Goal: Use online tool/utility: Utilize a website feature to perform a specific function

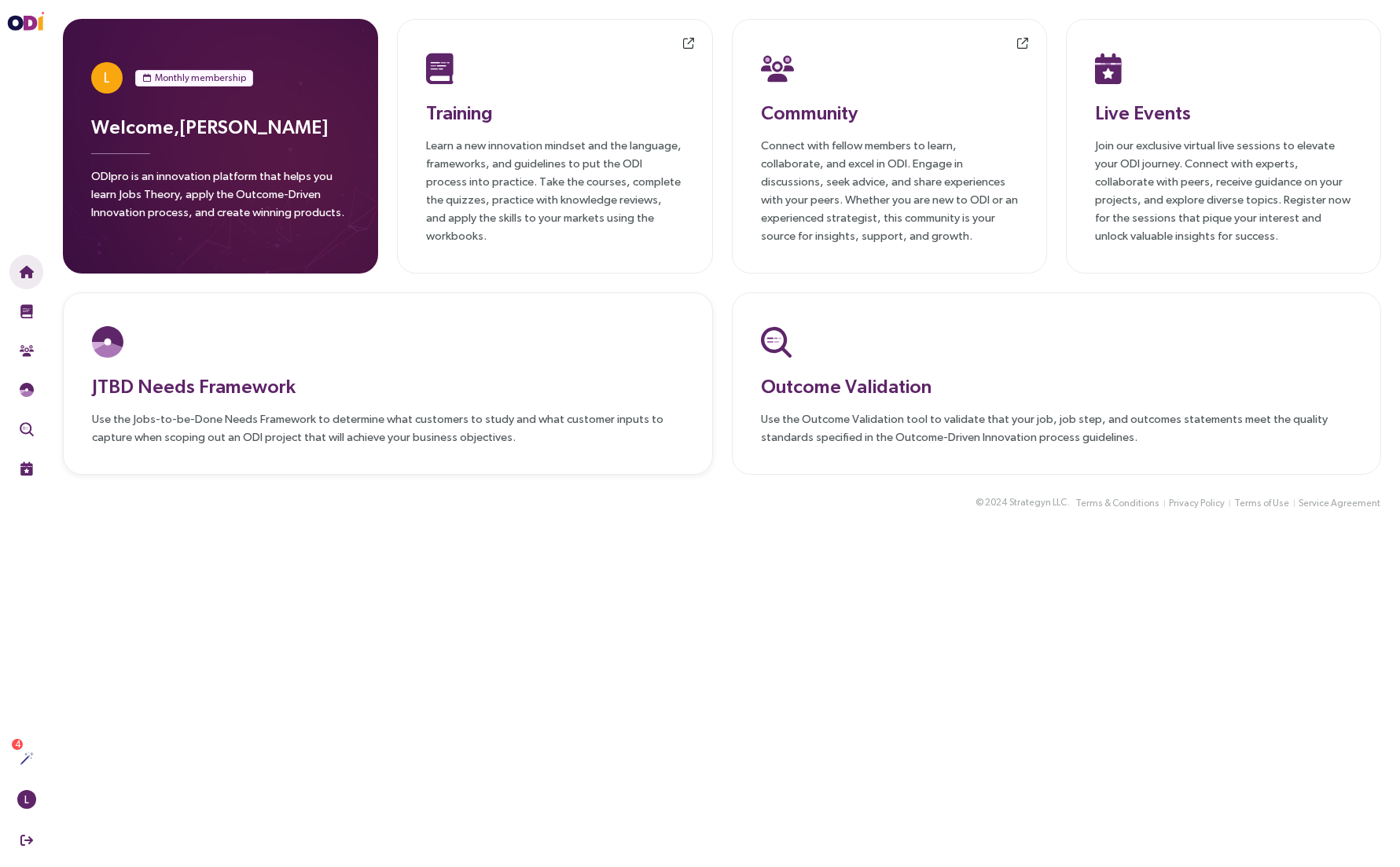
click at [297, 431] on p "Use the Jobs-to-be-Done Needs Framework to determine what customers to study an…" at bounding box center [388, 427] width 592 height 36
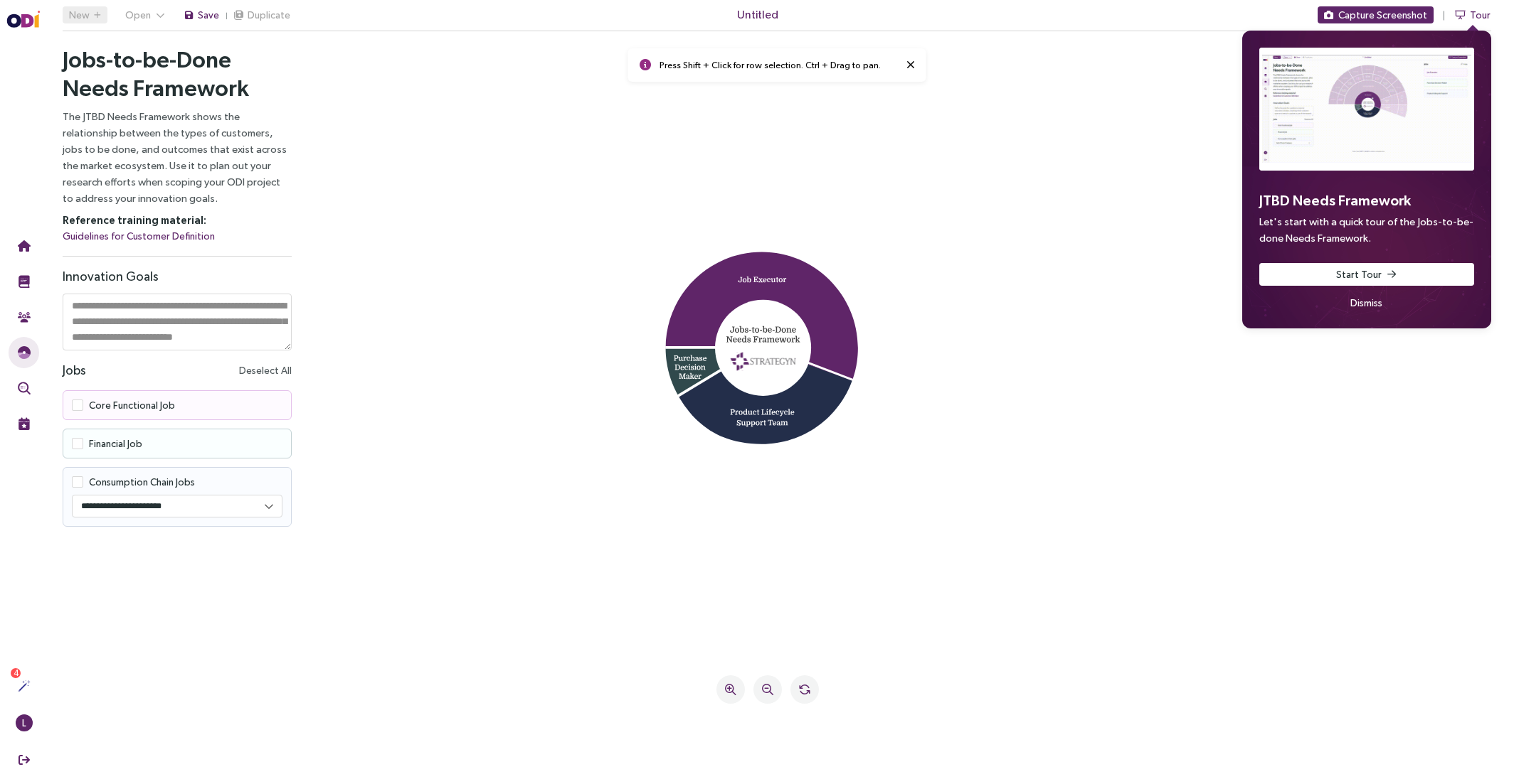
scroll to position [14, 0]
click at [246, 315] on textarea at bounding box center [177, 322] width 229 height 57
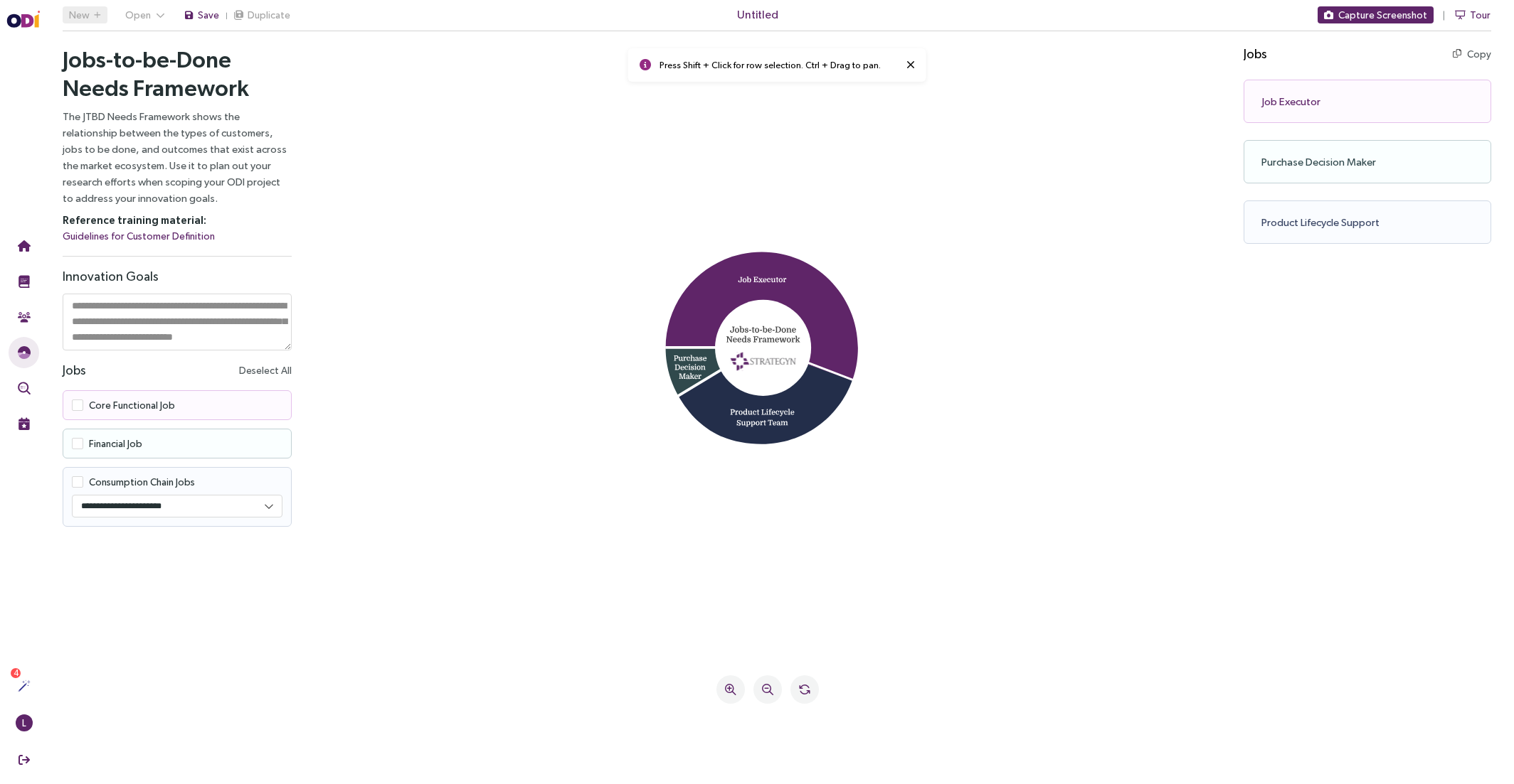
click at [115, 313] on textarea at bounding box center [177, 322] width 229 height 57
drag, startPoint x: 96, startPoint y: 309, endPoint x: 288, endPoint y: 329, distance: 193.0
click at [288, 329] on textarea at bounding box center [177, 322] width 229 height 57
click at [131, 324] on textarea at bounding box center [177, 322] width 229 height 57
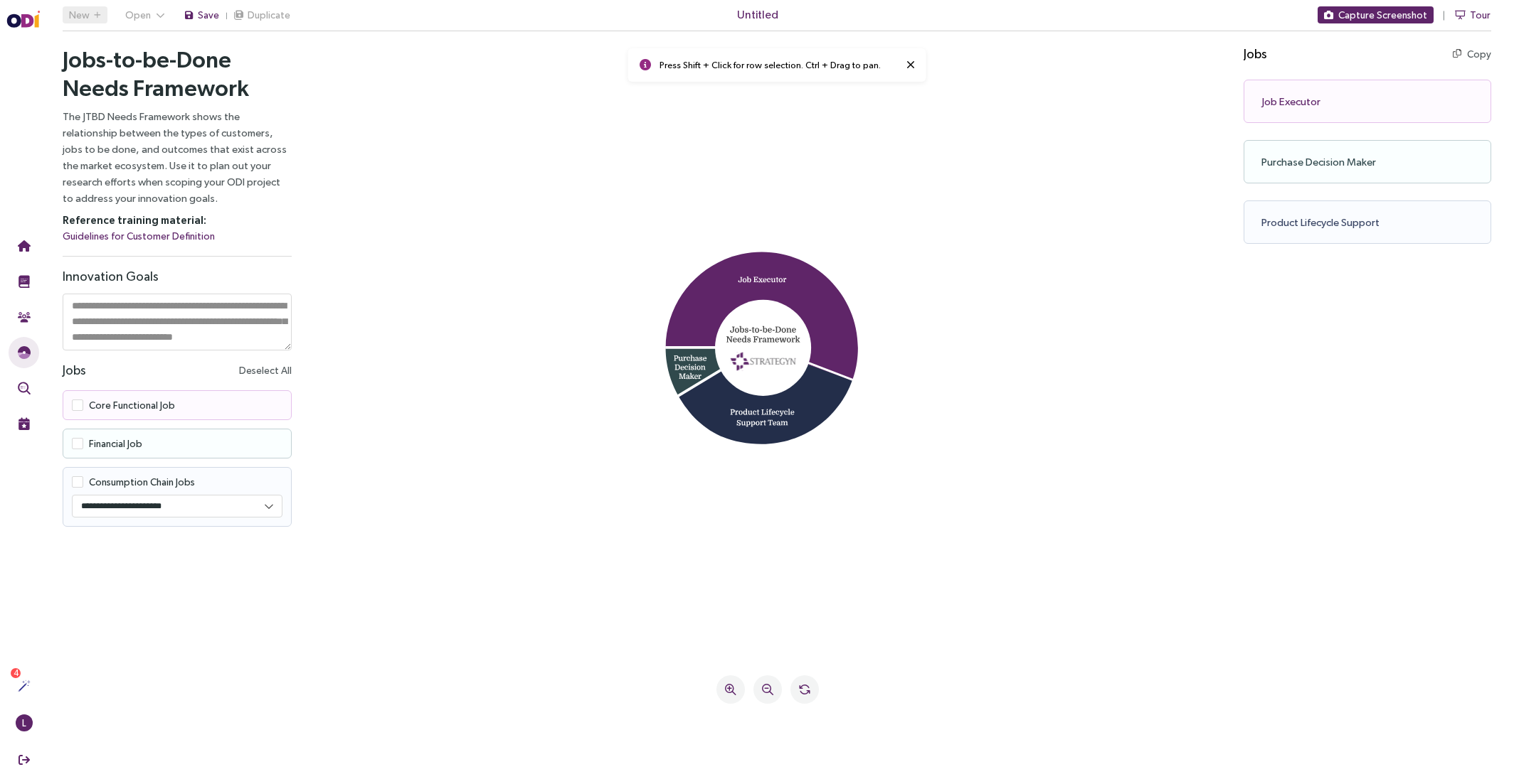
paste textarea "**********"
click at [148, 340] on textarea at bounding box center [177, 322] width 229 height 57
drag, startPoint x: 145, startPoint y: 341, endPoint x: 175, endPoint y: 325, distance: 34.0
click at [175, 325] on textarea at bounding box center [177, 322] width 229 height 57
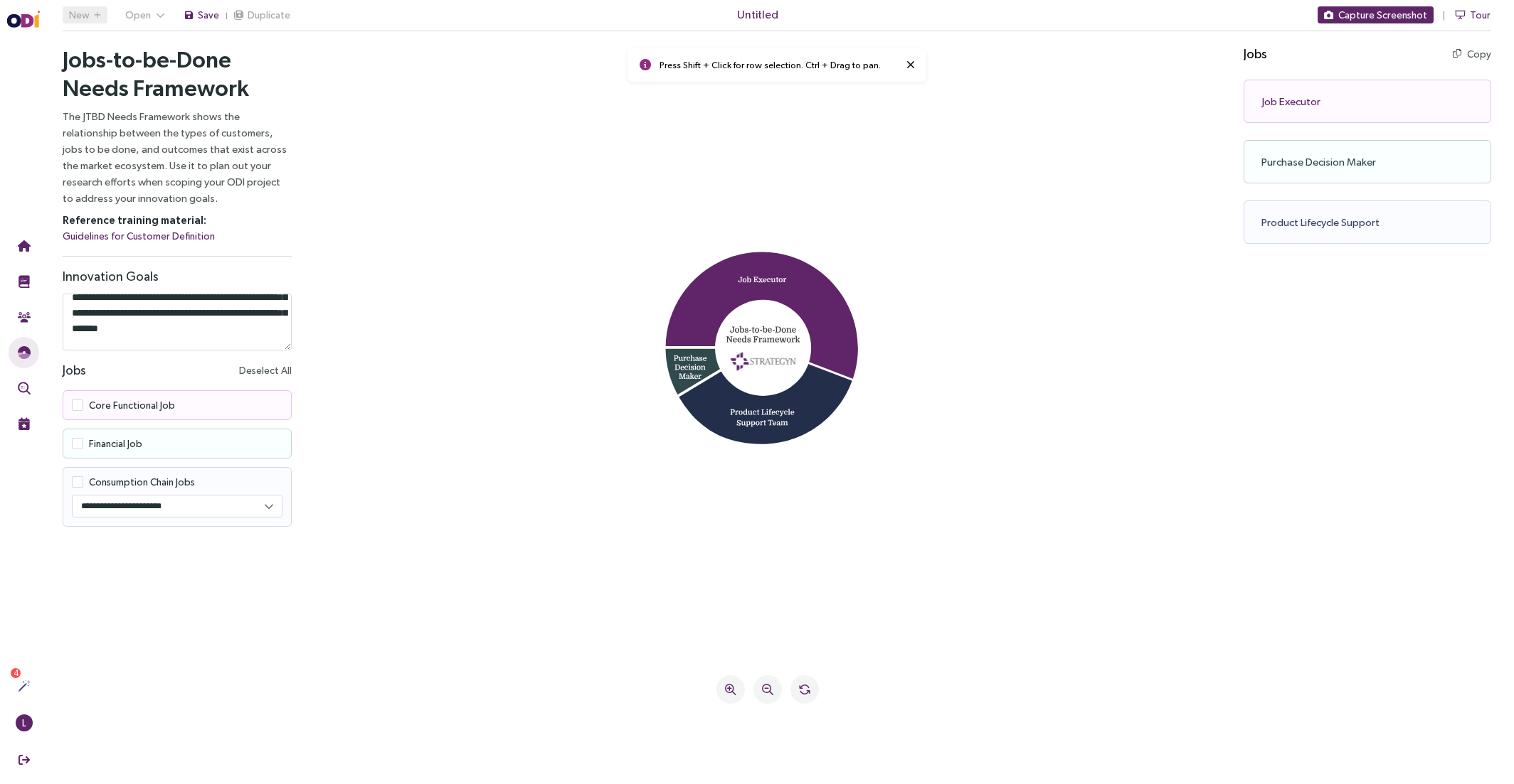
scroll to position [56, 0]
click at [555, 446] on icon at bounding box center [767, 354] width 882 height 587
click at [239, 325] on textarea at bounding box center [177, 322] width 229 height 57
click at [96, 405] on span "Core Functional Job" at bounding box center [132, 405] width 86 height 11
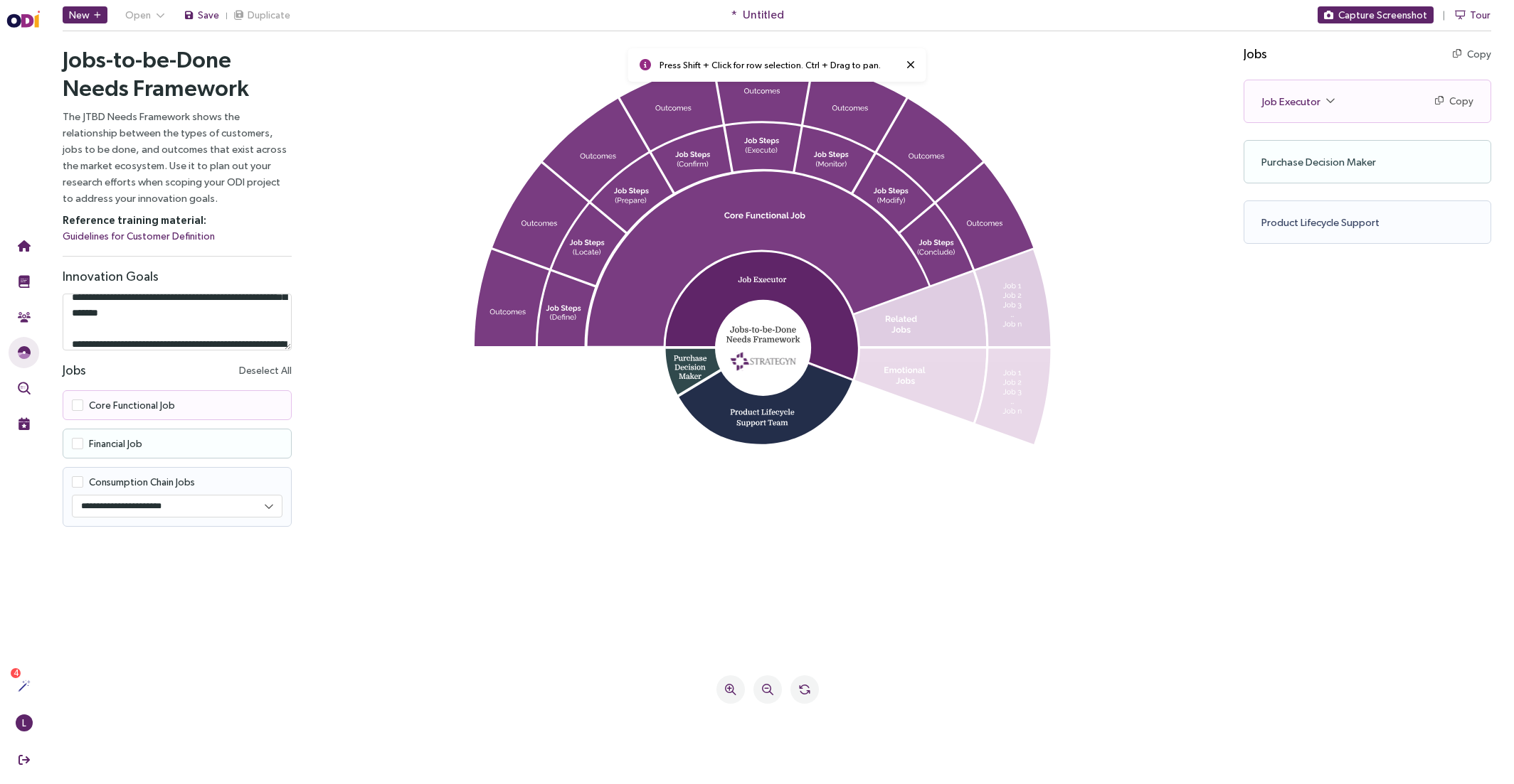
click at [112, 438] on span "Financial Job" at bounding box center [116, 443] width 53 height 11
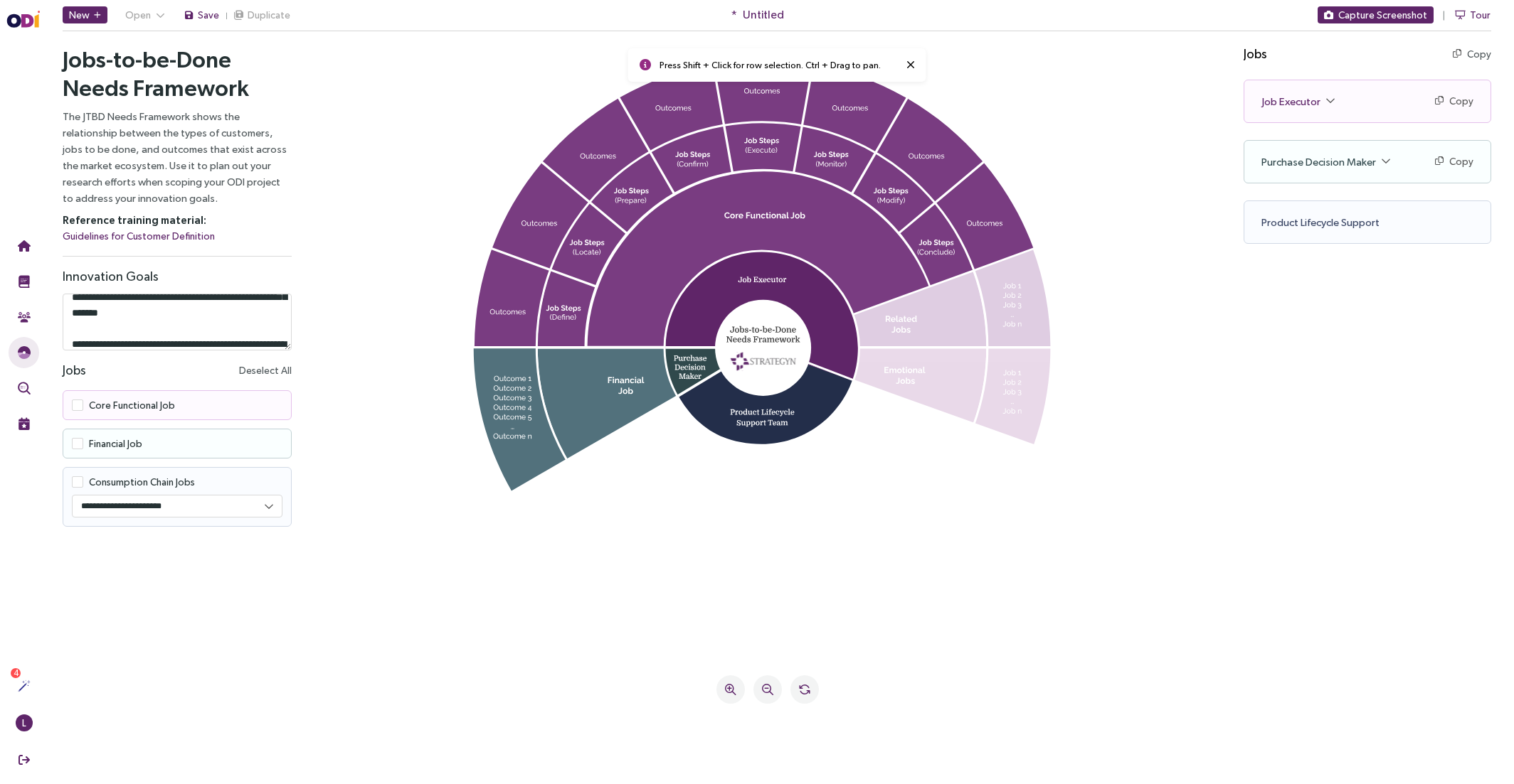
click at [123, 486] on span "Consumption Chain Jobs" at bounding box center [142, 481] width 106 height 11
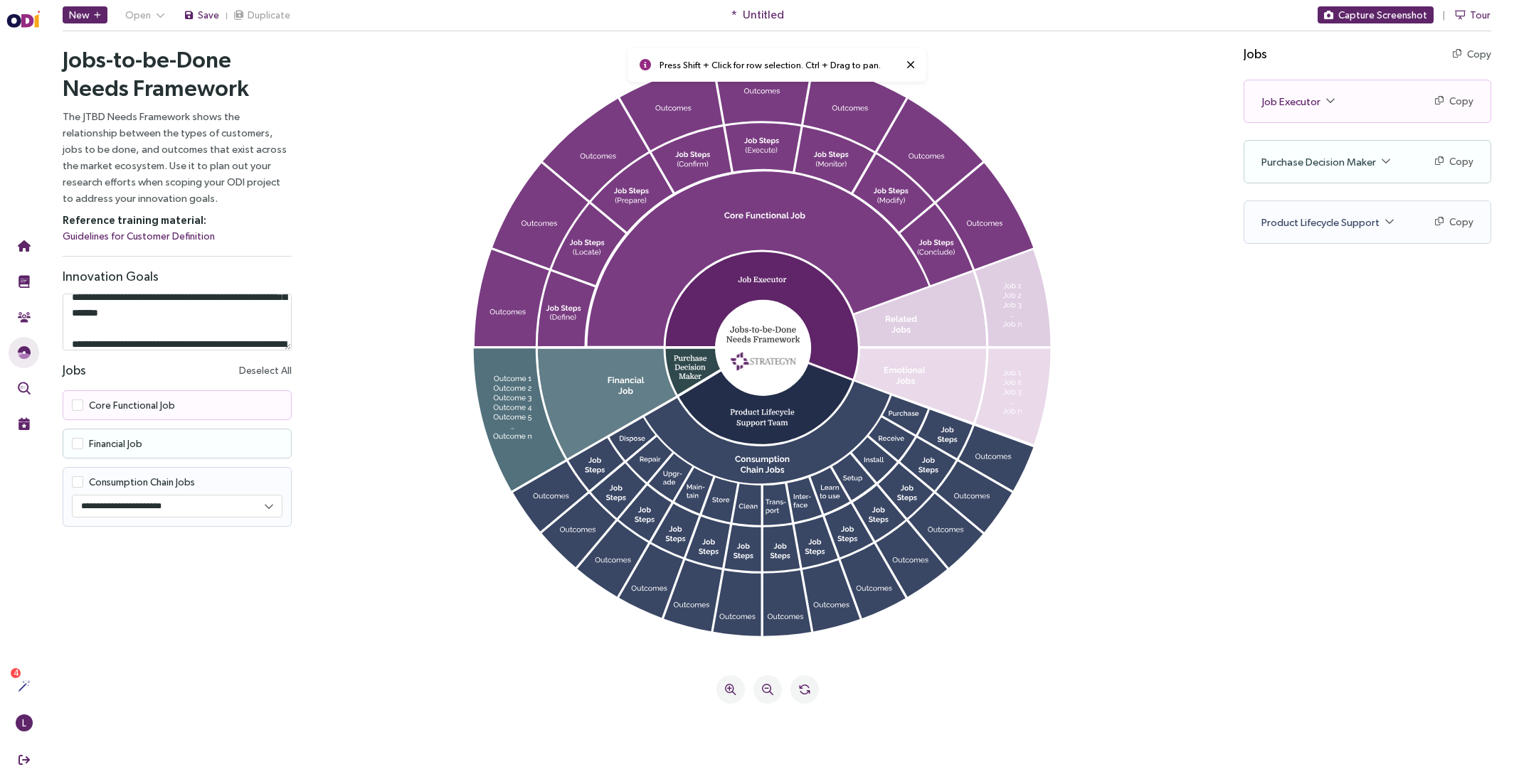
click at [603, 401] on icon at bounding box center [608, 404] width 140 height 110
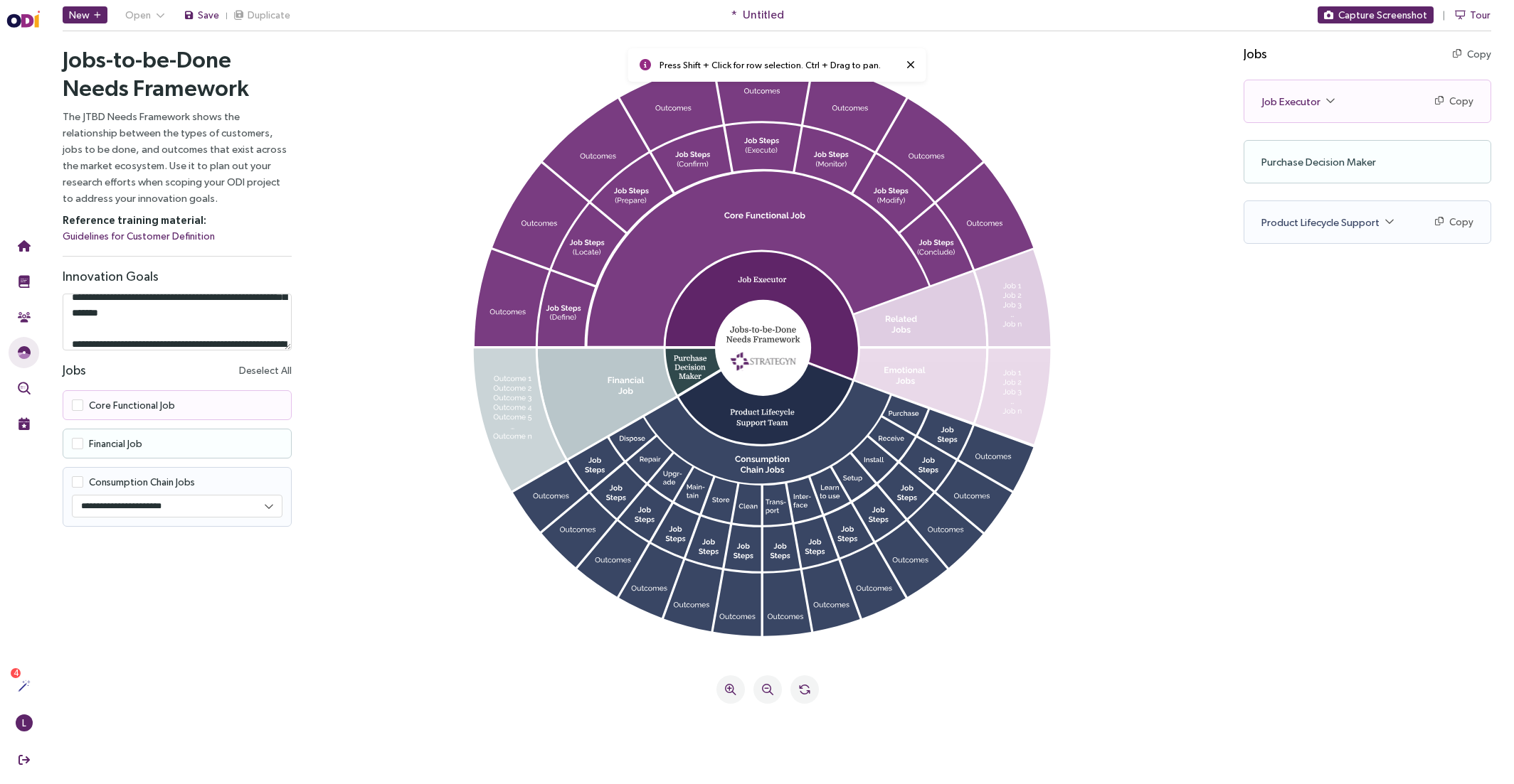
click at [603, 401] on icon at bounding box center [608, 404] width 140 height 110
click at [1266, 103] on div "Job Executor Copy Copy as text" at bounding box center [1366, 101] width 246 height 42
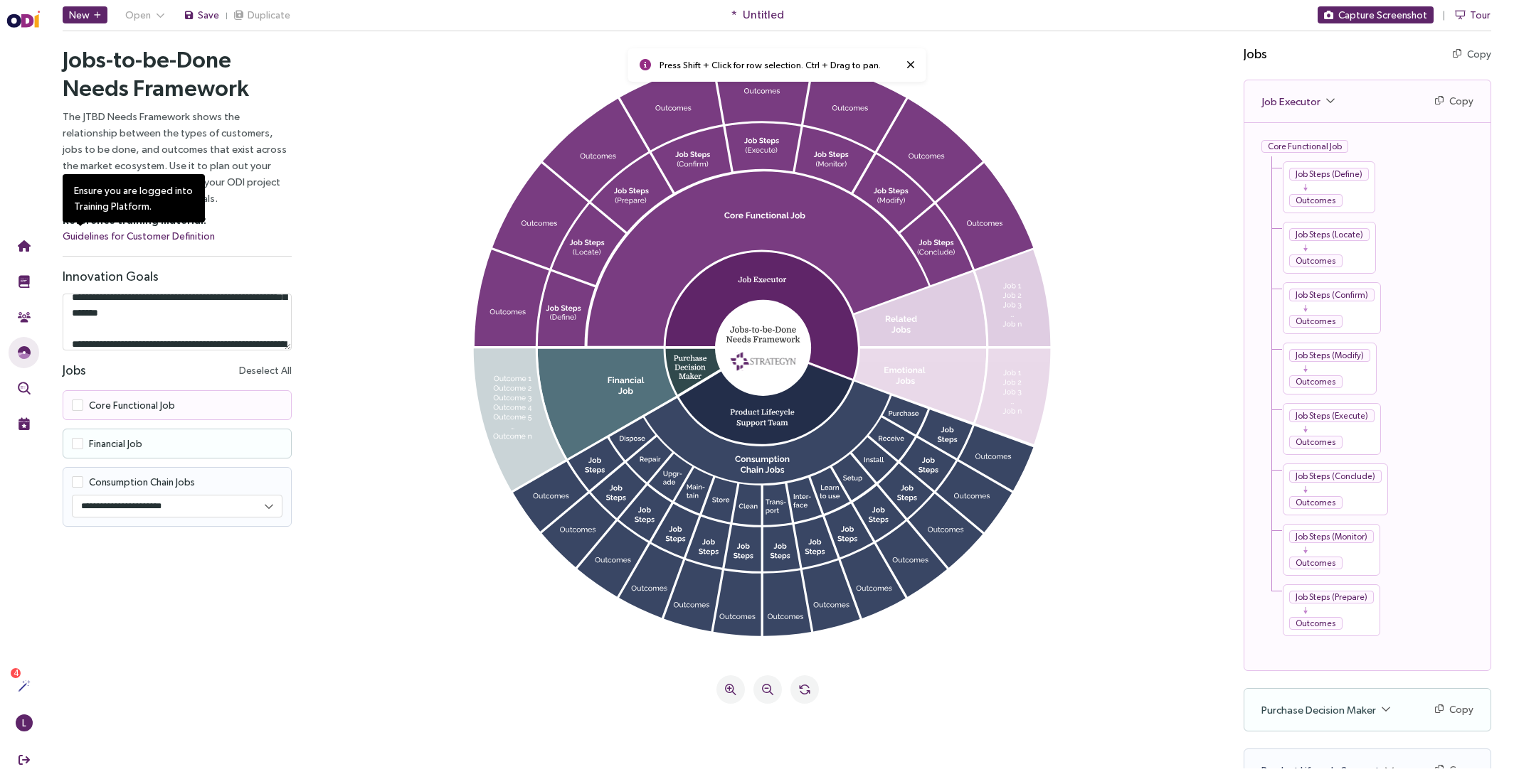
click at [126, 236] on link "Guidelines for Customer Definition" at bounding box center [138, 236] width 152 height 17
click at [140, 319] on textarea at bounding box center [177, 322] width 229 height 57
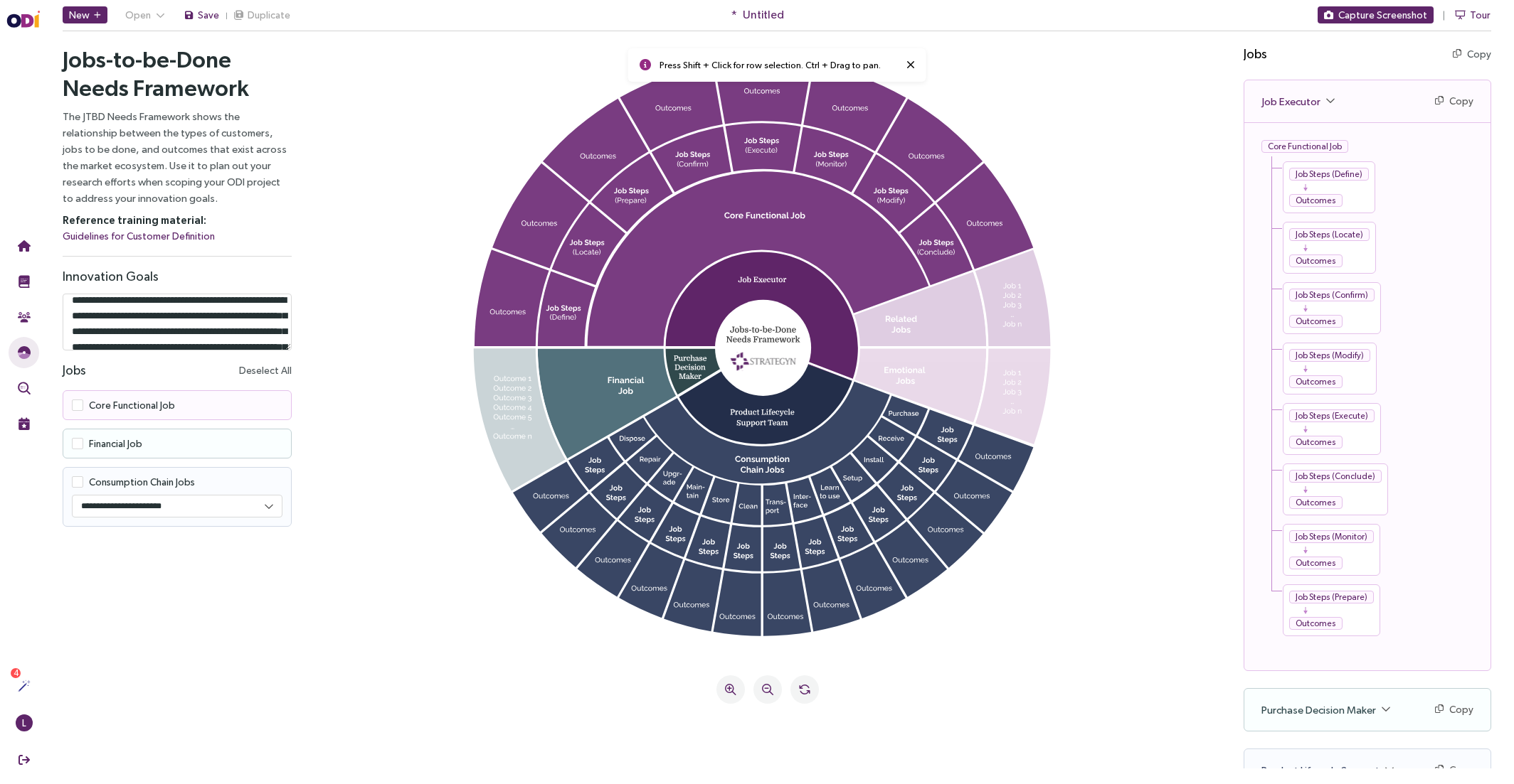
type textarea "**********"
drag, startPoint x: 71, startPoint y: 303, endPoint x: 311, endPoint y: 544, distance: 340.1
click at [311, 544] on div "Jobs-to-be-Done Needs Framework The JTBD Needs Framework shows the relationship…" at bounding box center [776, 402] width 1474 height 735
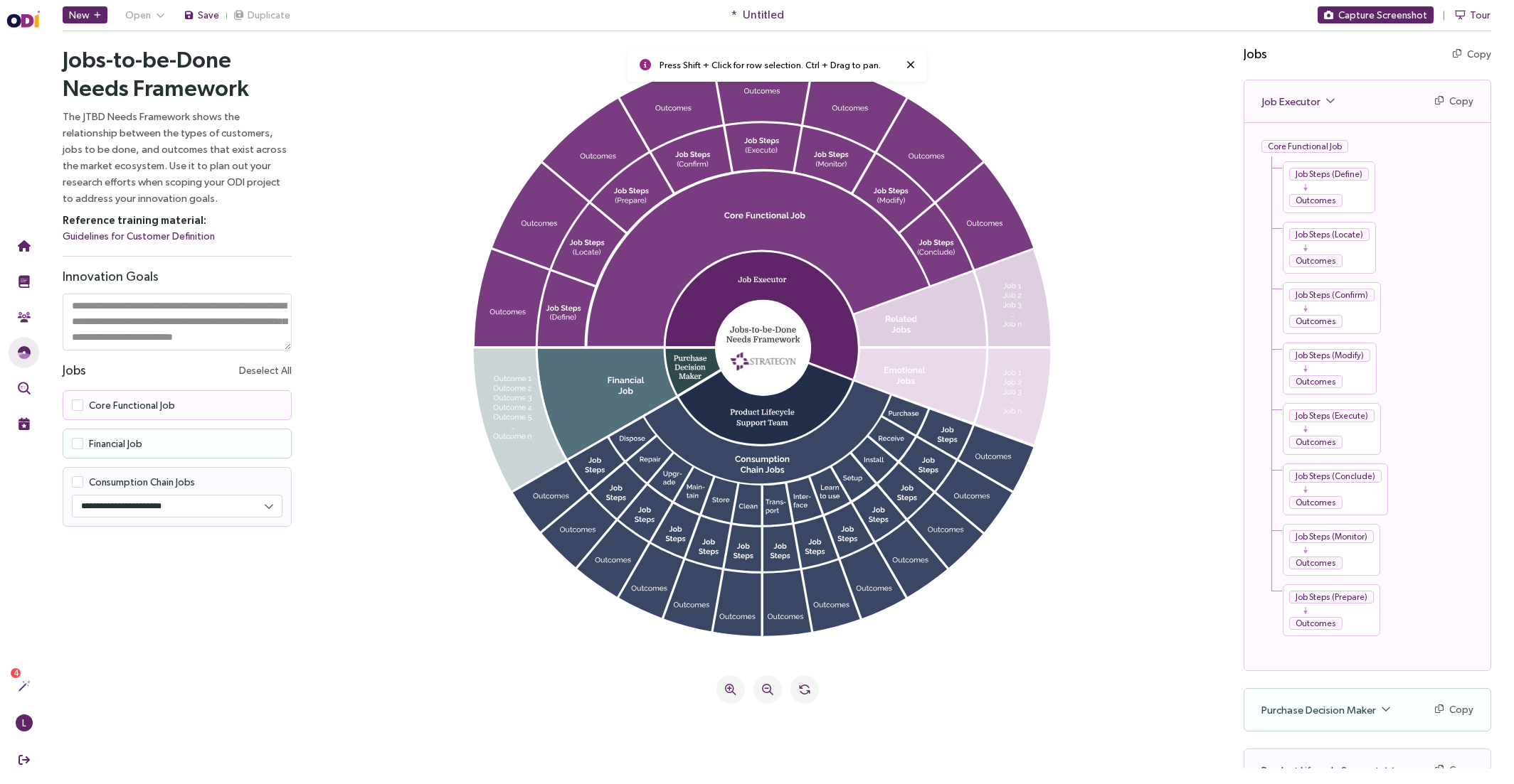
scroll to position [0, 0]
click at [343, 350] on icon at bounding box center [767, 354] width 882 height 587
click at [537, 221] on icon at bounding box center [540, 216] width 97 height 106
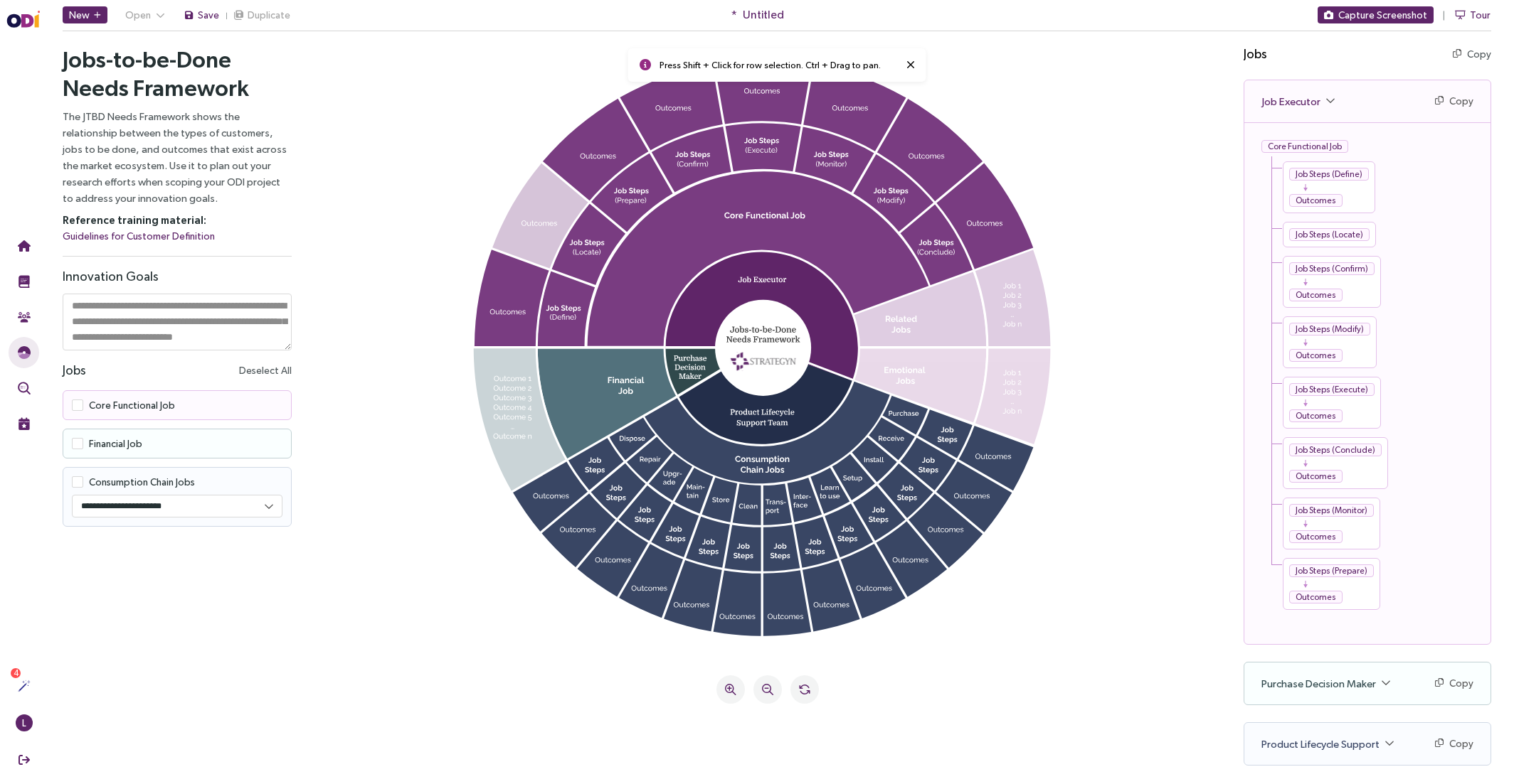
click at [1266, 470] on div "Outcomes" at bounding box center [1315, 476] width 53 height 13
click at [1266, 453] on div "Job Steps (Conclude)" at bounding box center [1335, 449] width 93 height 13
click at [107, 14] on div "New Open Save Duplicate" at bounding box center [177, 14] width 228 height 17
click at [94, 17] on icon "button" at bounding box center [97, 15] width 7 height 8
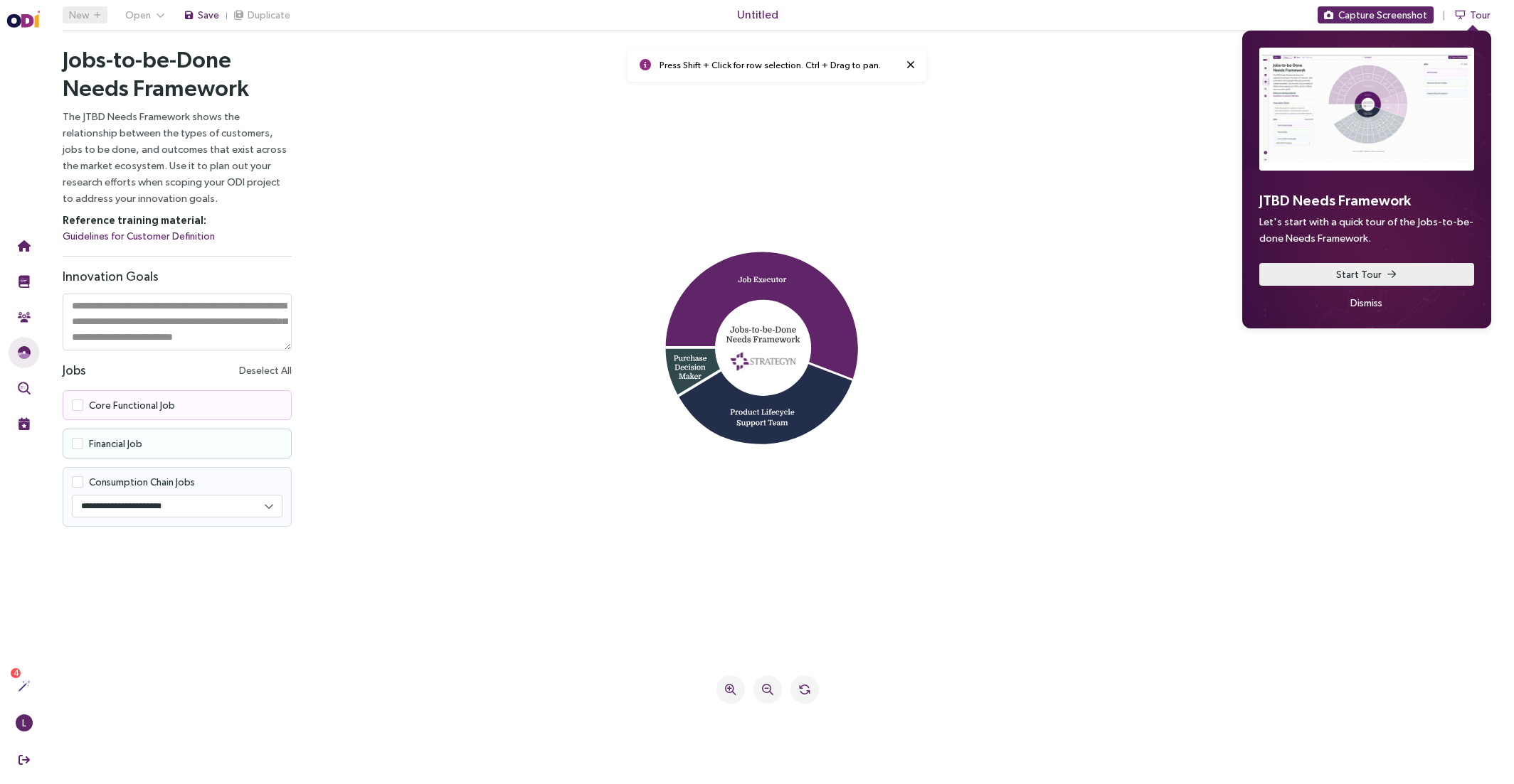
click at [1351, 277] on span "Start Tour" at bounding box center [1359, 275] width 46 height 16
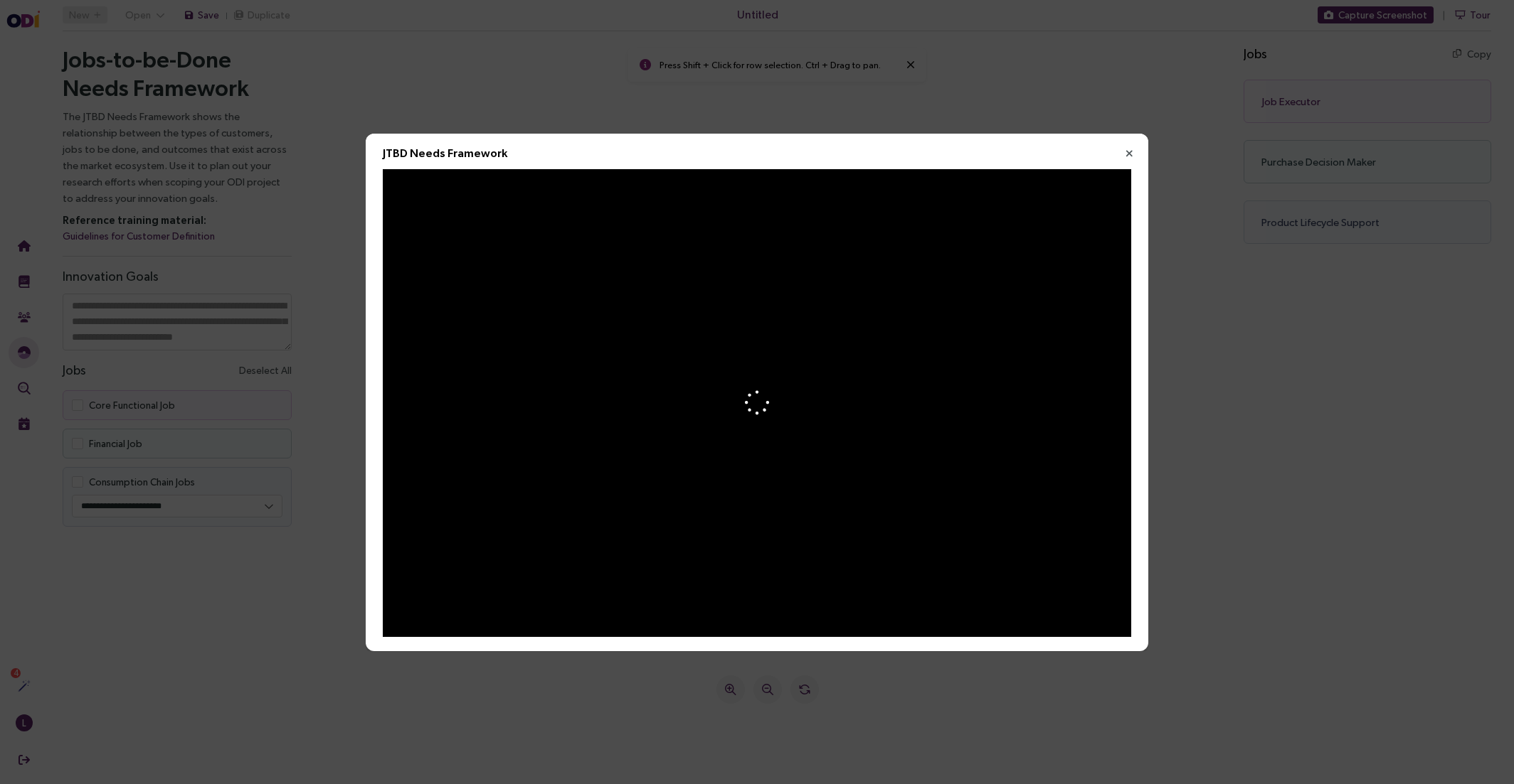
click at [326, 260] on div "JTBD Needs Framework" at bounding box center [757, 392] width 1514 height 784
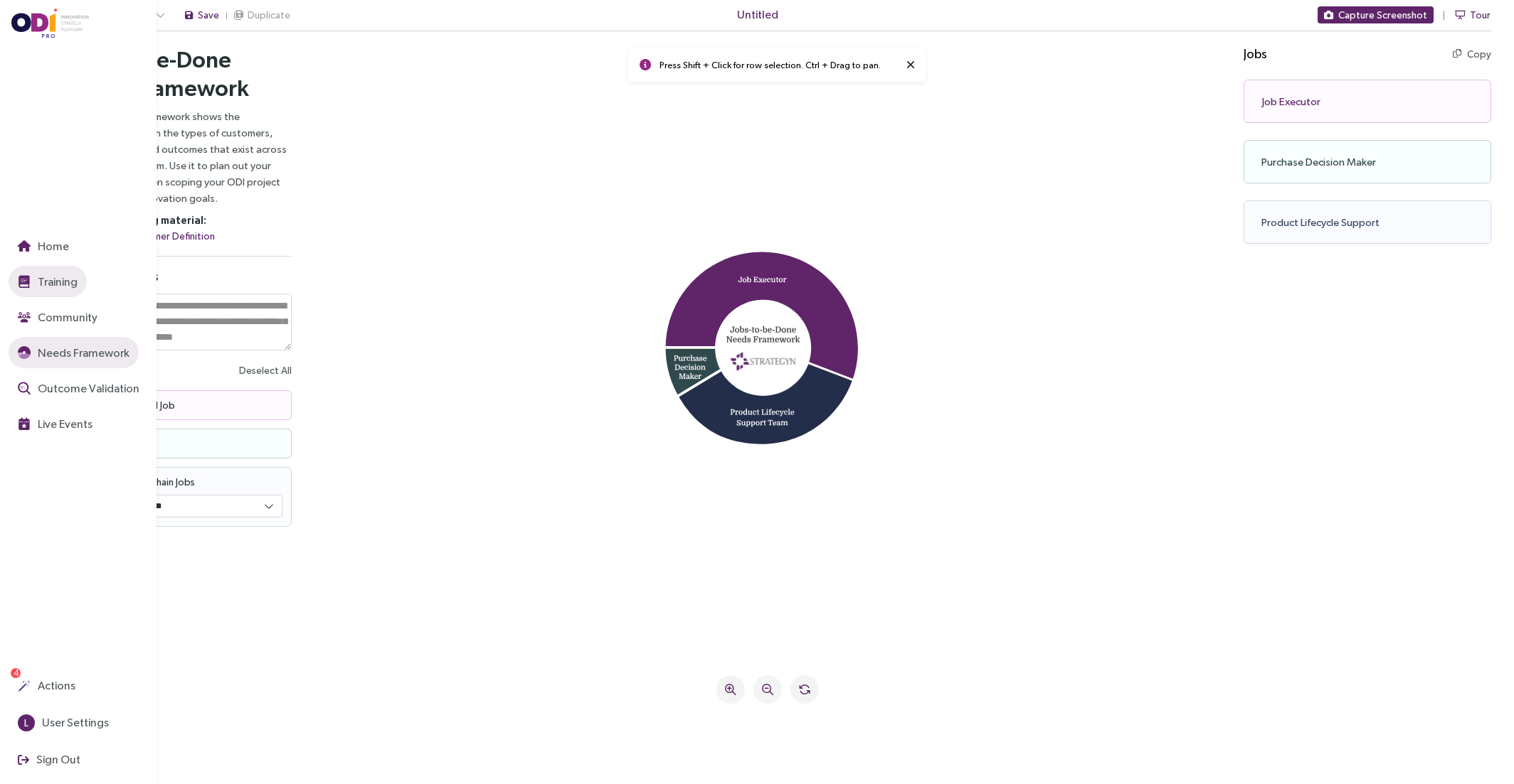
click at [42, 283] on span "Training" at bounding box center [56, 281] width 43 height 17
click at [71, 311] on span "Community" at bounding box center [66, 317] width 62 height 17
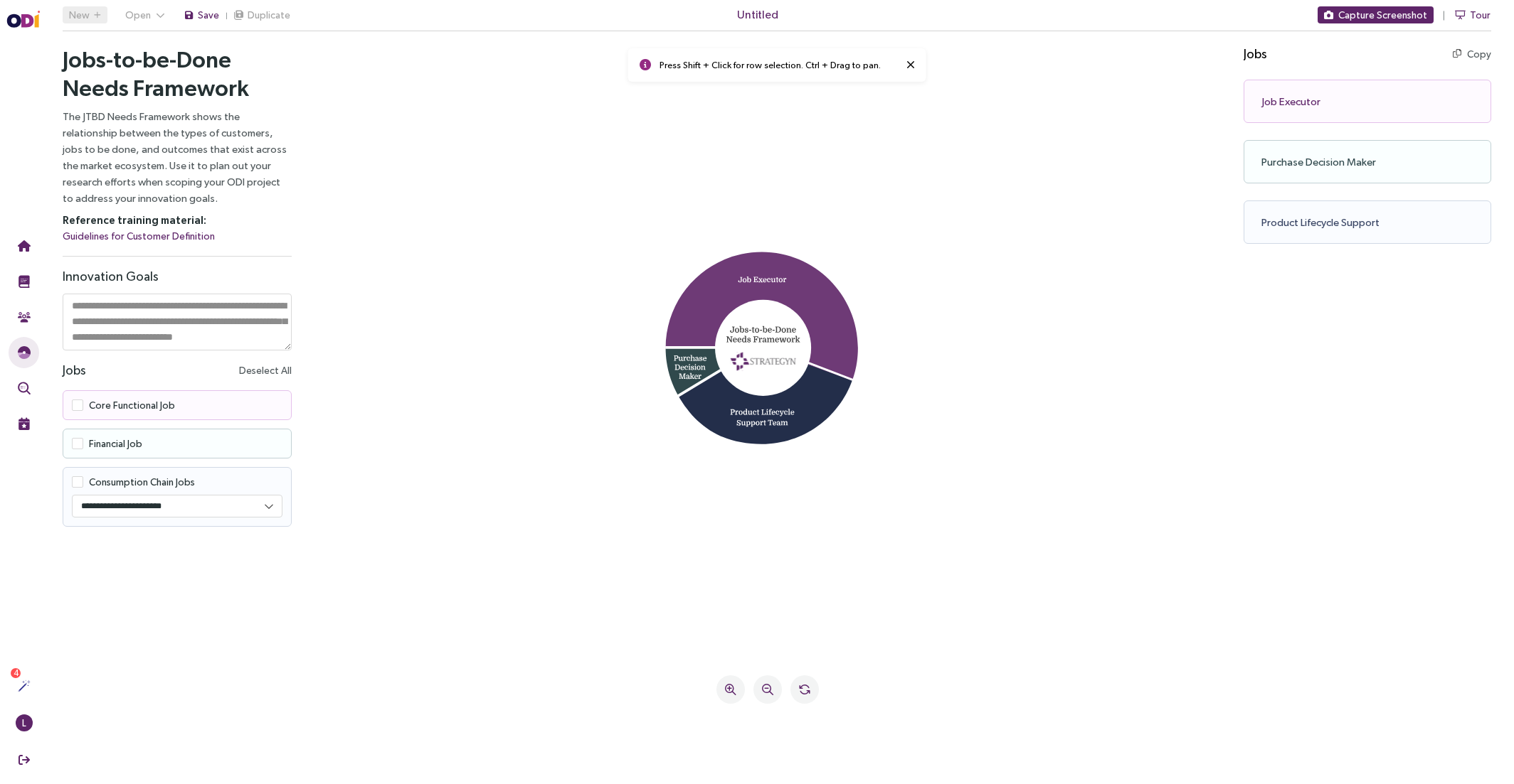
click at [749, 269] on icon at bounding box center [762, 316] width 192 height 129
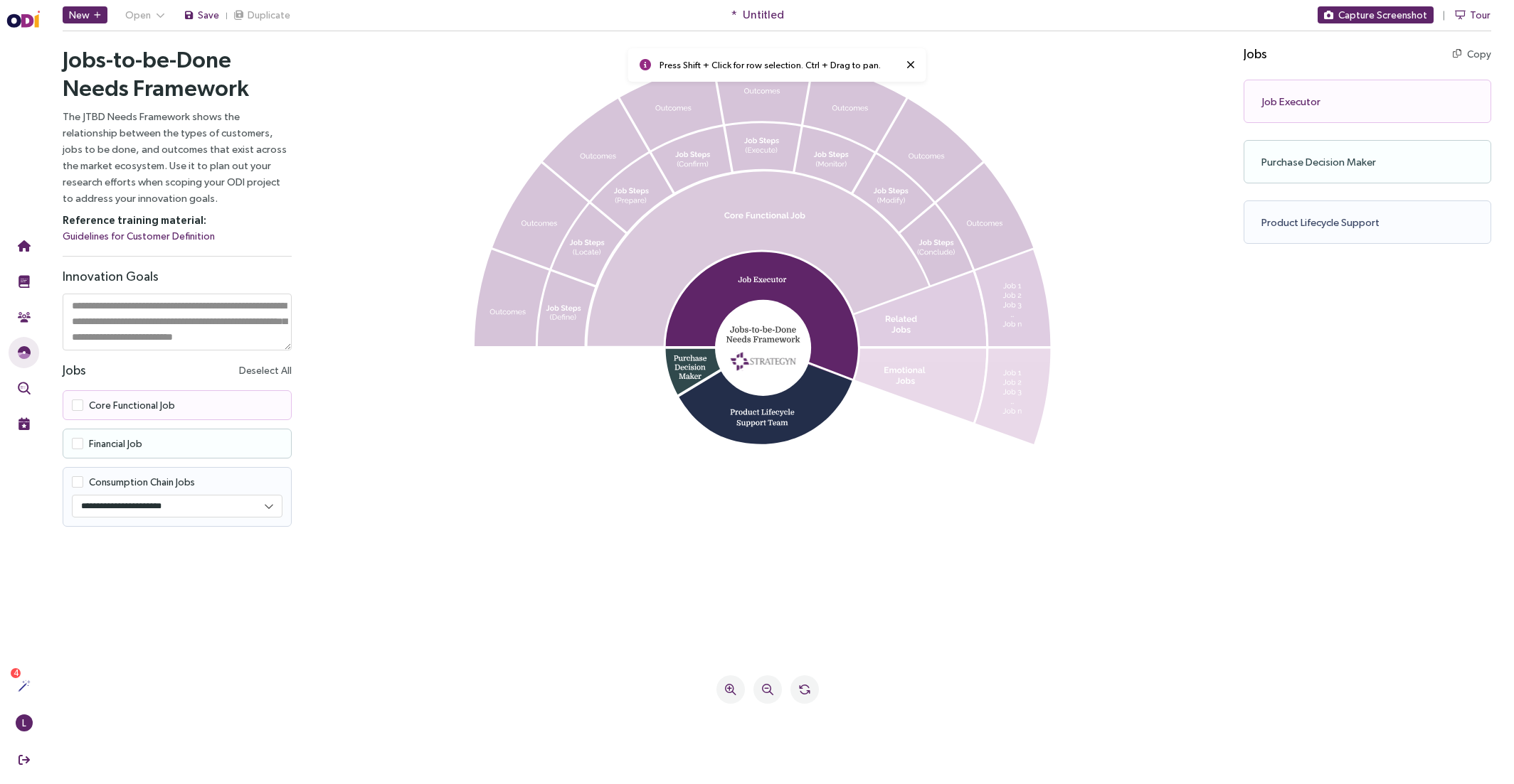
click at [765, 230] on icon at bounding box center [758, 259] width 342 height 175
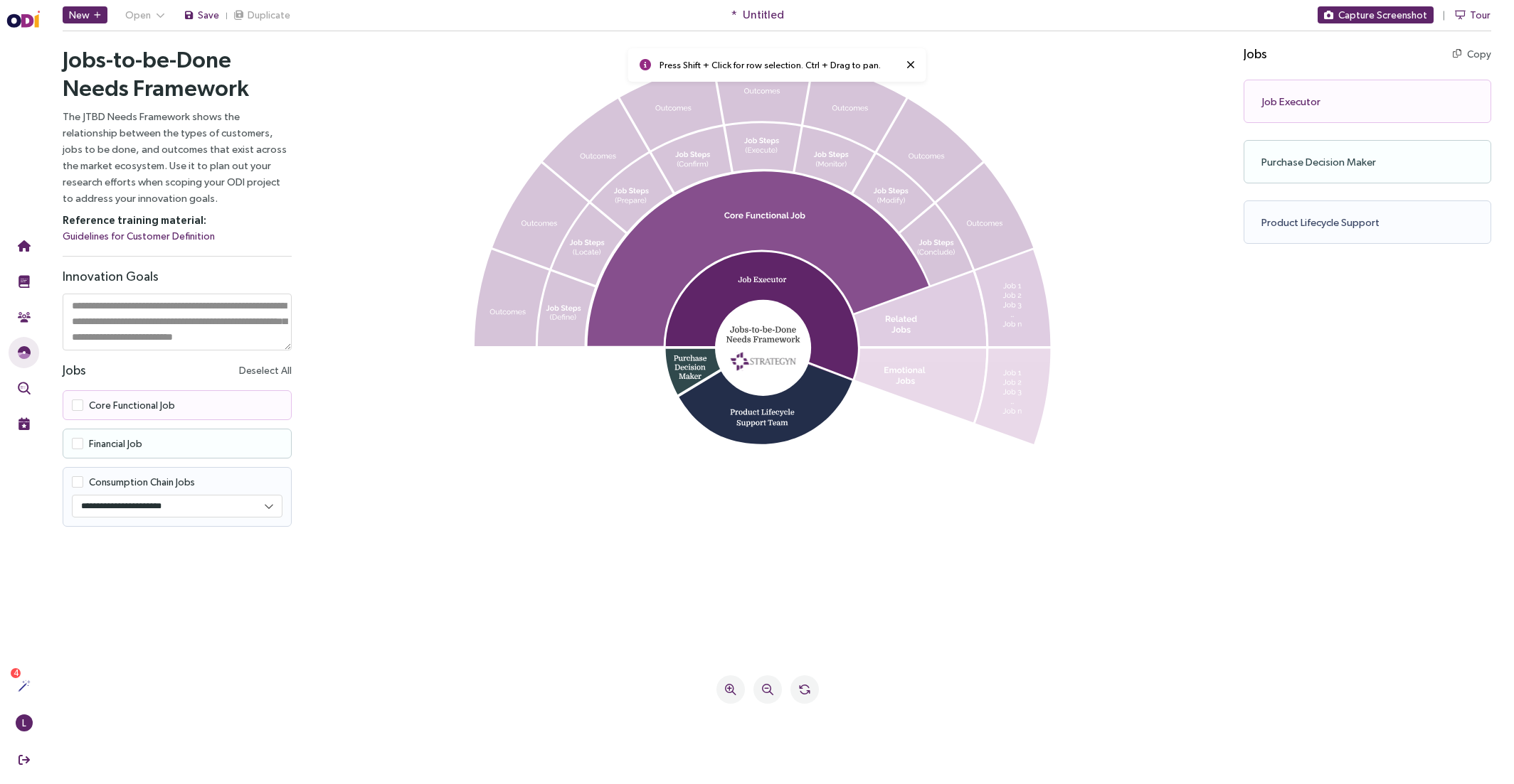
click at [768, 232] on icon at bounding box center [758, 259] width 342 height 175
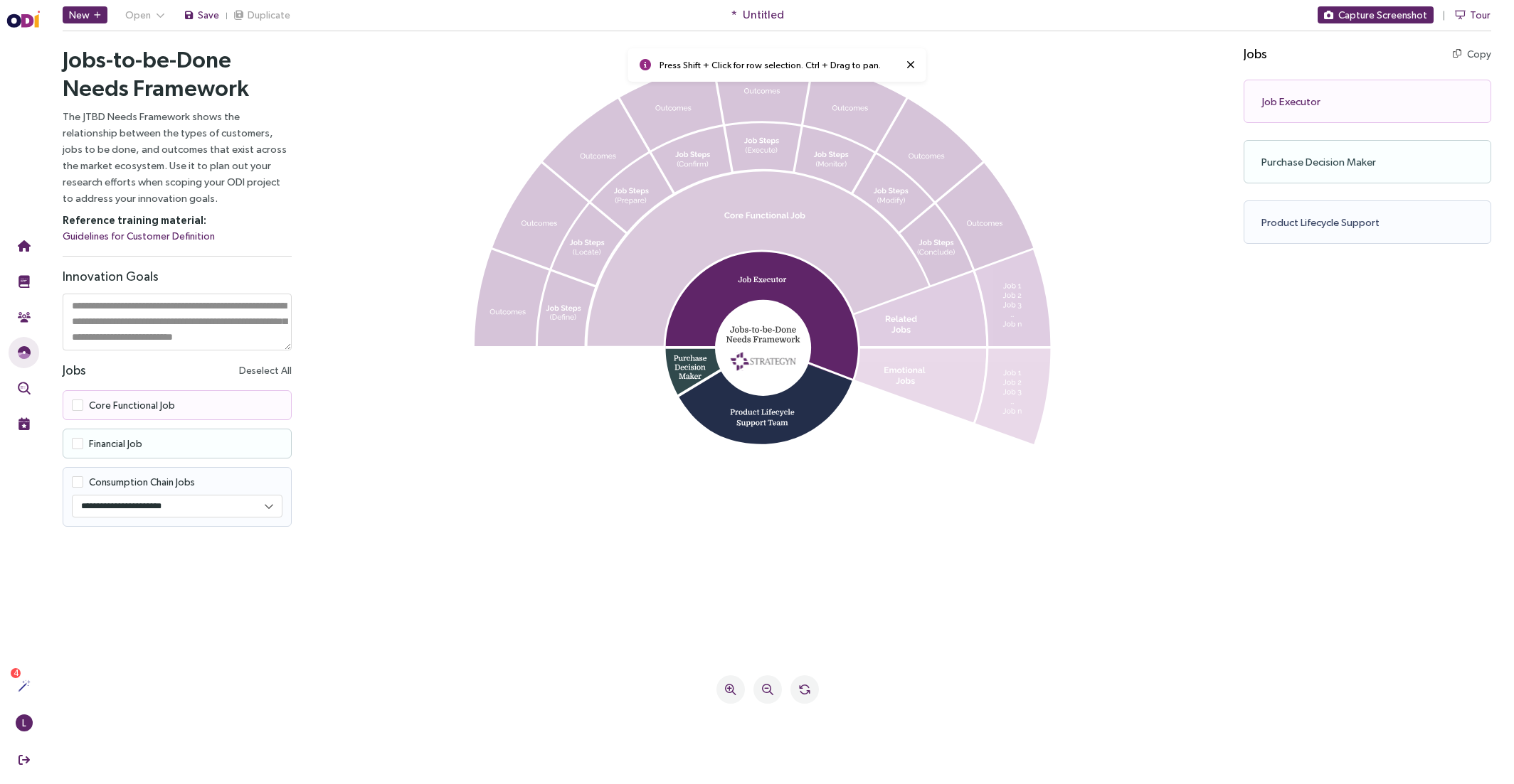
click at [768, 232] on icon at bounding box center [758, 259] width 342 height 175
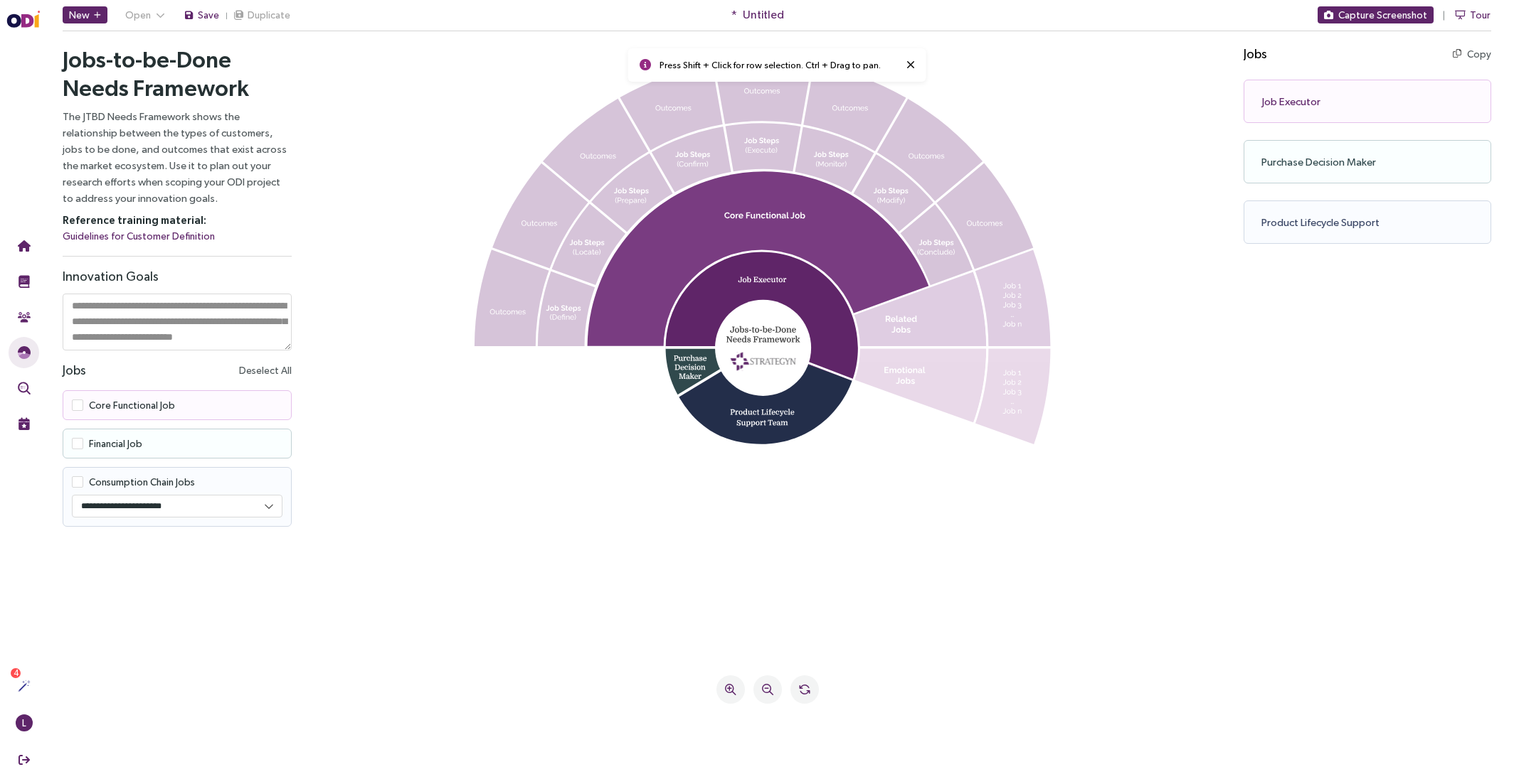
click at [1306, 112] on div "Job Executor Copy Copy as text" at bounding box center [1366, 101] width 247 height 43
click at [1301, 106] on div "Job Executor Copy Copy as text" at bounding box center [1366, 101] width 247 height 43
click at [180, 398] on div "Core Functional Job" at bounding box center [177, 405] width 229 height 30
click at [175, 404] on div "Core Functional Job" at bounding box center [177, 405] width 229 height 30
click at [77, 404] on span at bounding box center [77, 405] width 11 height 11
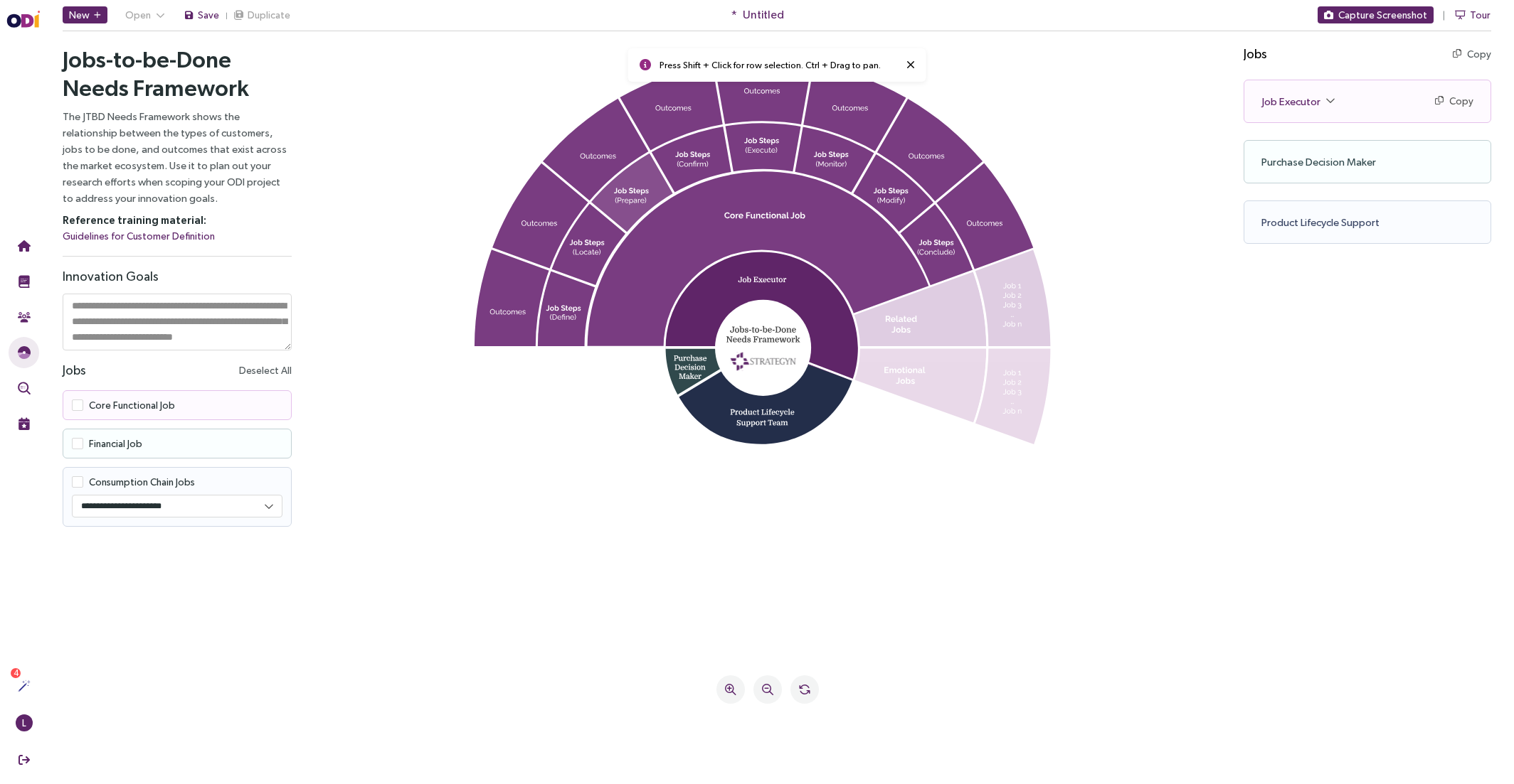
click at [628, 186] on icon at bounding box center [632, 192] width 82 height 79
click at [444, 174] on icon at bounding box center [767, 354] width 882 height 587
drag, startPoint x: 444, startPoint y: 173, endPoint x: 434, endPoint y: 423, distance: 250.2
click at [804, 687] on icon at bounding box center [804, 689] width 11 height 11
click at [221, 162] on p "The JTBD Needs Framework shows the relationship between the types of customers,…" at bounding box center [177, 157] width 229 height 98
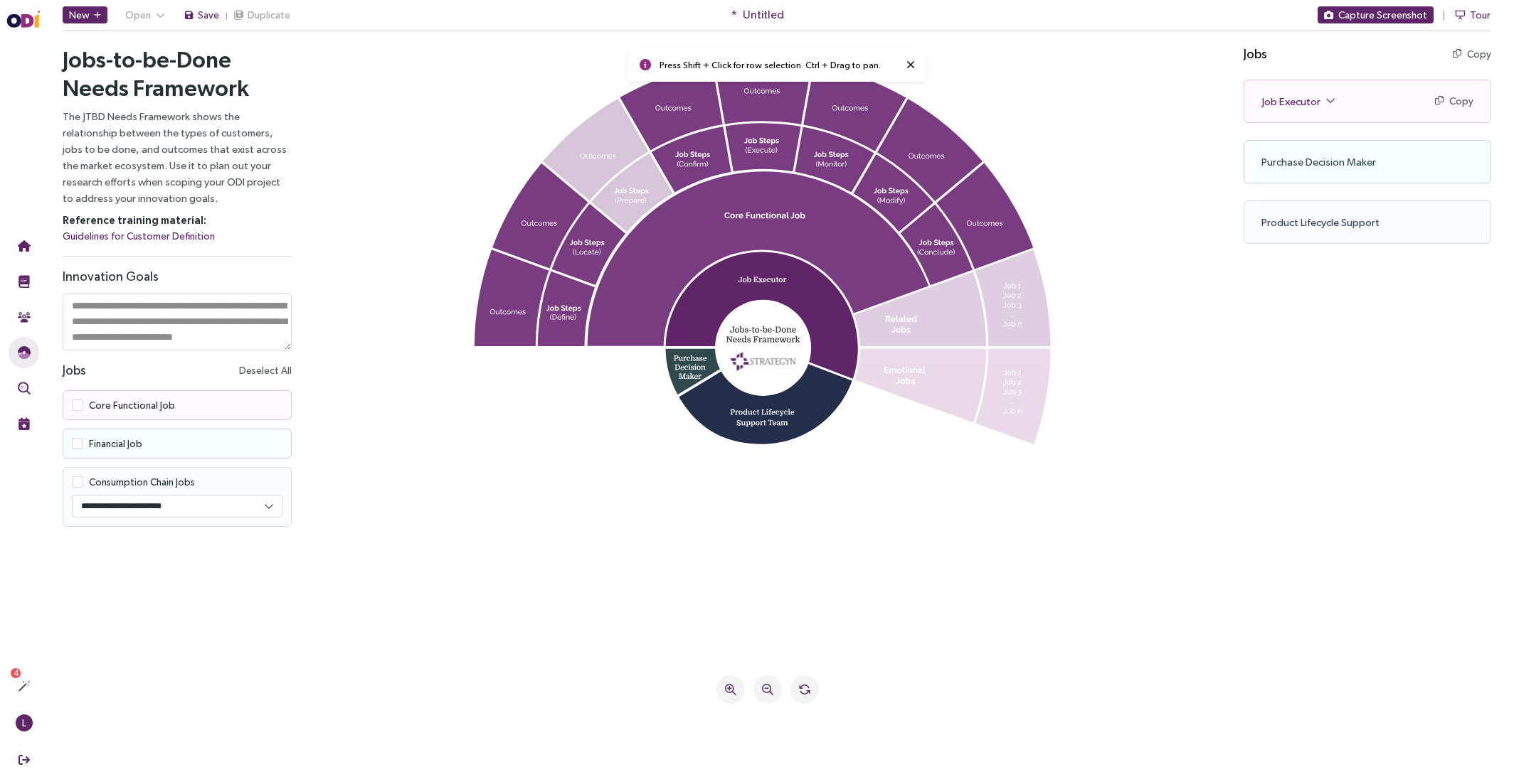
click at [150, 332] on textarea at bounding box center [177, 322] width 229 height 57
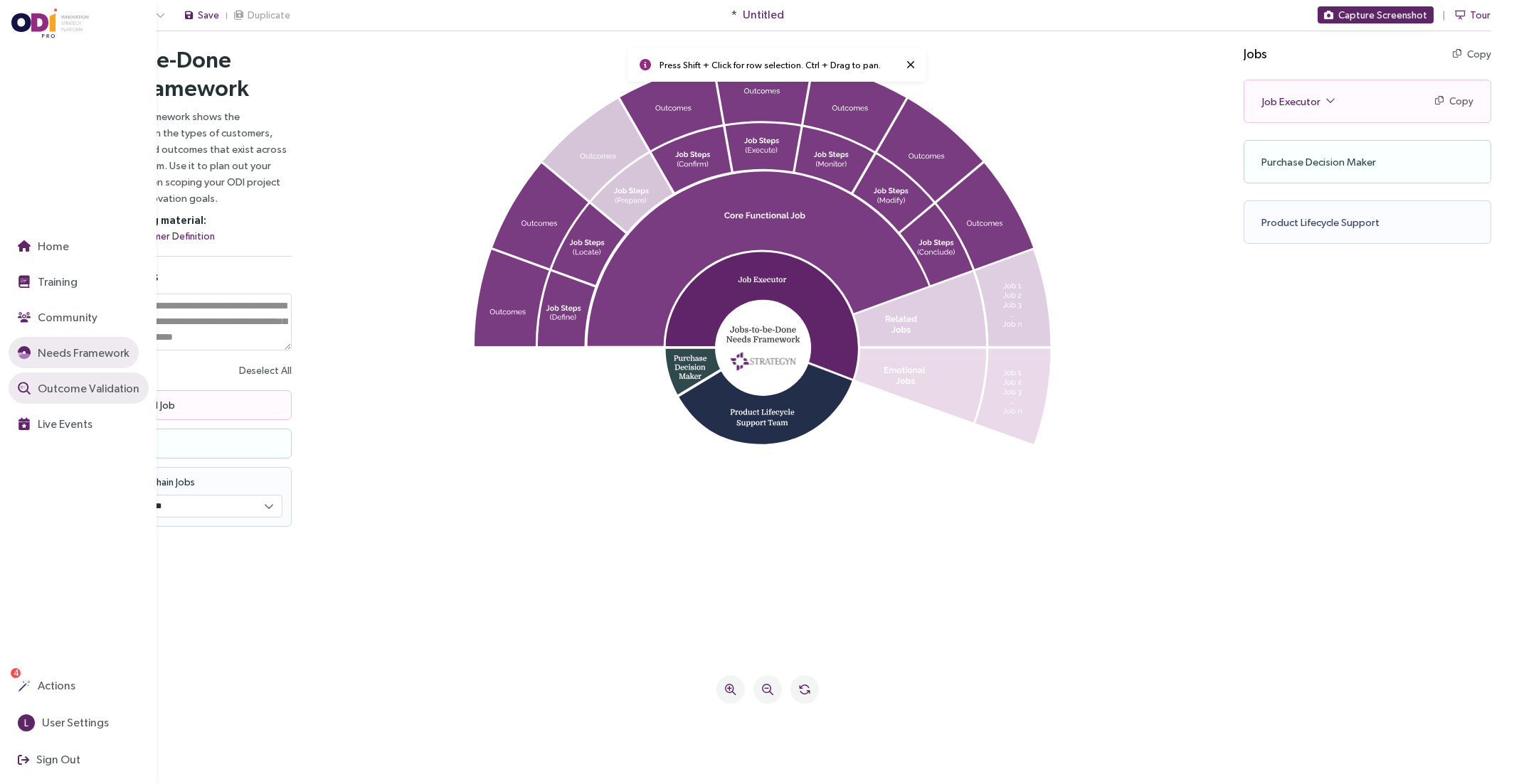
click at [68, 399] on button "Outcome Validation" at bounding box center [78, 388] width 140 height 31
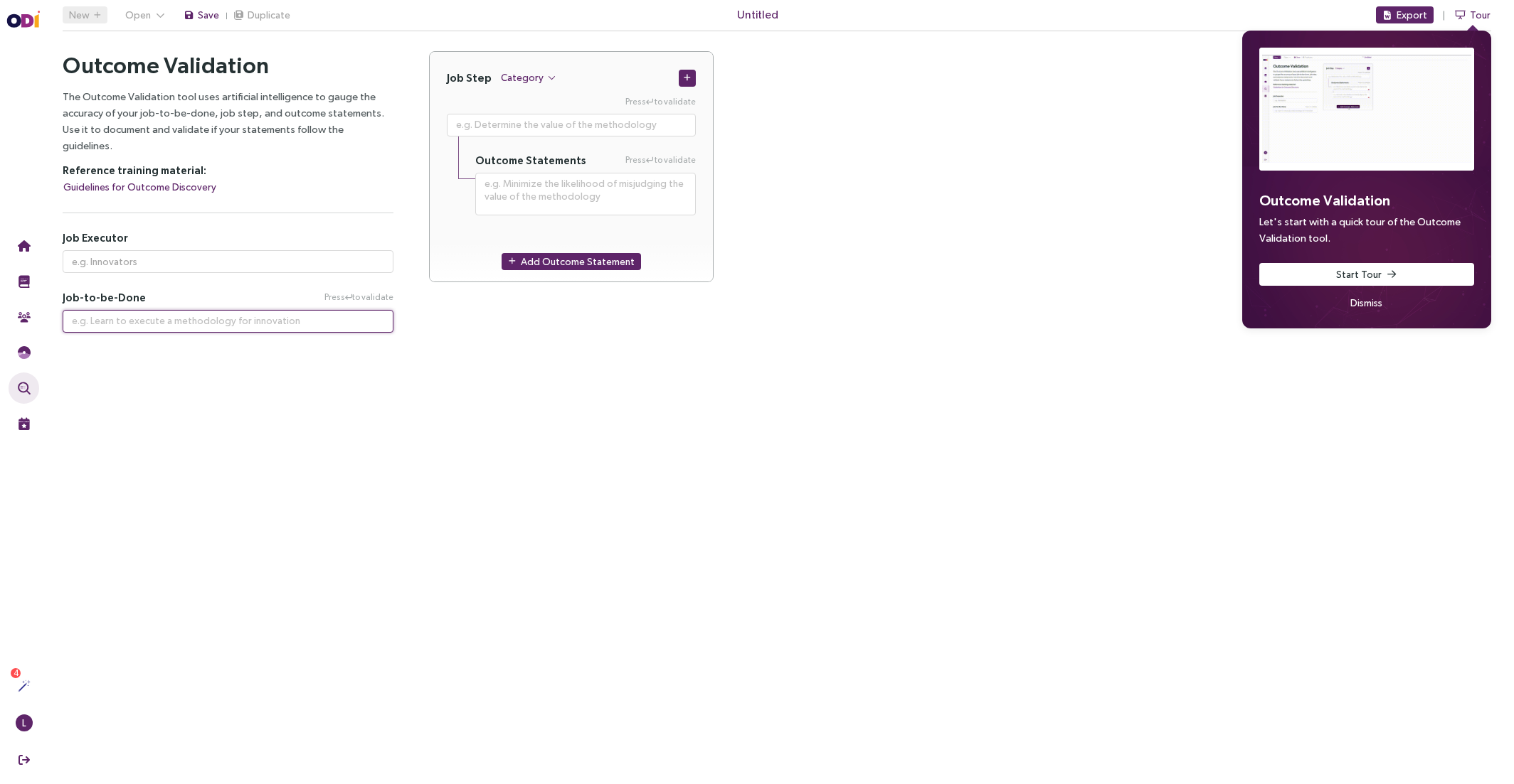
click at [151, 310] on textarea at bounding box center [227, 322] width 331 height 23
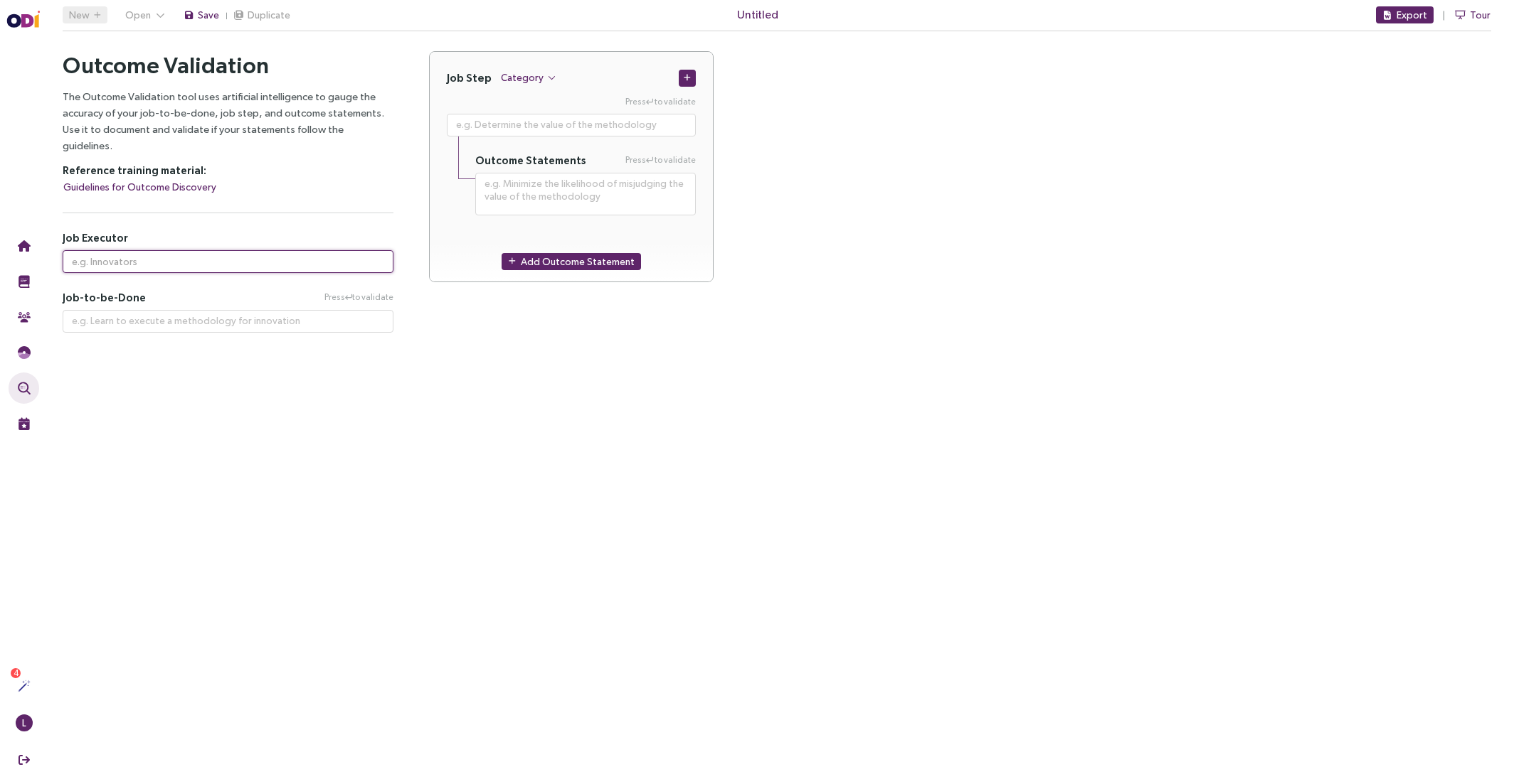
click at [129, 253] on input "text" at bounding box center [227, 262] width 331 height 23
paste input "WHEN: I’m [sales] building a proposal or SOW I WANT TO: find examples of simila…"
type input "WHEN: I’m [sales] building a proposal or SOW I WANT TO: find examples of simila…"
type input "Sales teammates at a consulting firm"
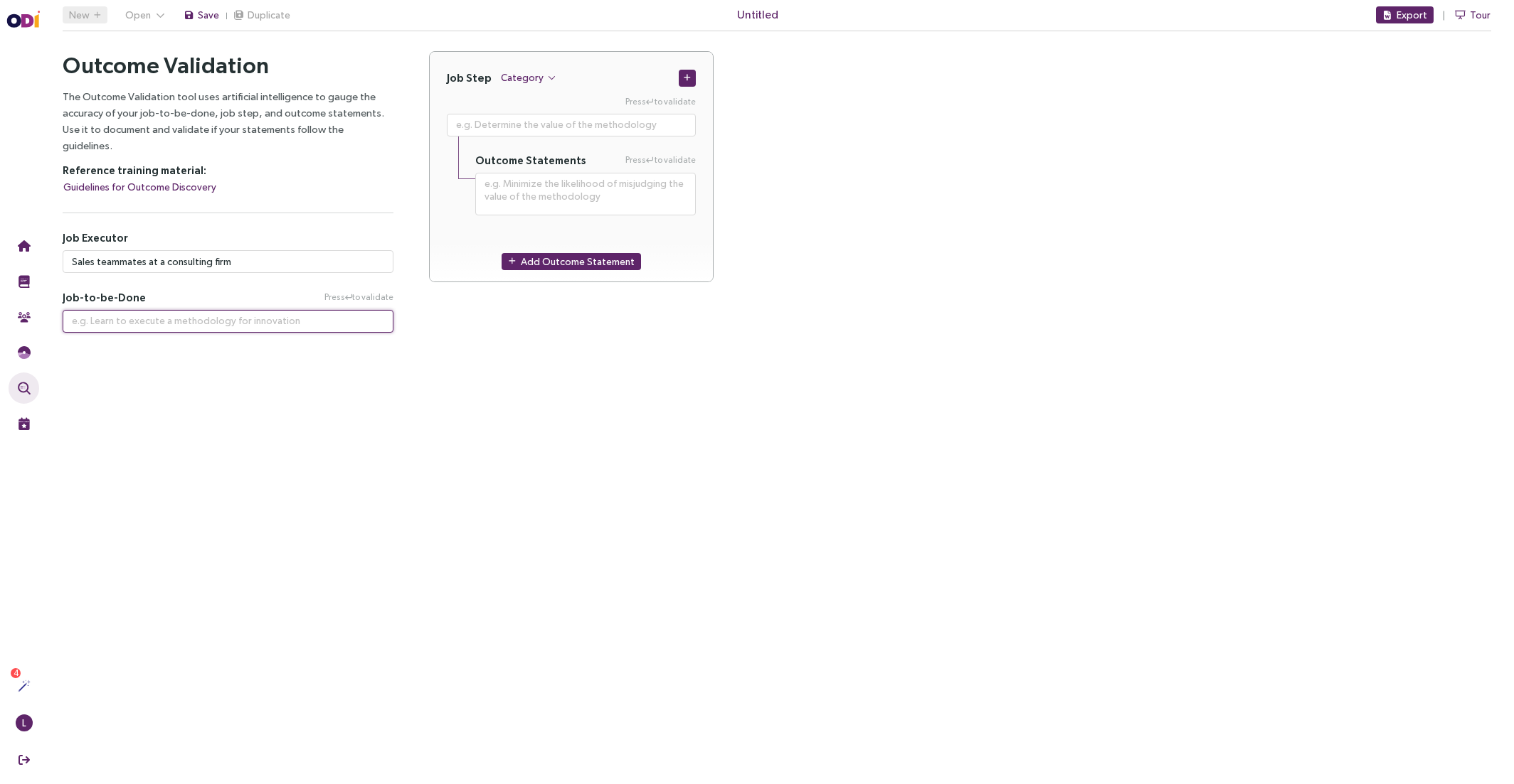
click at [191, 310] on textarea at bounding box center [227, 322] width 331 height 23
paste textarea "WHEN: I’m [sales] building a proposal or SOW I WANT TO: find examples of simila…"
type textarea "**********"
type textarea "WHEN: I’m [sales] building a proposal or SOW I WANT TO: find examples of simila…"
drag, startPoint x: 323, startPoint y: 304, endPoint x: 43, endPoint y: 305, distance: 280.0
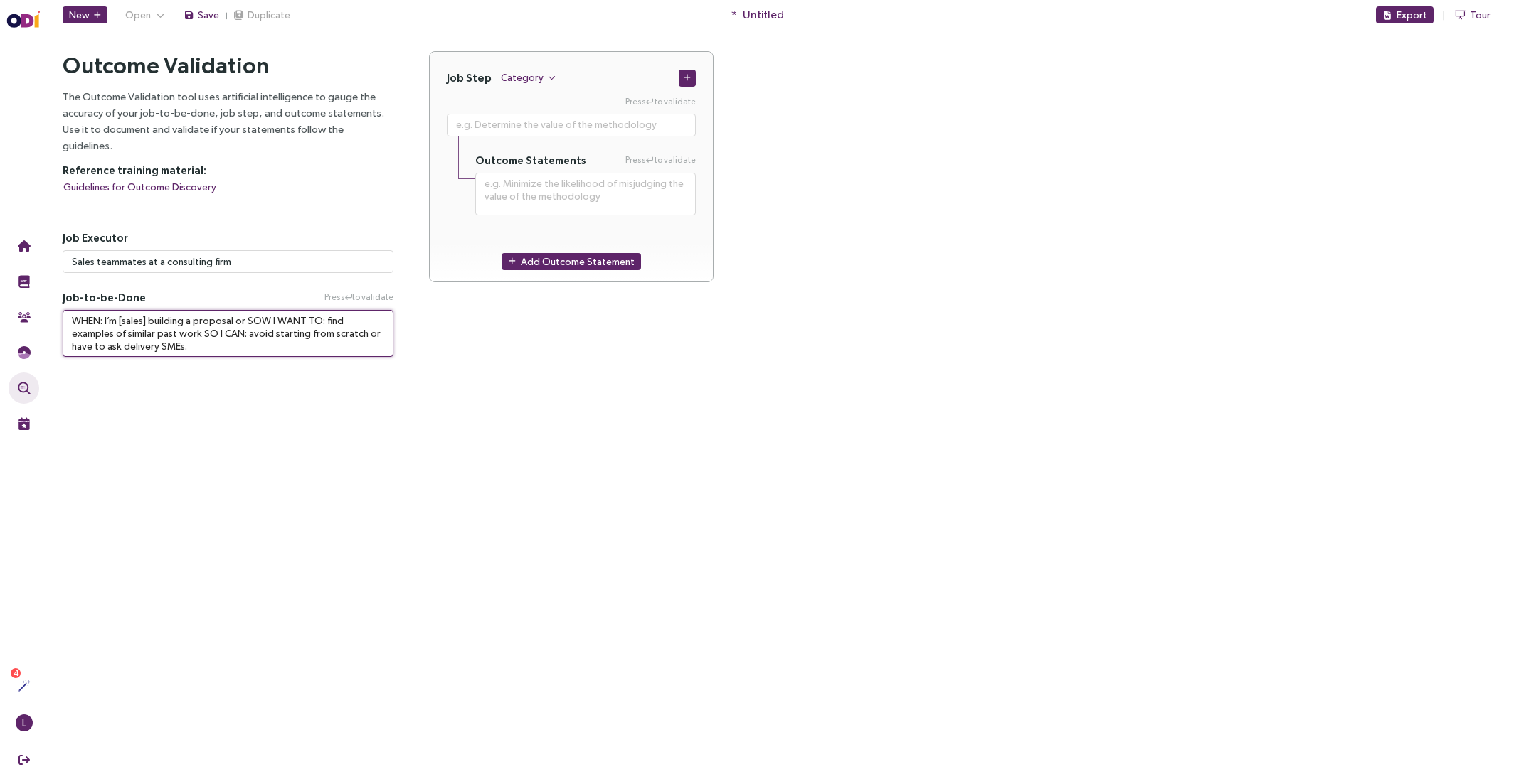
click at [43, 305] on div "Outcome Validation The Outcome Validation tool uses artificial intelligence to …" at bounding box center [776, 204] width 1474 height 340
type textarea "**********"
type textarea "ind examples of similar past work SO I CAN: avoid starting from scratch or have…"
type textarea "**********"
type textarea "find examples of similar past work SO I CAN: avoid starting from scratch or hav…"
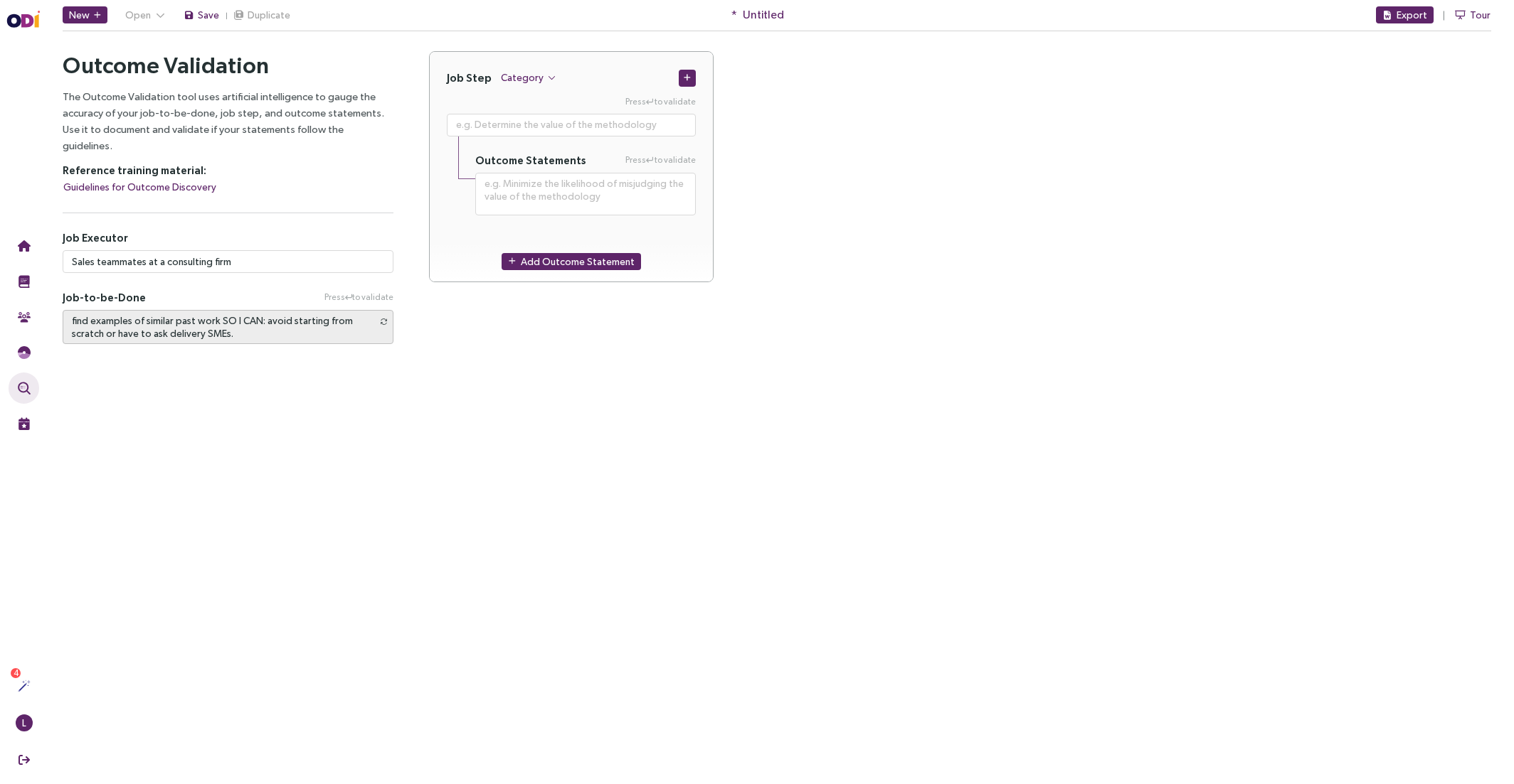
click at [384, 348] on main "New Open Save Duplicate * Untitled Export Tour Outcome Validation Let's start w…" at bounding box center [776, 392] width 1474 height 784
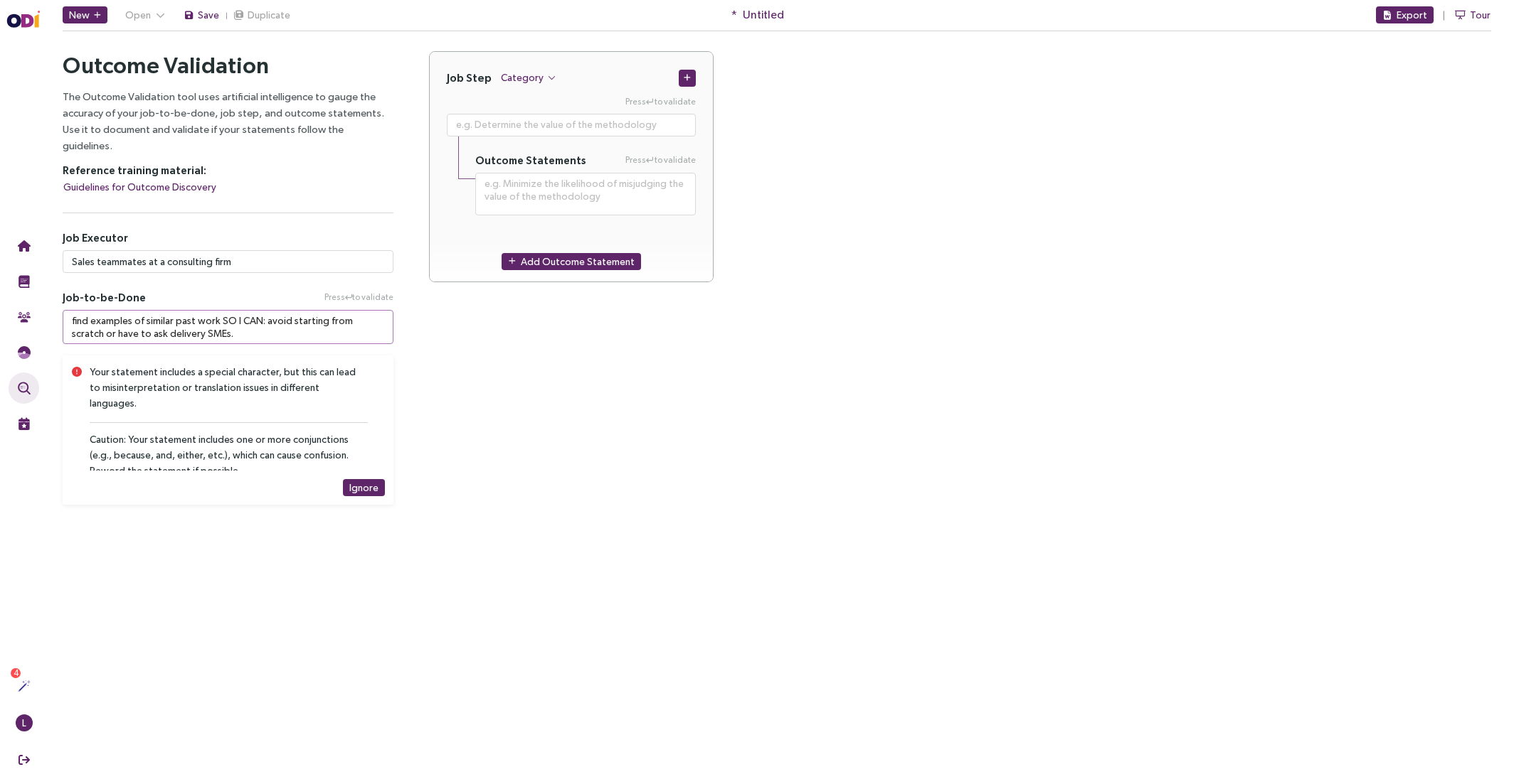
click at [253, 310] on textarea "find examples of similar past work SO I CAN: avoid starting from scratch or hav…" at bounding box center [227, 327] width 331 height 34
drag, startPoint x: 218, startPoint y: 304, endPoint x: 405, endPoint y: 372, distance: 199.0
click at [405, 372] on div "Outcome Validation The Outcome Validation tool uses artificial intelligence to …" at bounding box center [227, 278] width 366 height 453
type textarea "**********"
type textarea "find examples of similar past work"
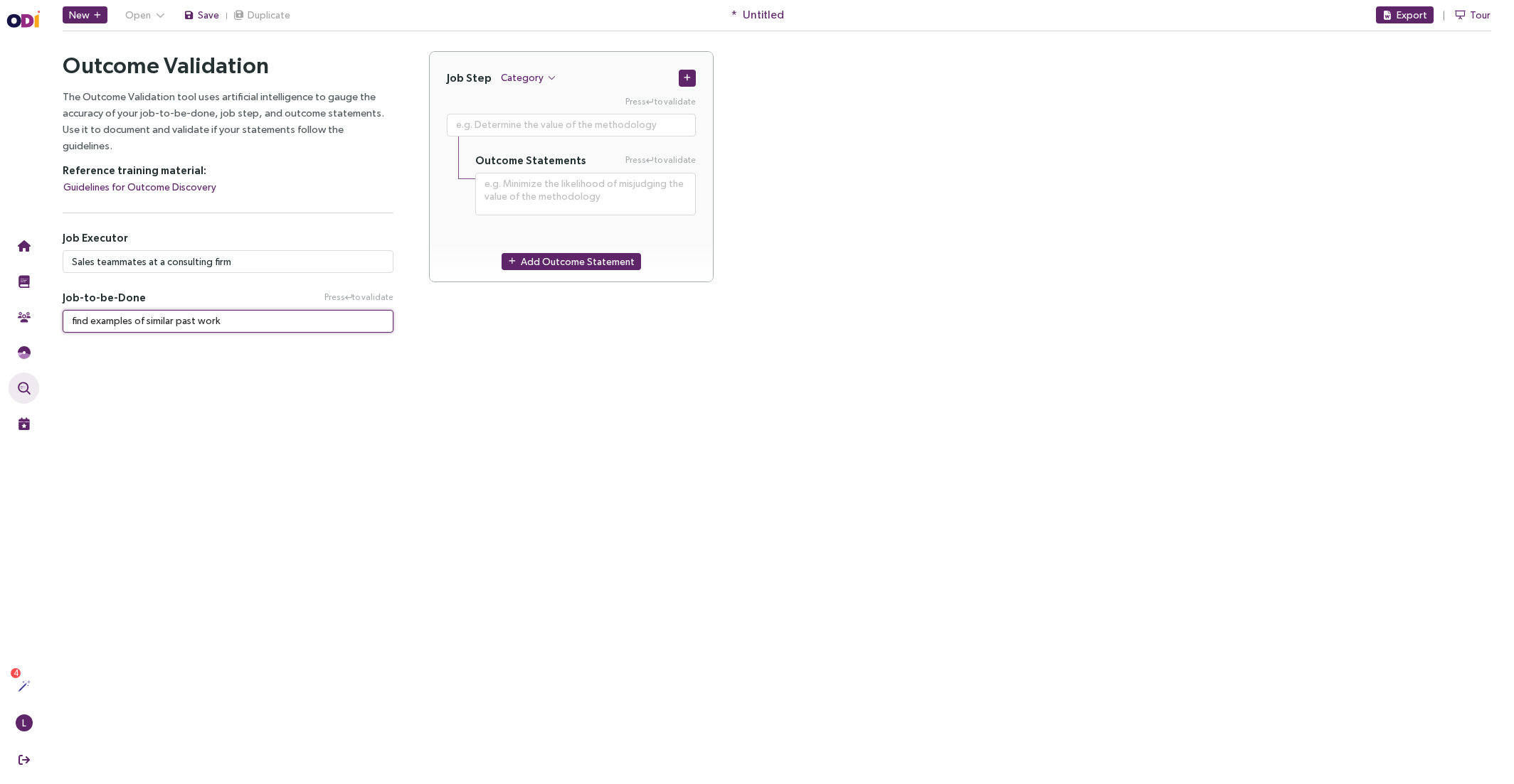
type textarea "**********"
type textarea "find examples of similar past work"
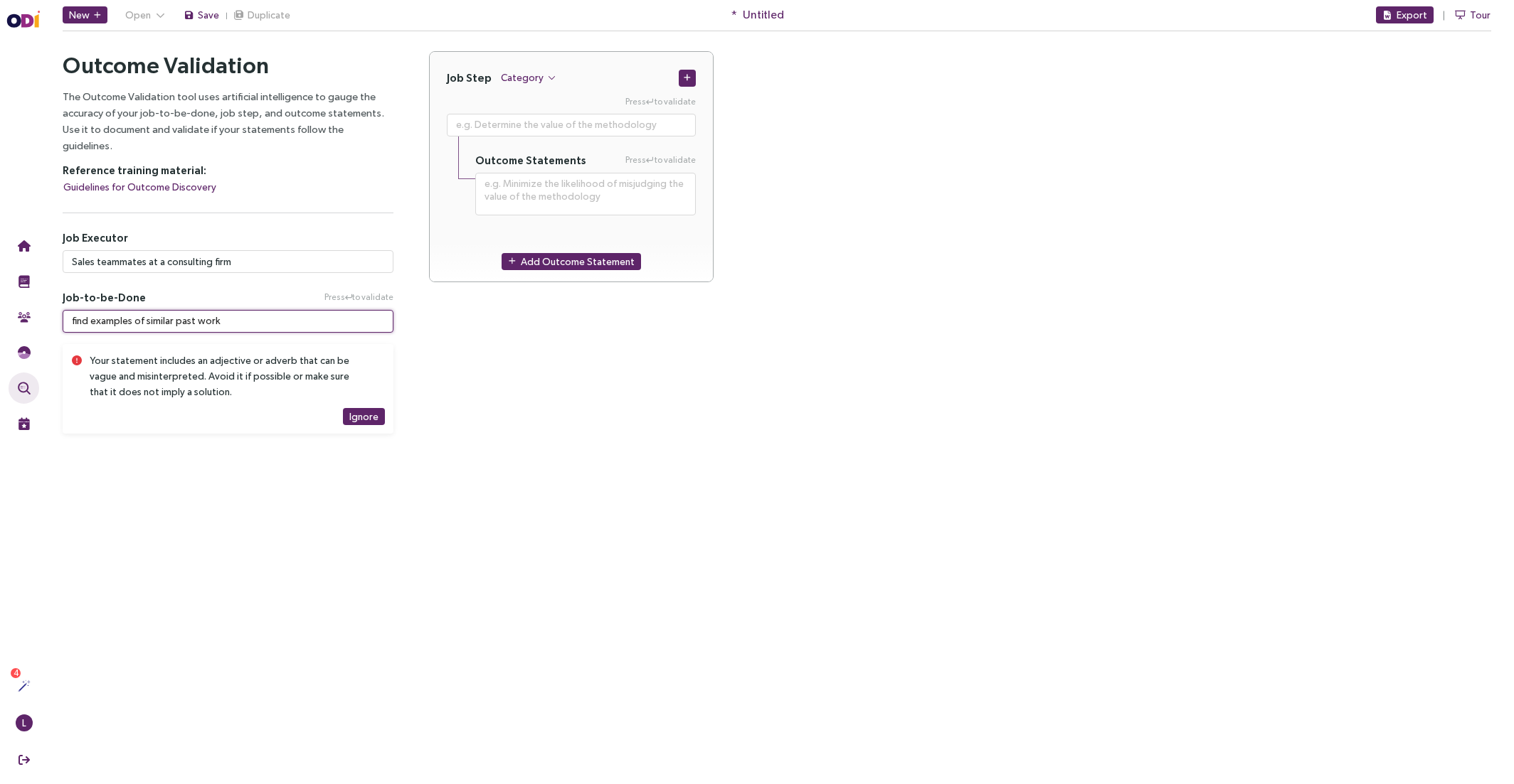
click at [173, 310] on textarea "find examples of similar past work" at bounding box center [227, 322] width 331 height 23
drag, startPoint x: 173, startPoint y: 305, endPoint x: 145, endPoint y: 308, distance: 28.2
click at [145, 310] on textarea "find examples of similar past work" at bounding box center [227, 322] width 331 height 23
type textarea "**********"
type textarea "find examples of rpast work"
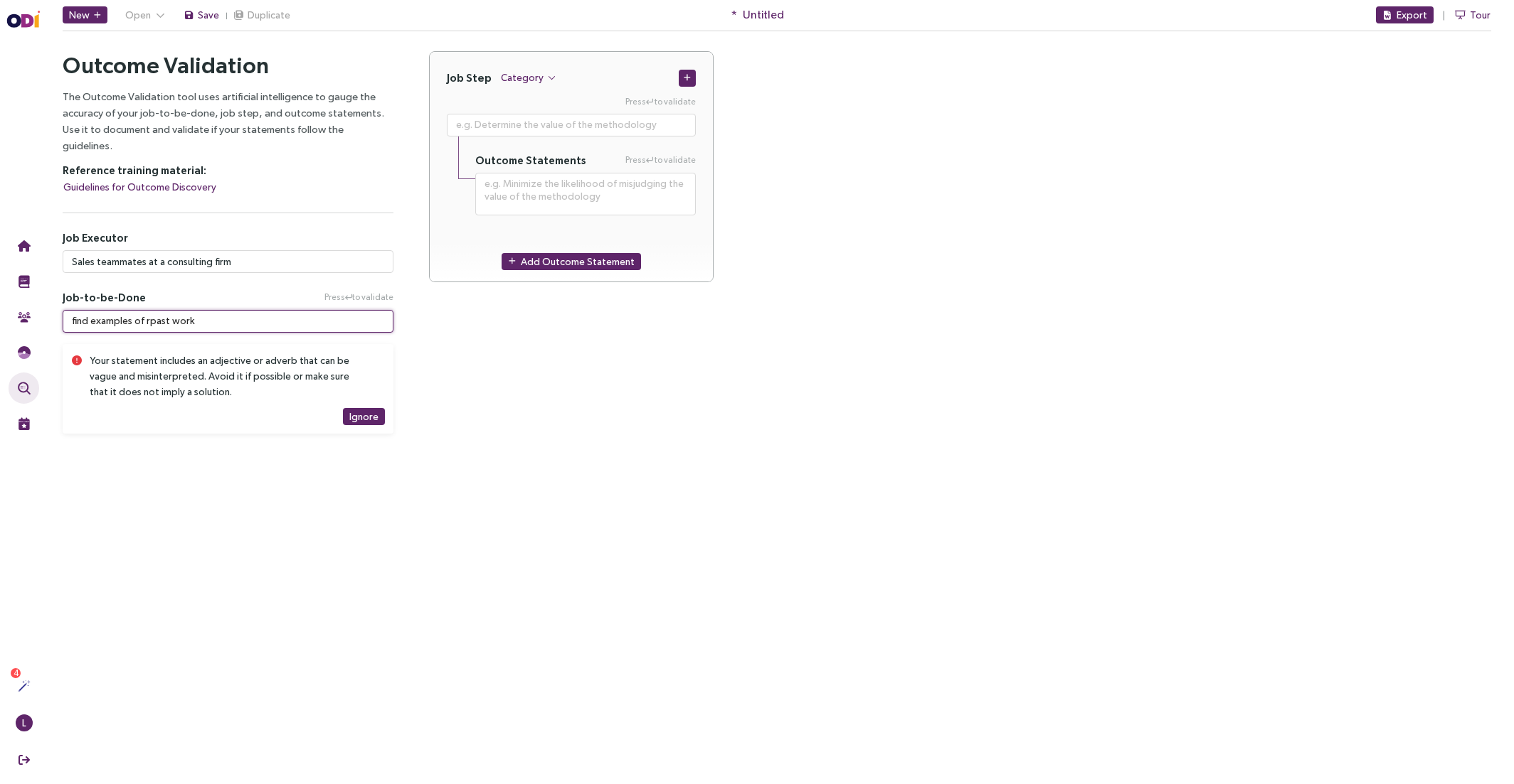
type textarea "**********"
type textarea "find examples of repast work"
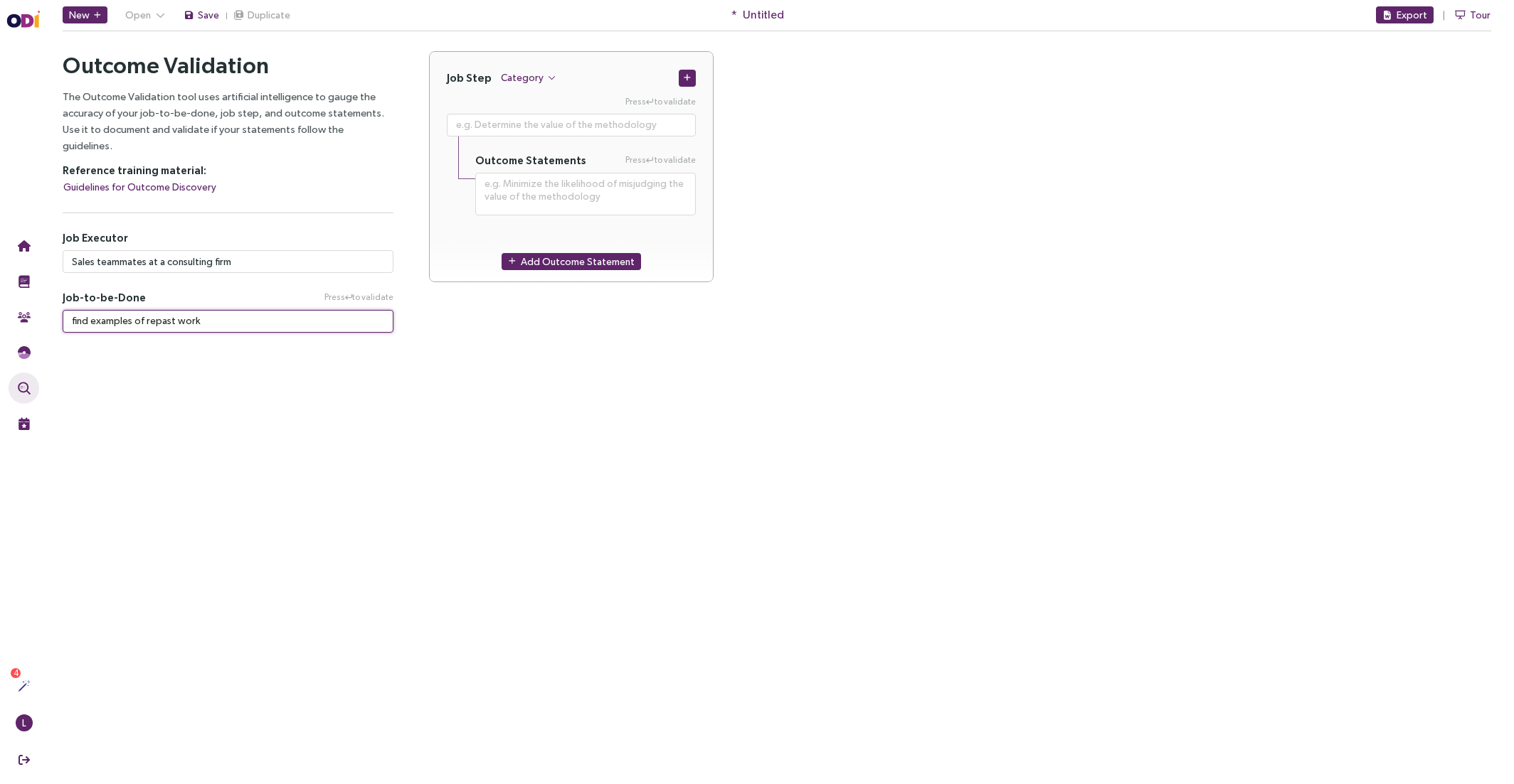
type textarea "**********"
type textarea "find examples of relpast work"
type textarea "**********"
type textarea "find examples of relepast work"
type textarea "**********"
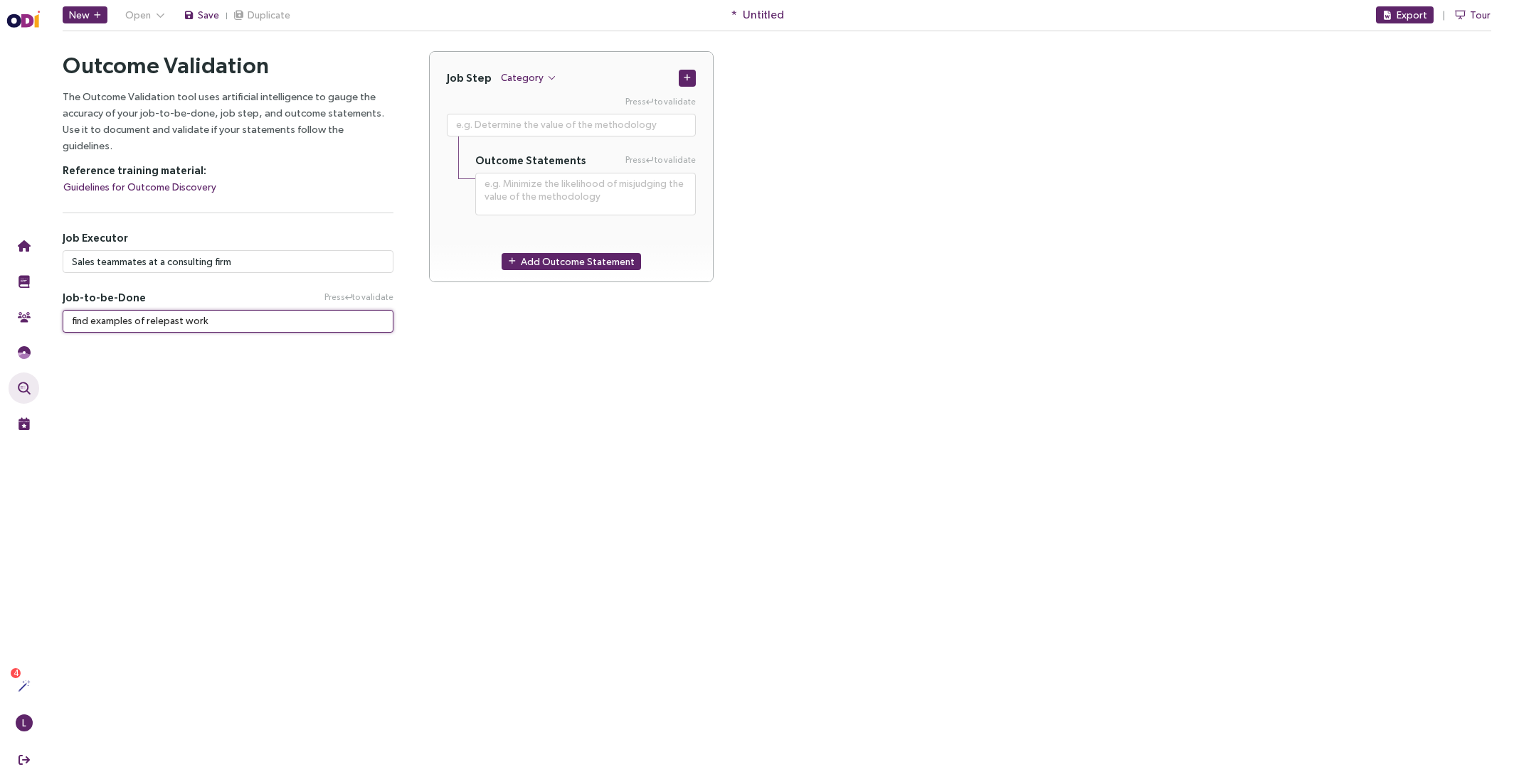
type textarea "find examples of relevpast work"
type textarea "**********"
type textarea "find examples of relevanpast work"
type textarea "**********"
type textarea "find examples of relevantpast work"
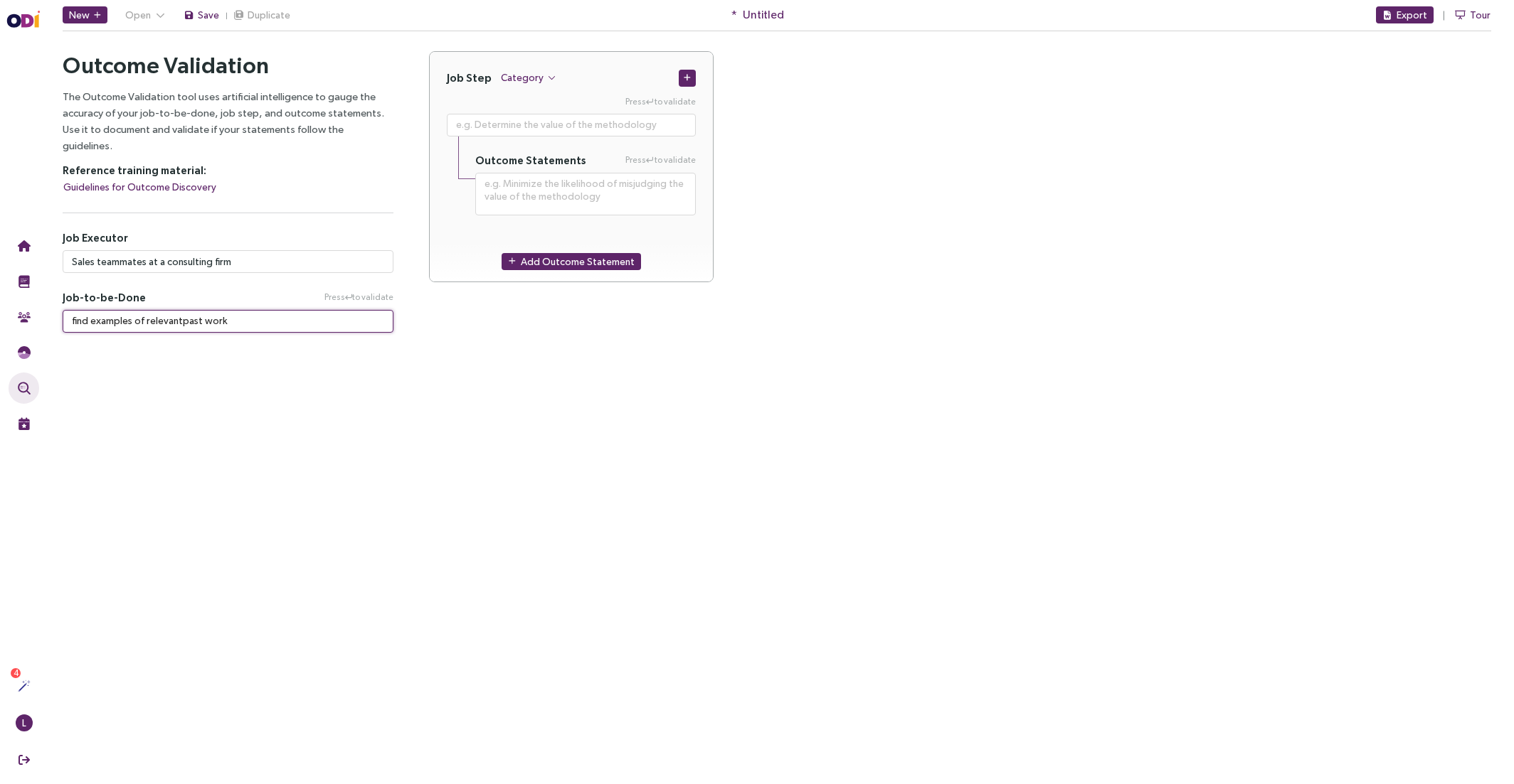
type textarea "**********"
type textarea "find examples of relevant past work"
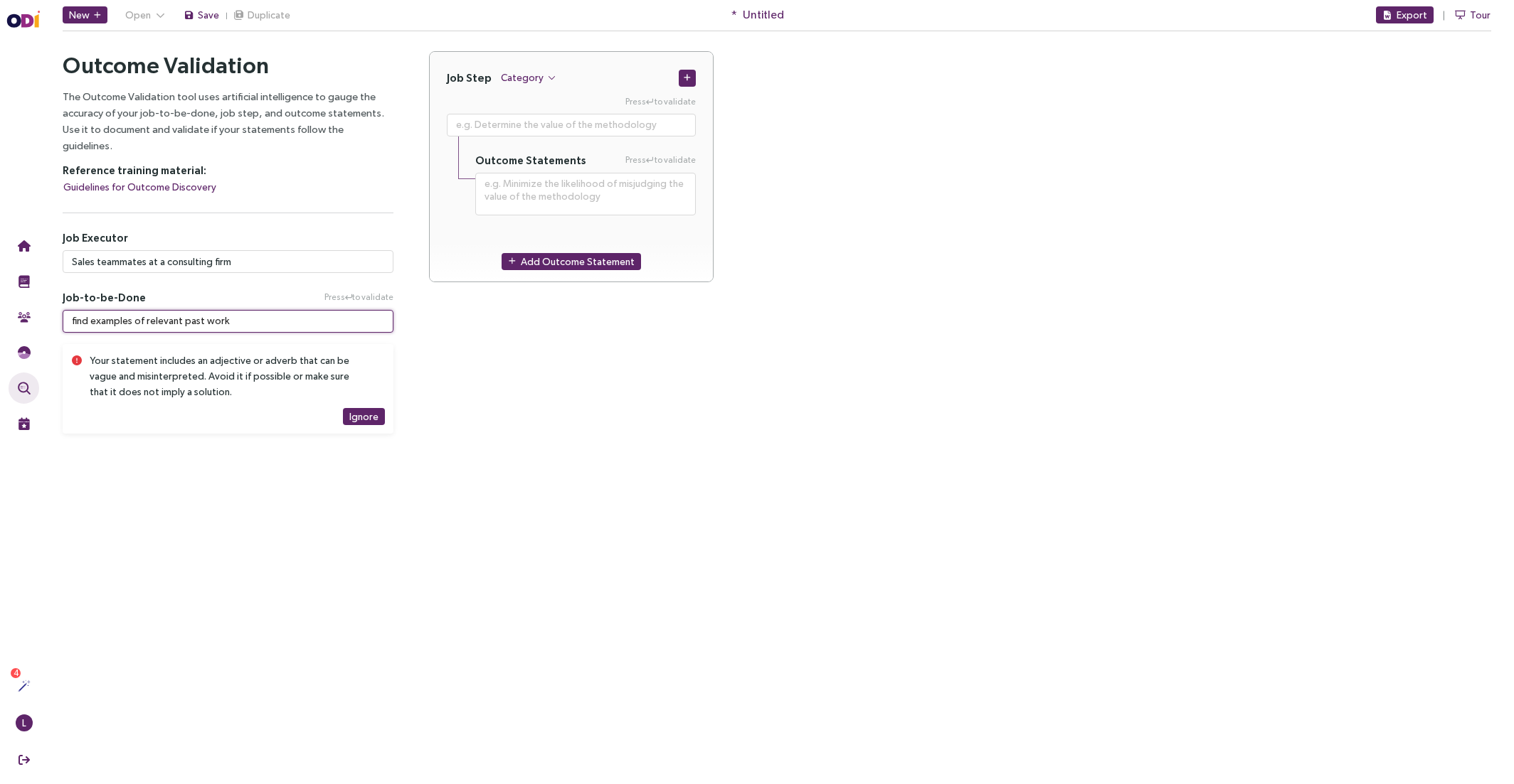
drag, startPoint x: 183, startPoint y: 302, endPoint x: 143, endPoint y: 303, distance: 40.0
click at [143, 310] on textarea "find examples of relevant past work" at bounding box center [227, 322] width 331 height 23
type textarea "**********"
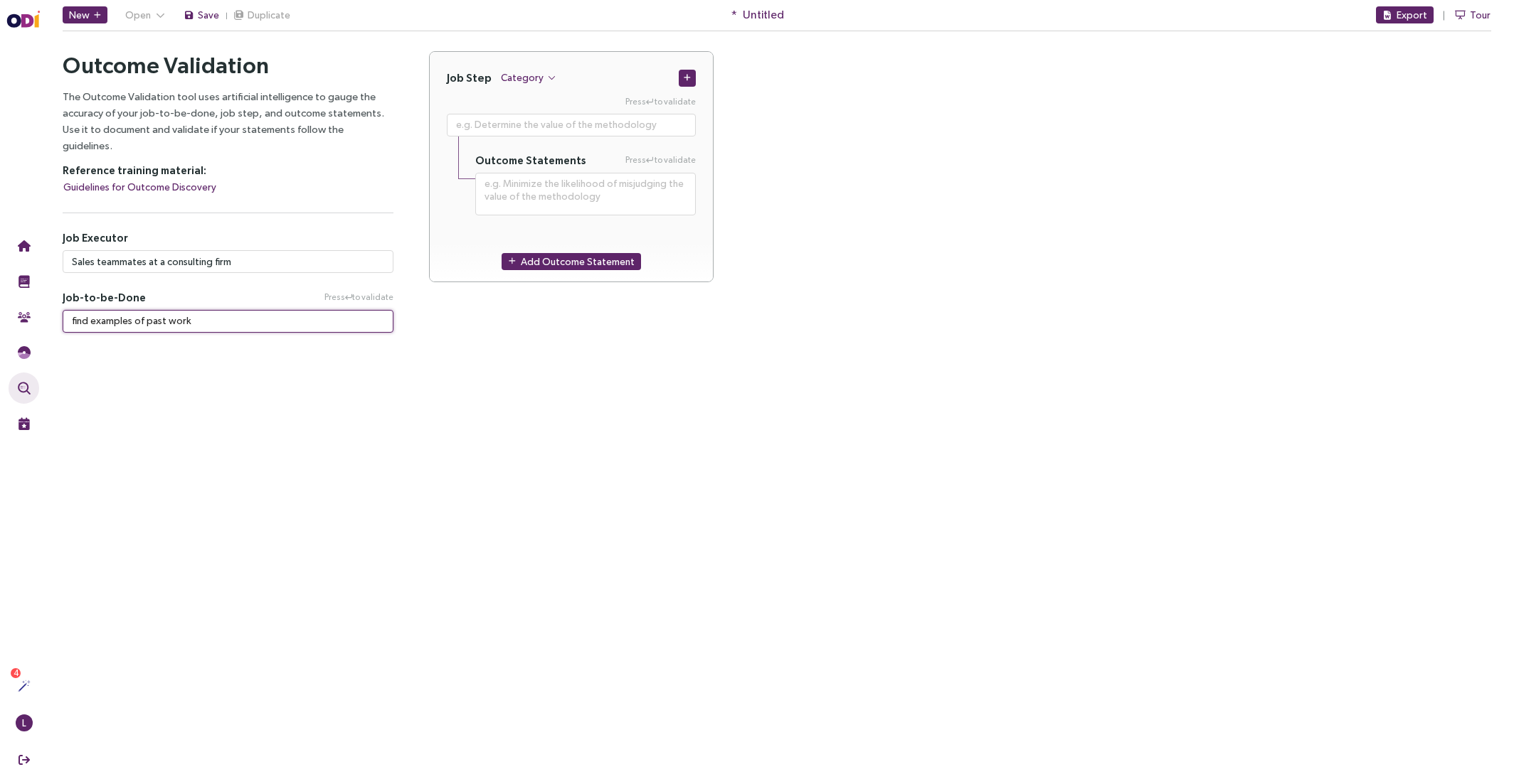
type textarea "find examples of past work"
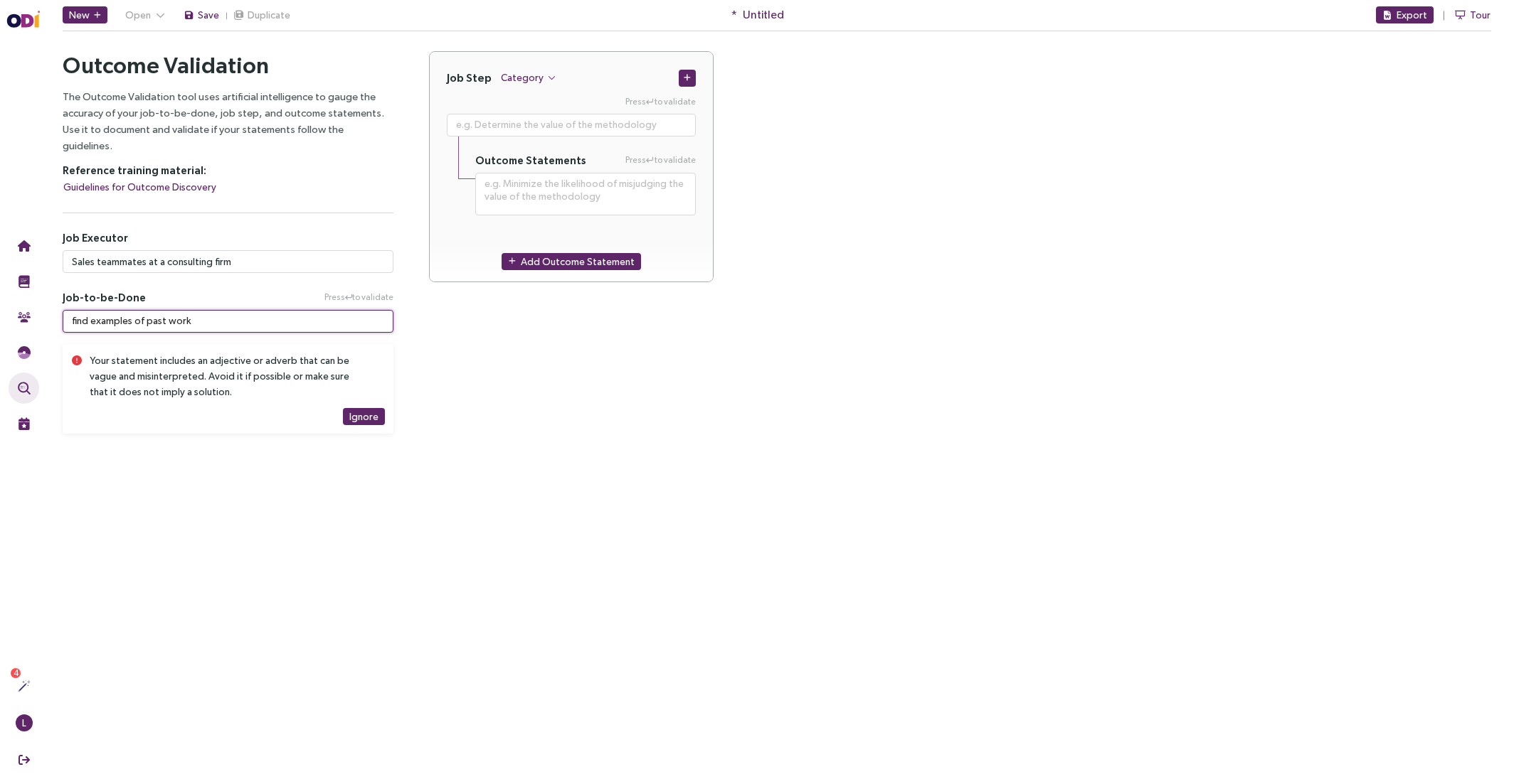
click at [144, 310] on textarea "find examples of past work" at bounding box center [227, 322] width 331 height 23
click at [162, 310] on textarea "find examples of past work" at bounding box center [227, 322] width 331 height 23
type textarea "**********"
type textarea "find examples of past swork"
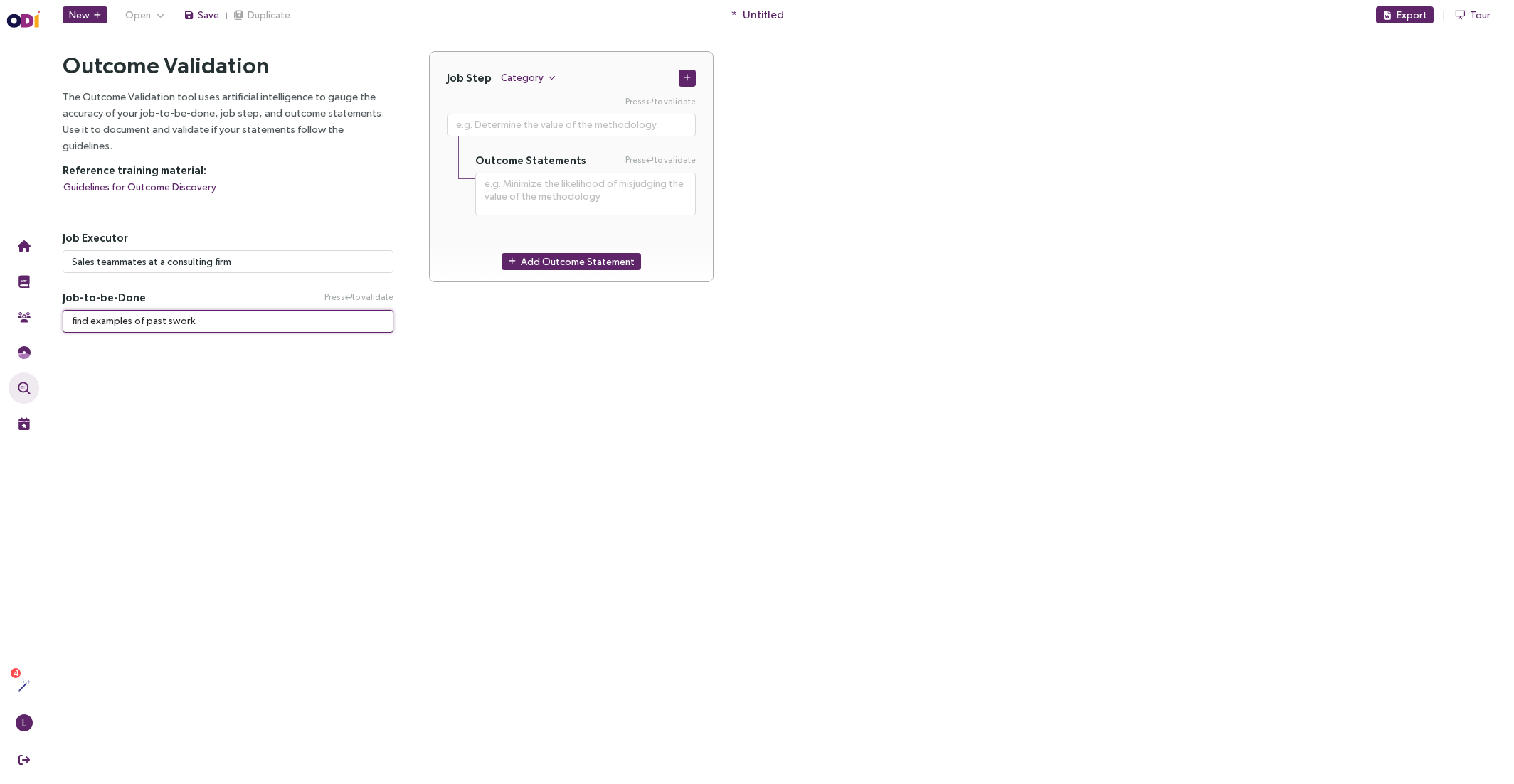
type textarea "**********"
type textarea "find examples of past siwork"
type textarea "**********"
type textarea "find examples of past simwork"
type textarea "**********"
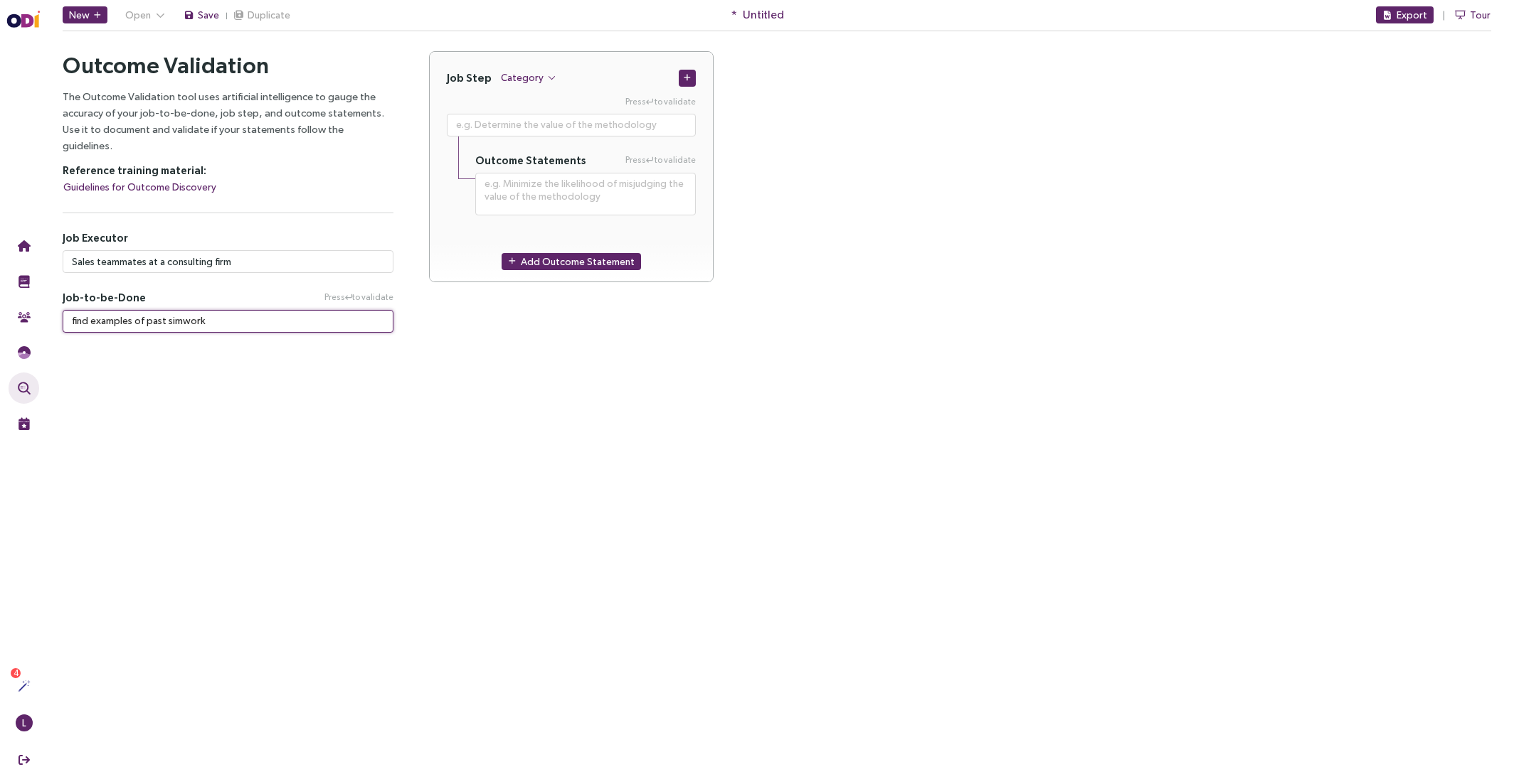
type textarea "find examples of past simiwork"
type textarea "**********"
type textarea "find examples of past similwork"
type textarea "**********"
type textarea "find examples of past similawork"
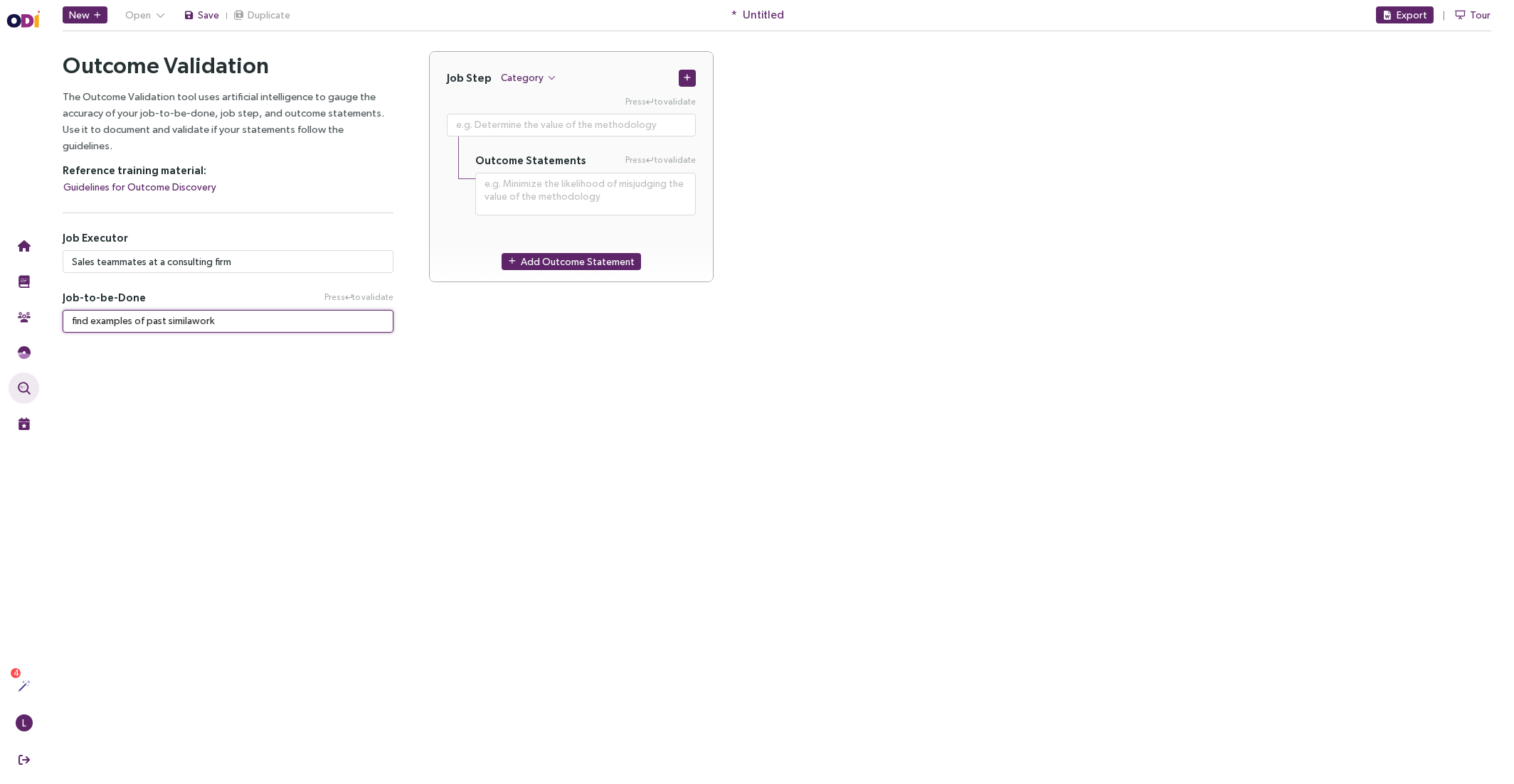
type textarea "**********"
type textarea "find examples of past similar work"
type textarea "**********"
type textarea "find examples of past similar work"
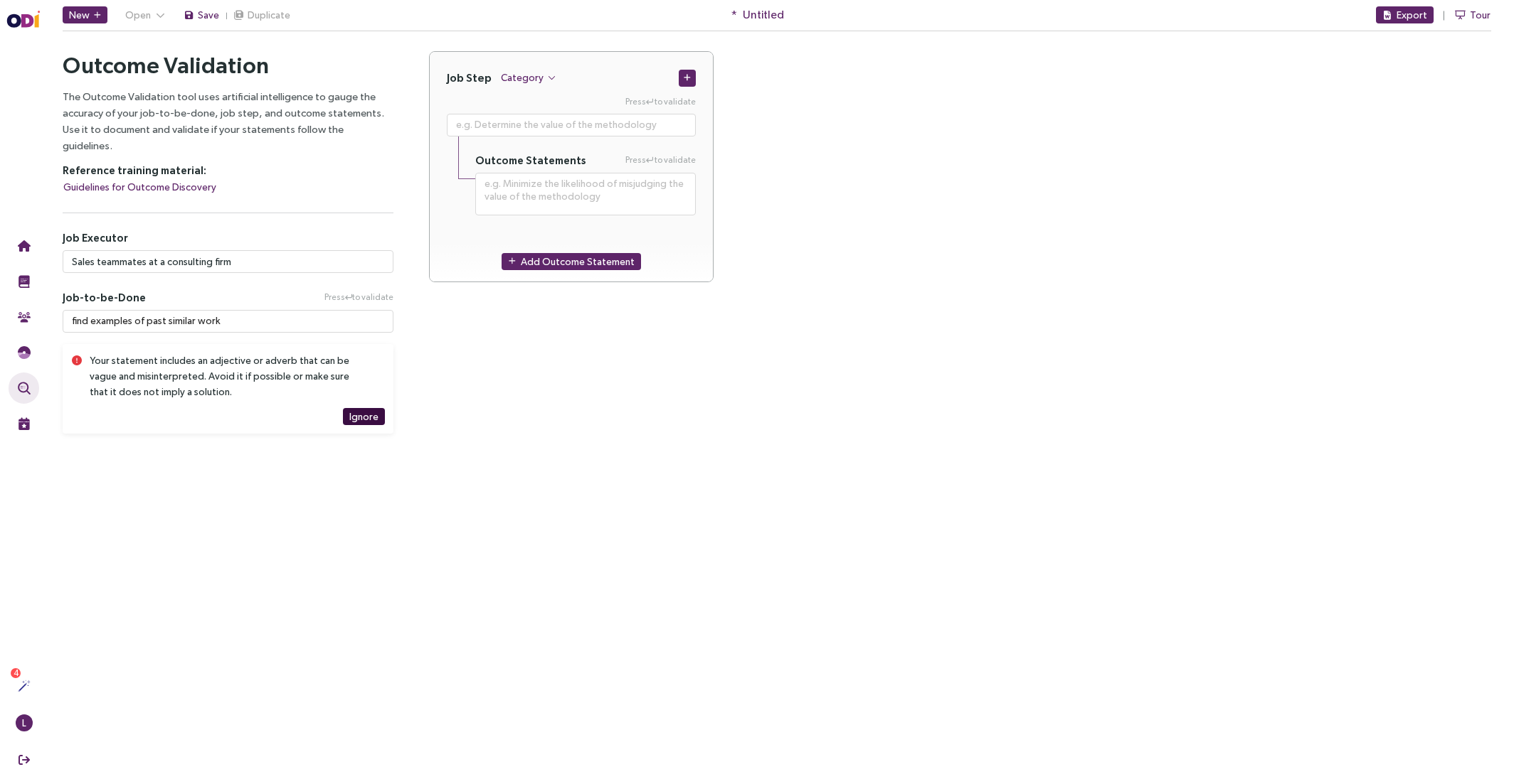
click at [367, 409] on span "Ignore" at bounding box center [364, 417] width 29 height 16
click at [145, 353] on div "Done! But you ignored 1 issues." at bounding box center [229, 360] width 278 height 16
click at [145, 182] on div "Outcome Validation The Outcome Validation tool uses artificial intelligence to …" at bounding box center [227, 214] width 331 height 325
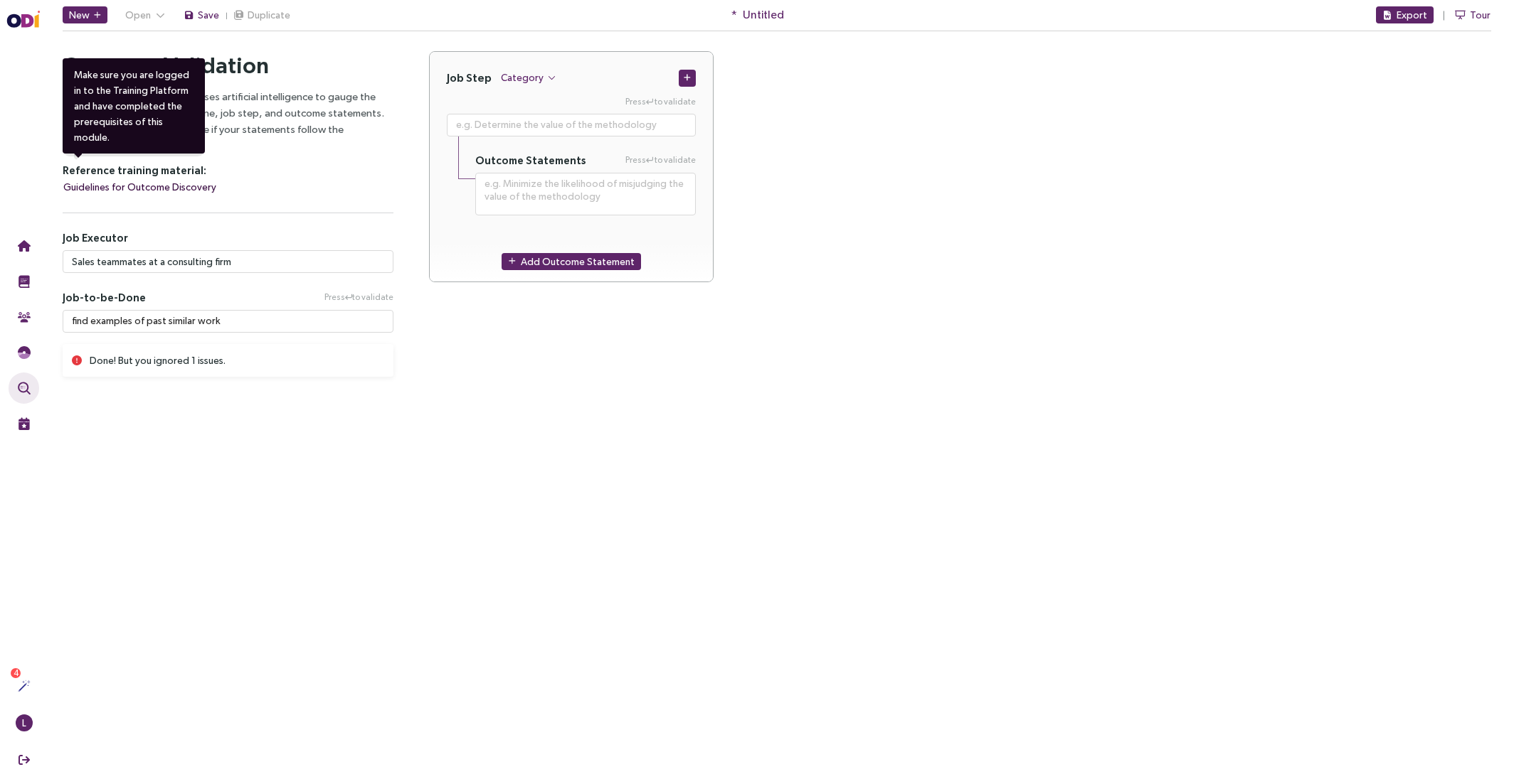
click at [144, 179] on span "Guidelines for Outcome Discovery" at bounding box center [139, 187] width 153 height 16
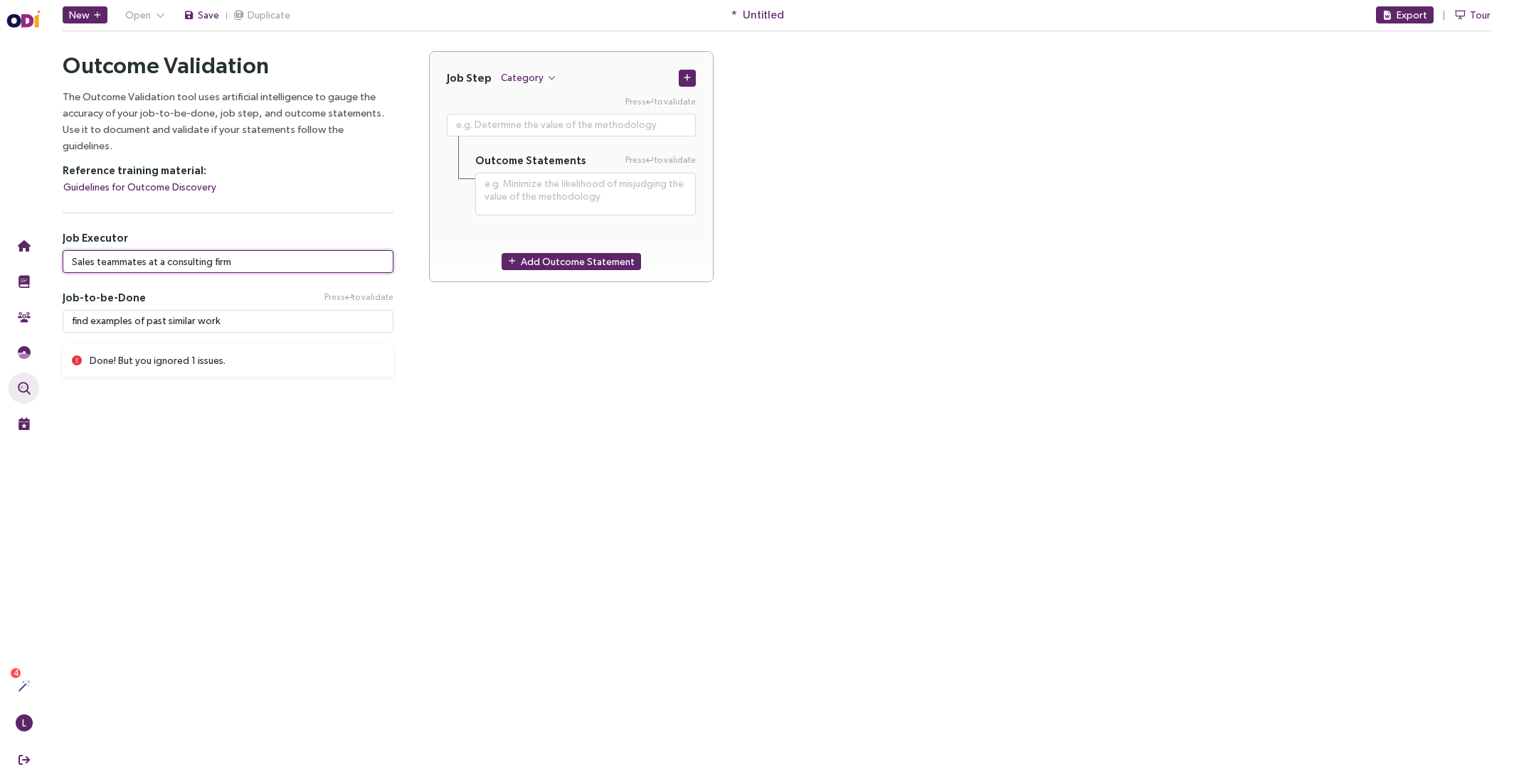
click at [154, 250] on input "Sales teammates at a consulting firm" at bounding box center [227, 262] width 331 height 23
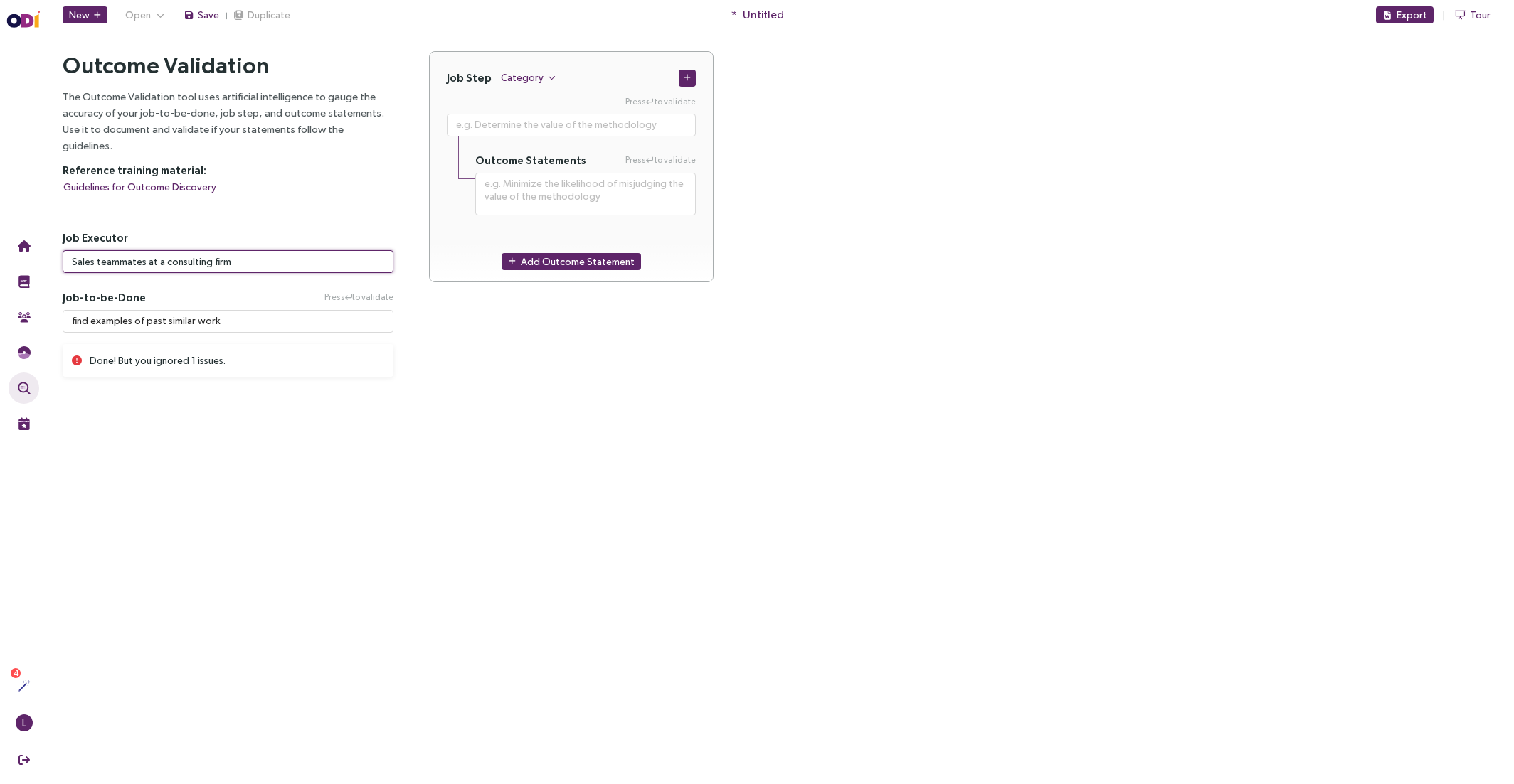
click at [154, 250] on input "Sales teammates at a consulting firm" at bounding box center [227, 262] width 331 height 23
click at [525, 76] on span "Category" at bounding box center [522, 78] width 43 height 16
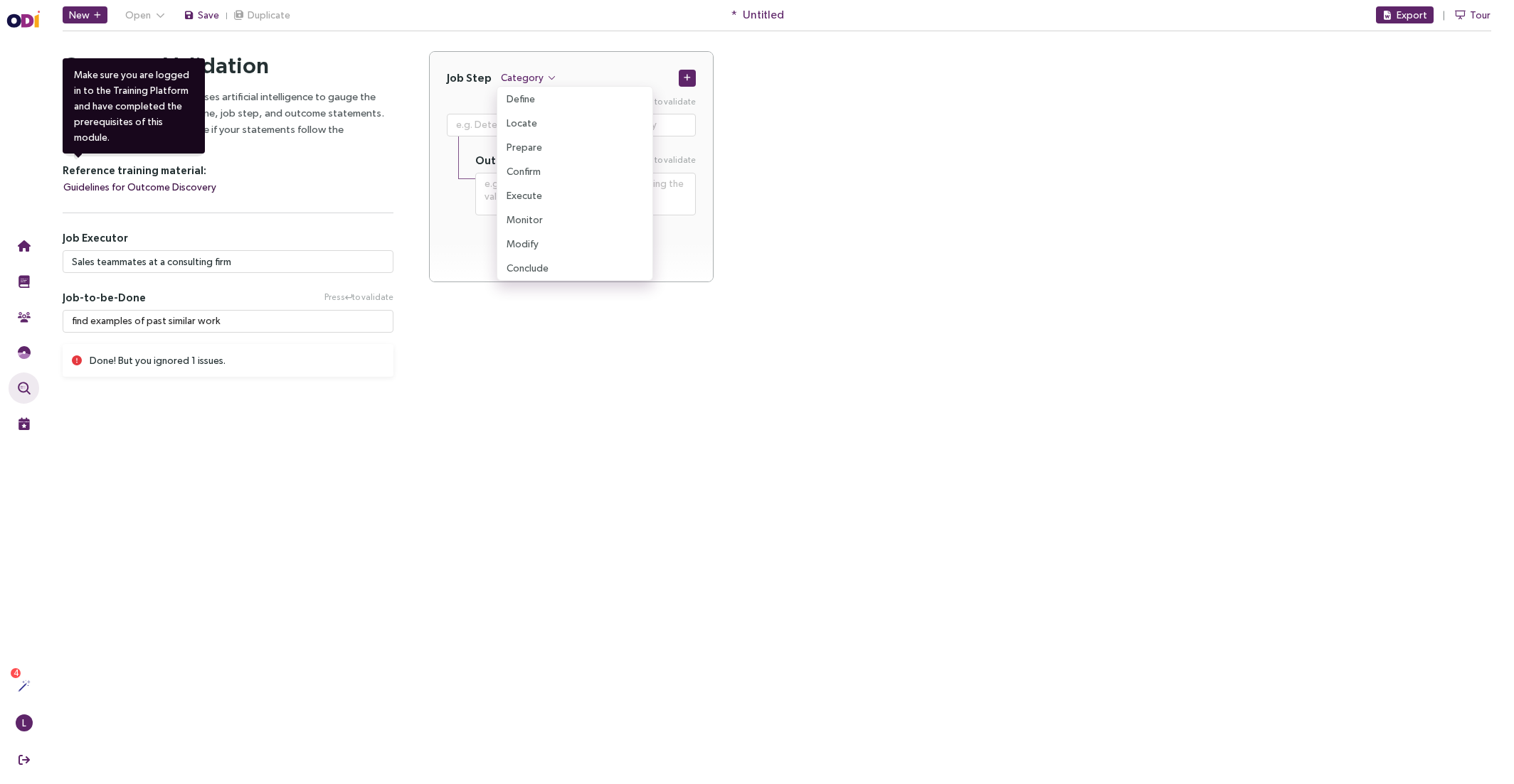
click at [145, 179] on span "Guidelines for Outcome Discovery" at bounding box center [139, 187] width 153 height 16
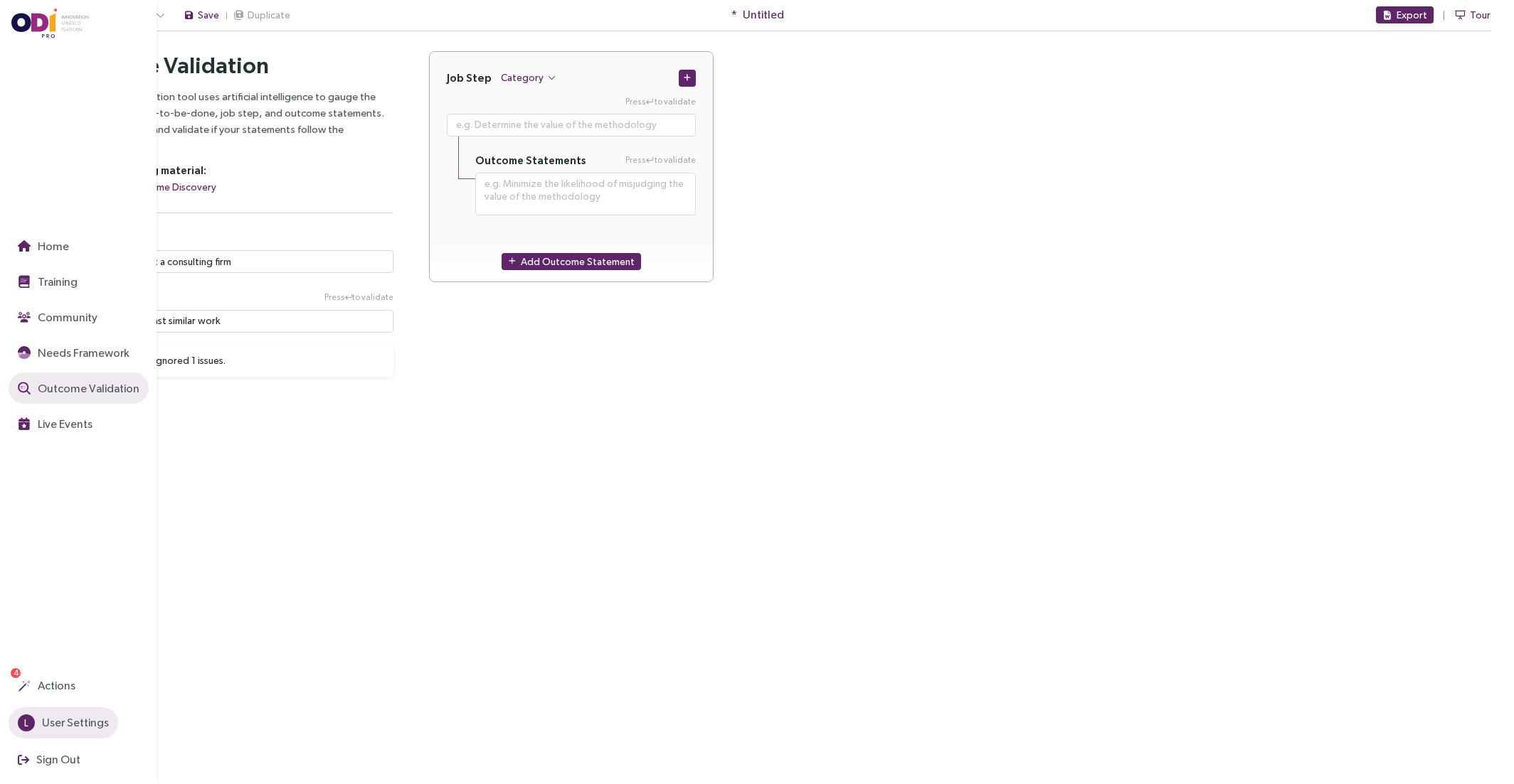
click at [21, 720] on span "L" at bounding box center [26, 723] width 17 height 17
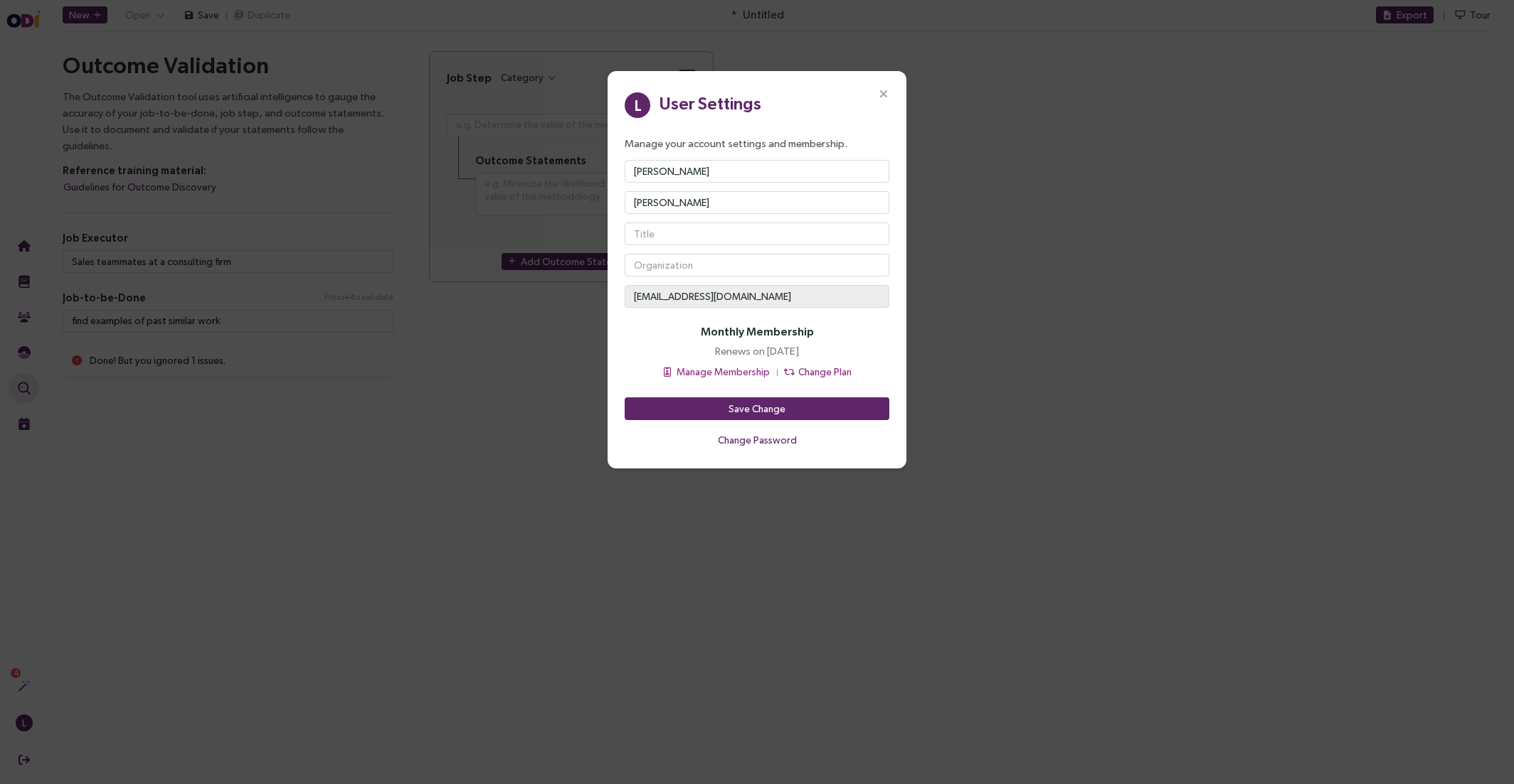
click at [440, 500] on div "L User Settings Manage your account settings and membership. Lindsay Sanders li…" at bounding box center [757, 392] width 1514 height 784
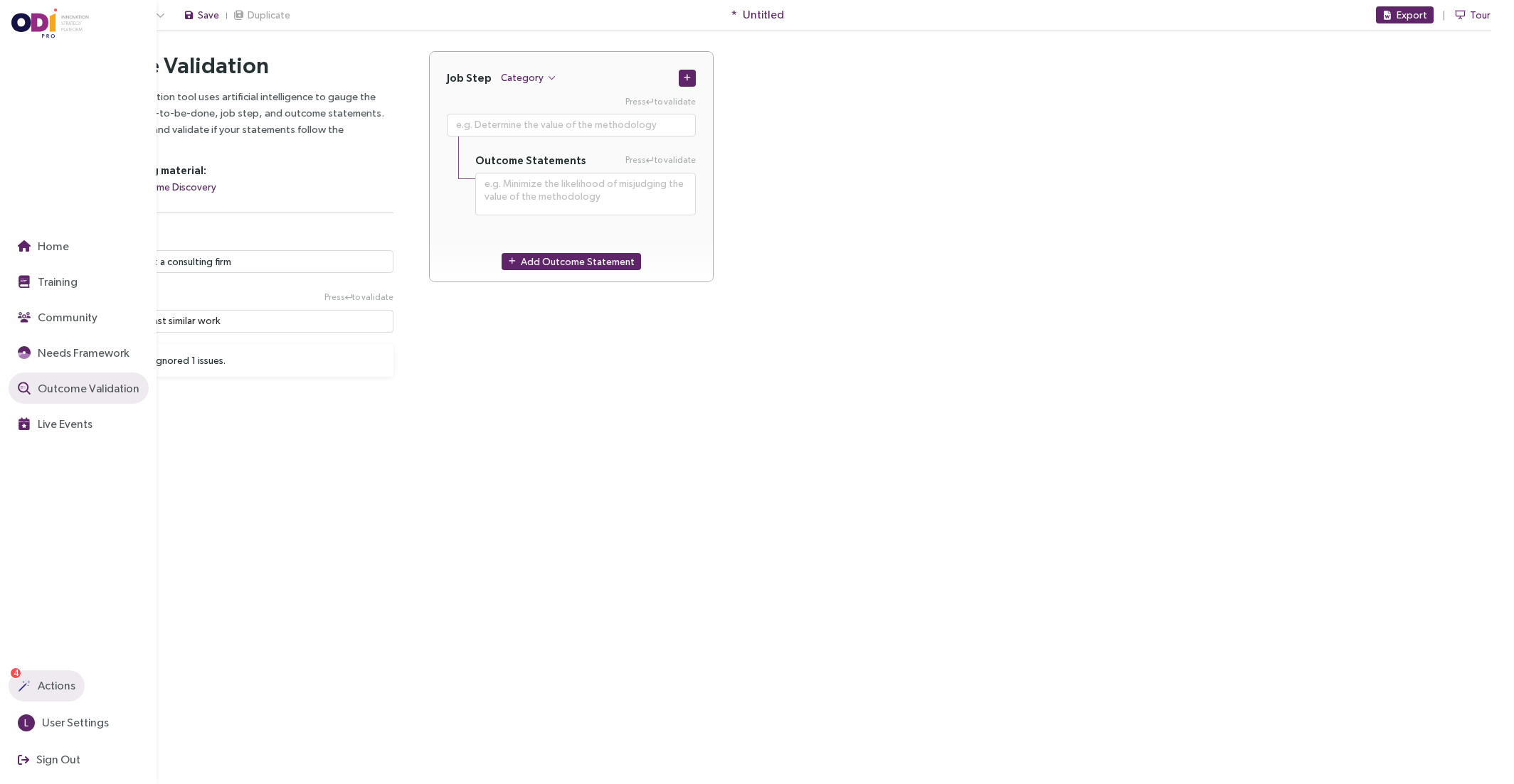
click at [32, 684] on button "Actions" at bounding box center [46, 686] width 76 height 31
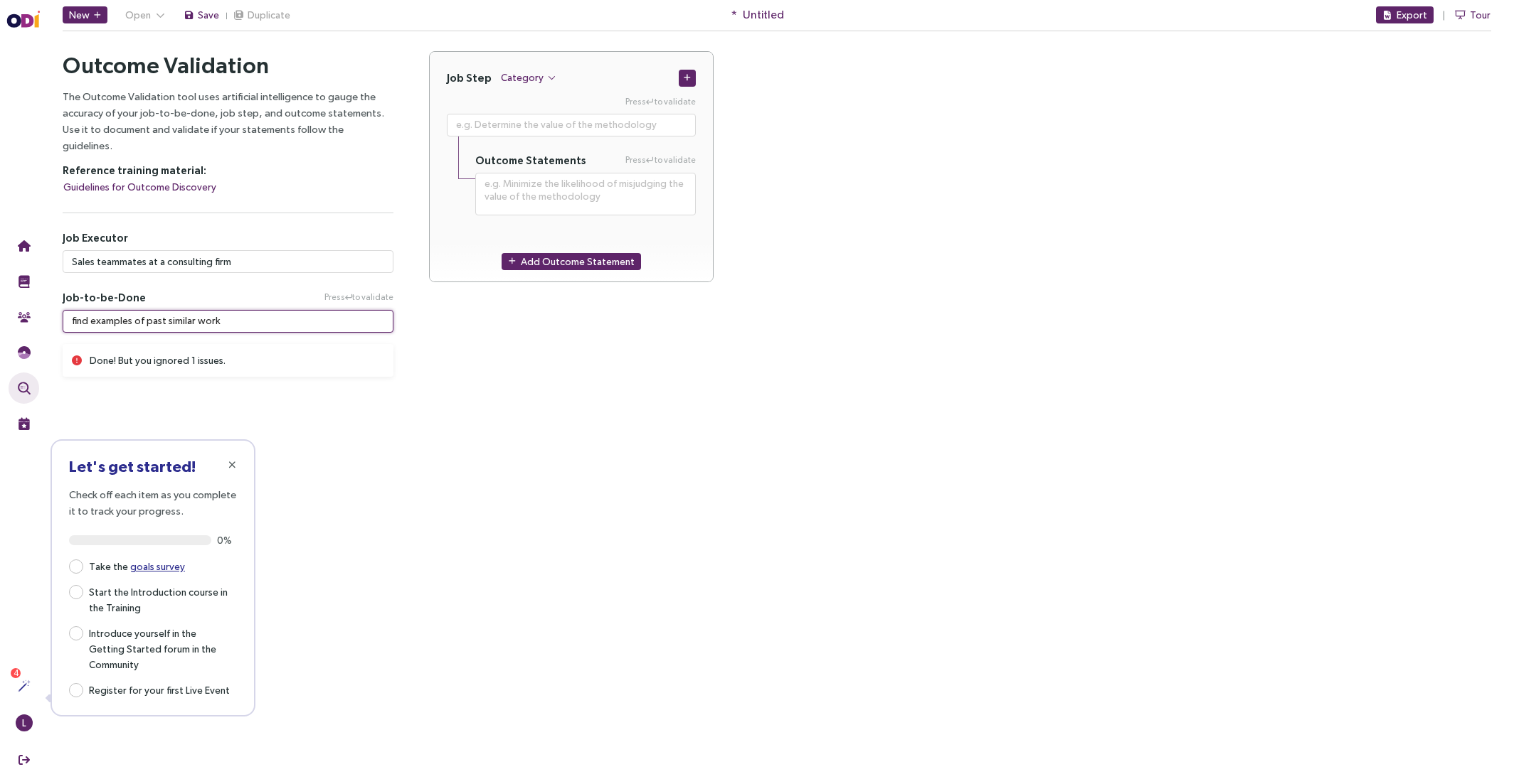
click at [143, 310] on textarea "find examples of past similar work" at bounding box center [227, 322] width 331 height 23
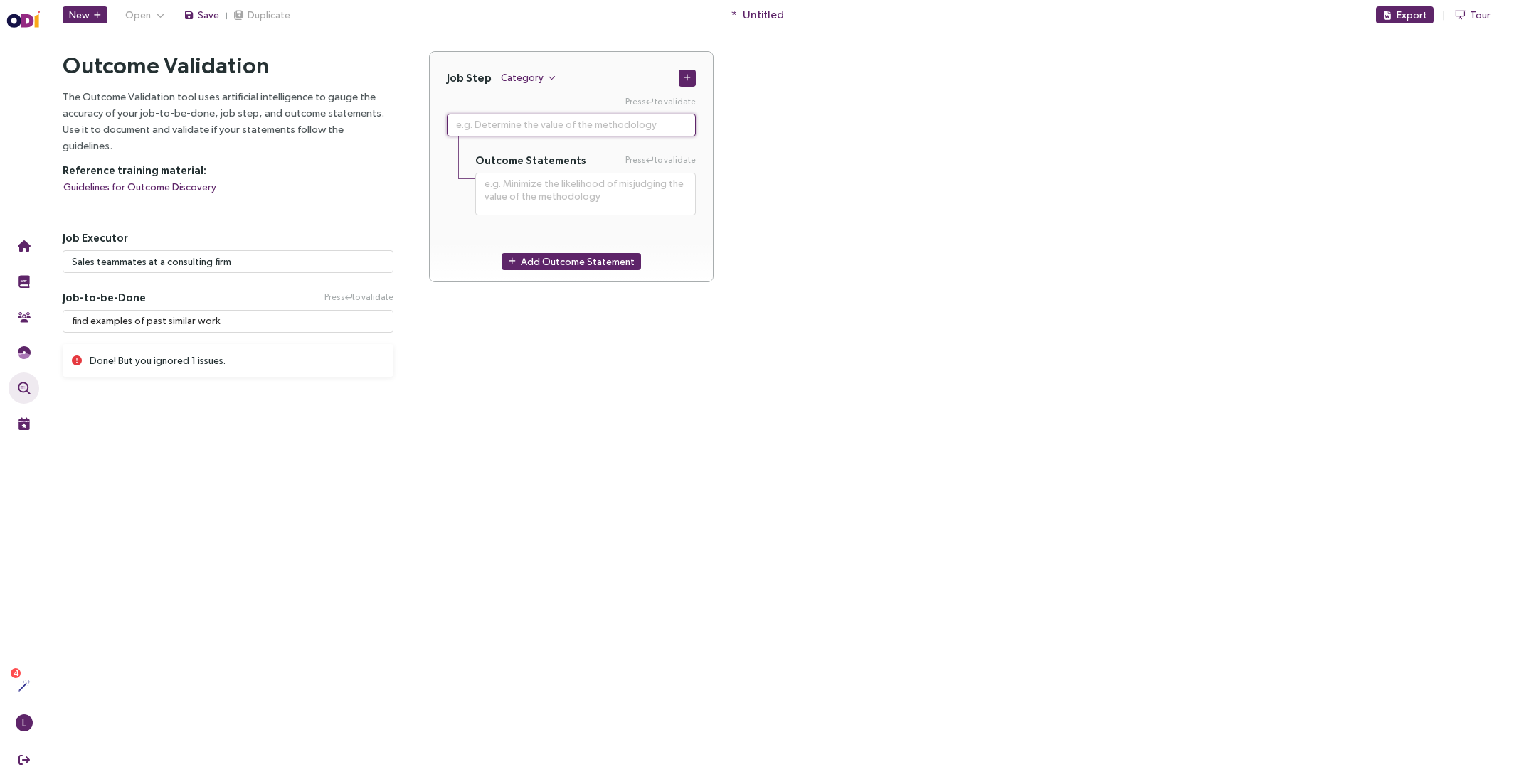
click at [545, 127] on textarea at bounding box center [571, 125] width 249 height 23
paste textarea "WHEN: I’m [sales] building a proposal or SOW I WANT TO: find examples of simila…"
type textarea "**********"
type textarea "WHEN: I’m [sales] building a proposal or SOW I WANT TO: find examples of simila…"
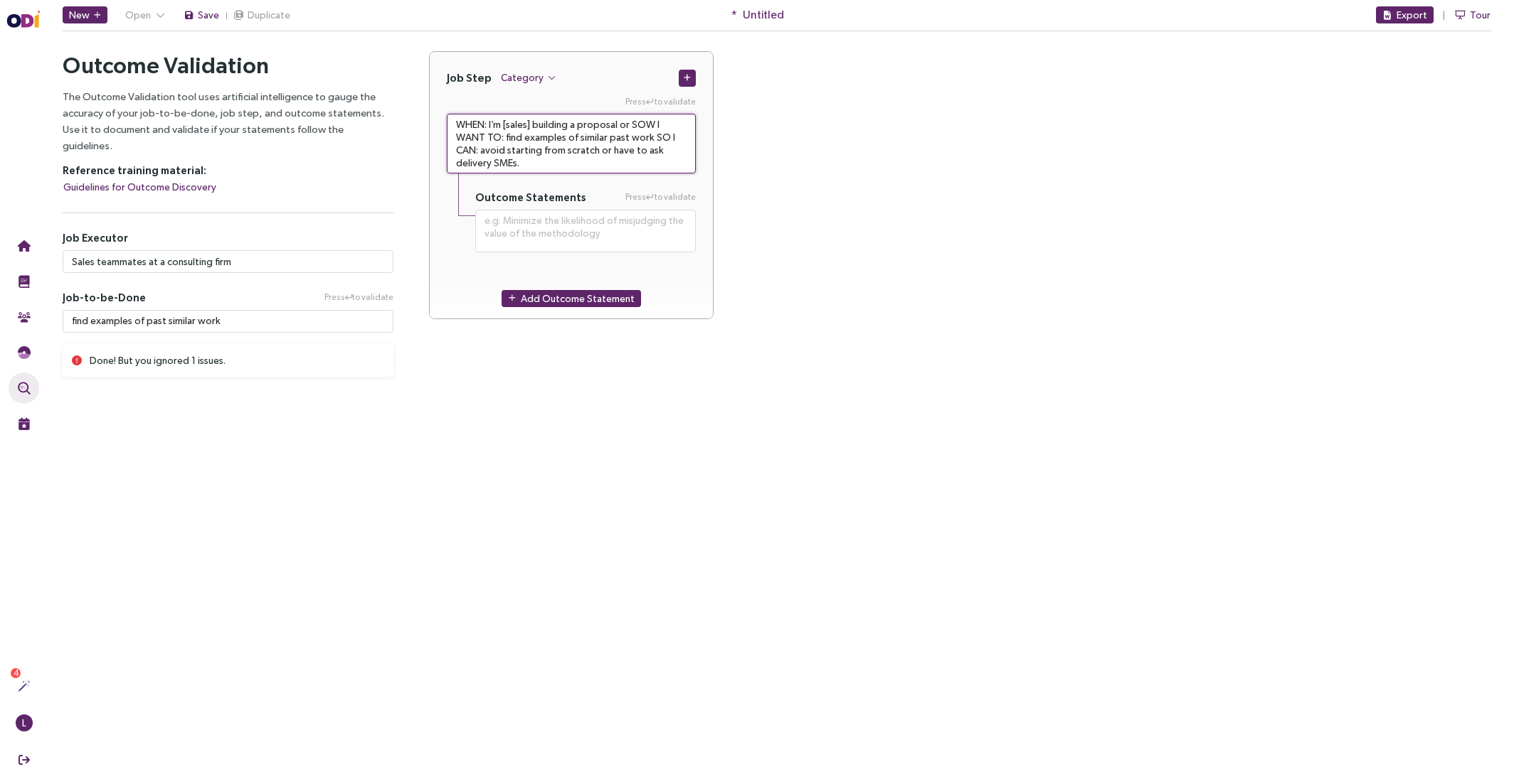
type textarea "**********"
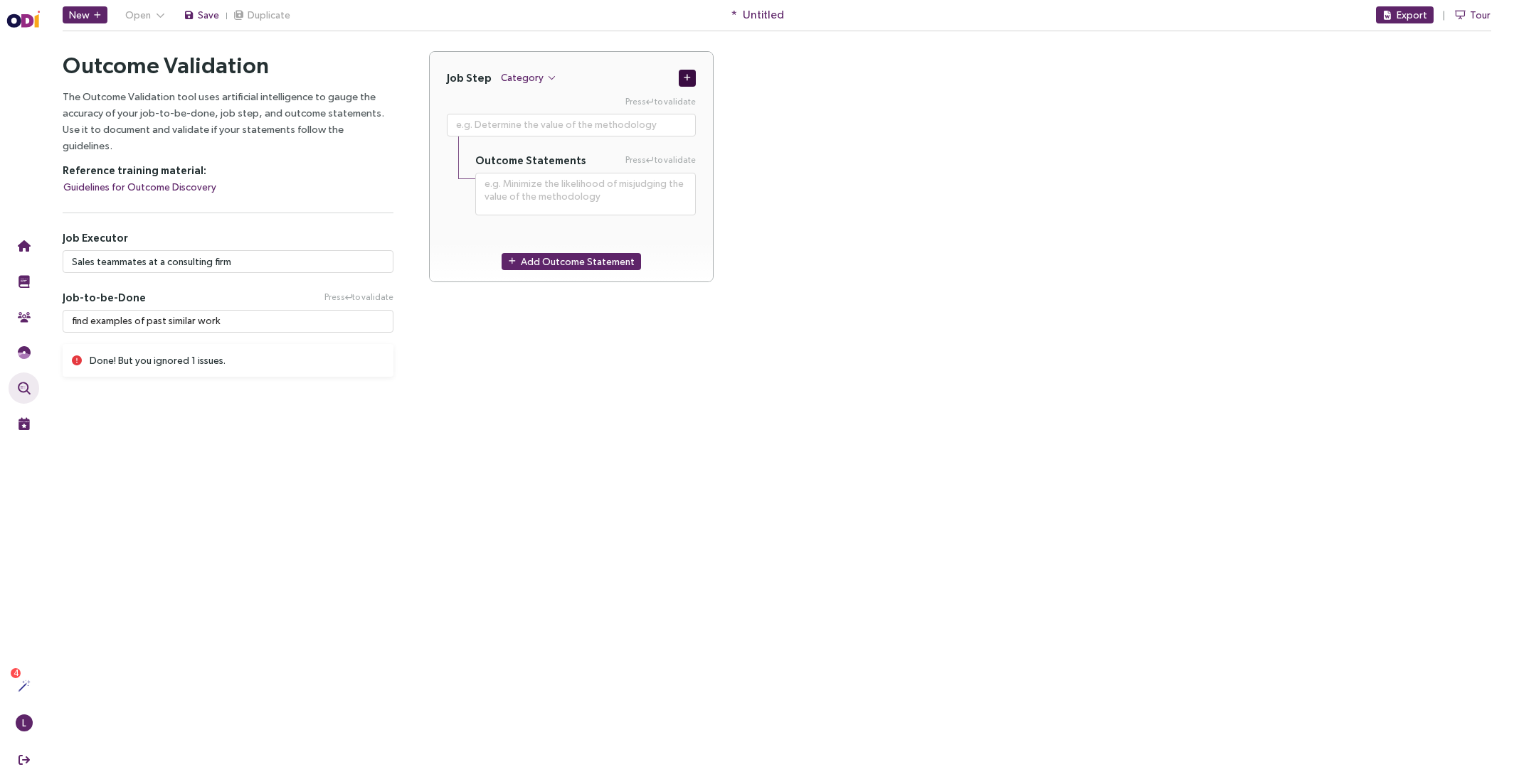
click at [683, 74] on icon "button" at bounding box center [686, 78] width 7 height 8
type textarea "**********"
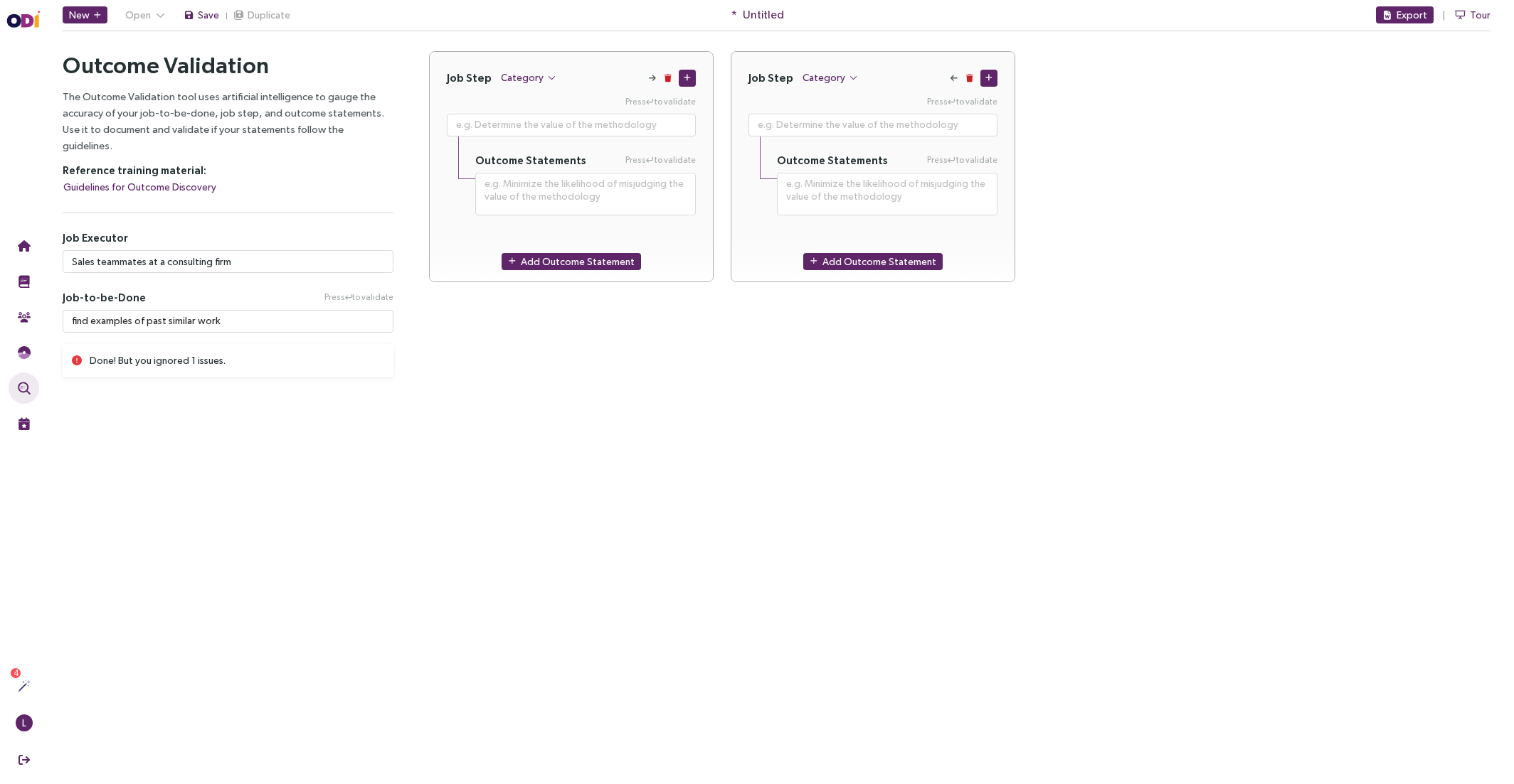
drag, startPoint x: 675, startPoint y: 502, endPoint x: 603, endPoint y: 89, distance: 419.2
click at [675, 502] on main "New Open Save Duplicate * Untitled Export Tour Outcome Validation Let's start w…" at bounding box center [776, 392] width 1474 height 784
click at [533, 75] on span "Category" at bounding box center [522, 78] width 43 height 16
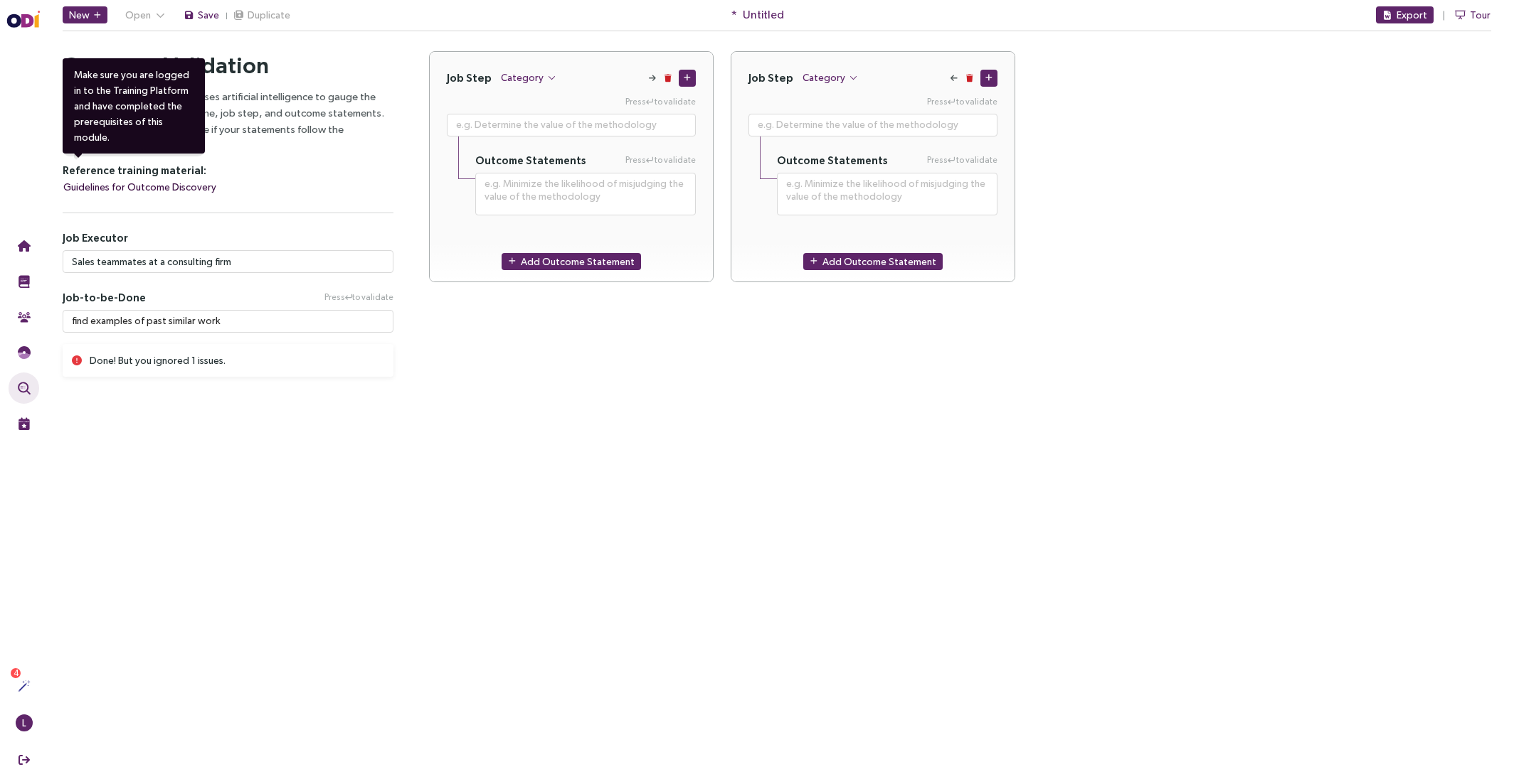
click at [179, 179] on span "Guidelines for Outcome Discovery" at bounding box center [139, 187] width 153 height 16
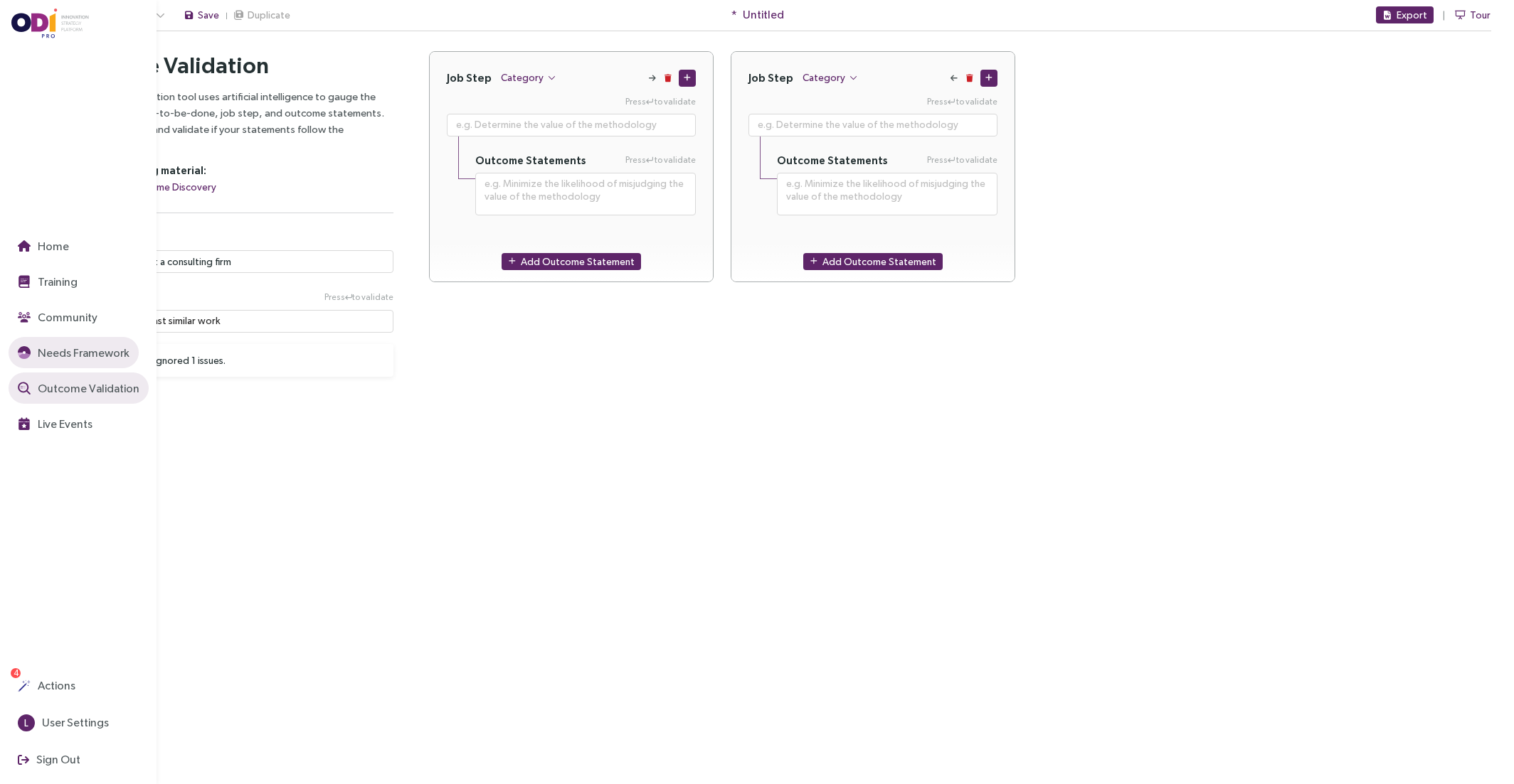
click at [46, 351] on span "Needs Framework" at bounding box center [82, 353] width 94 height 17
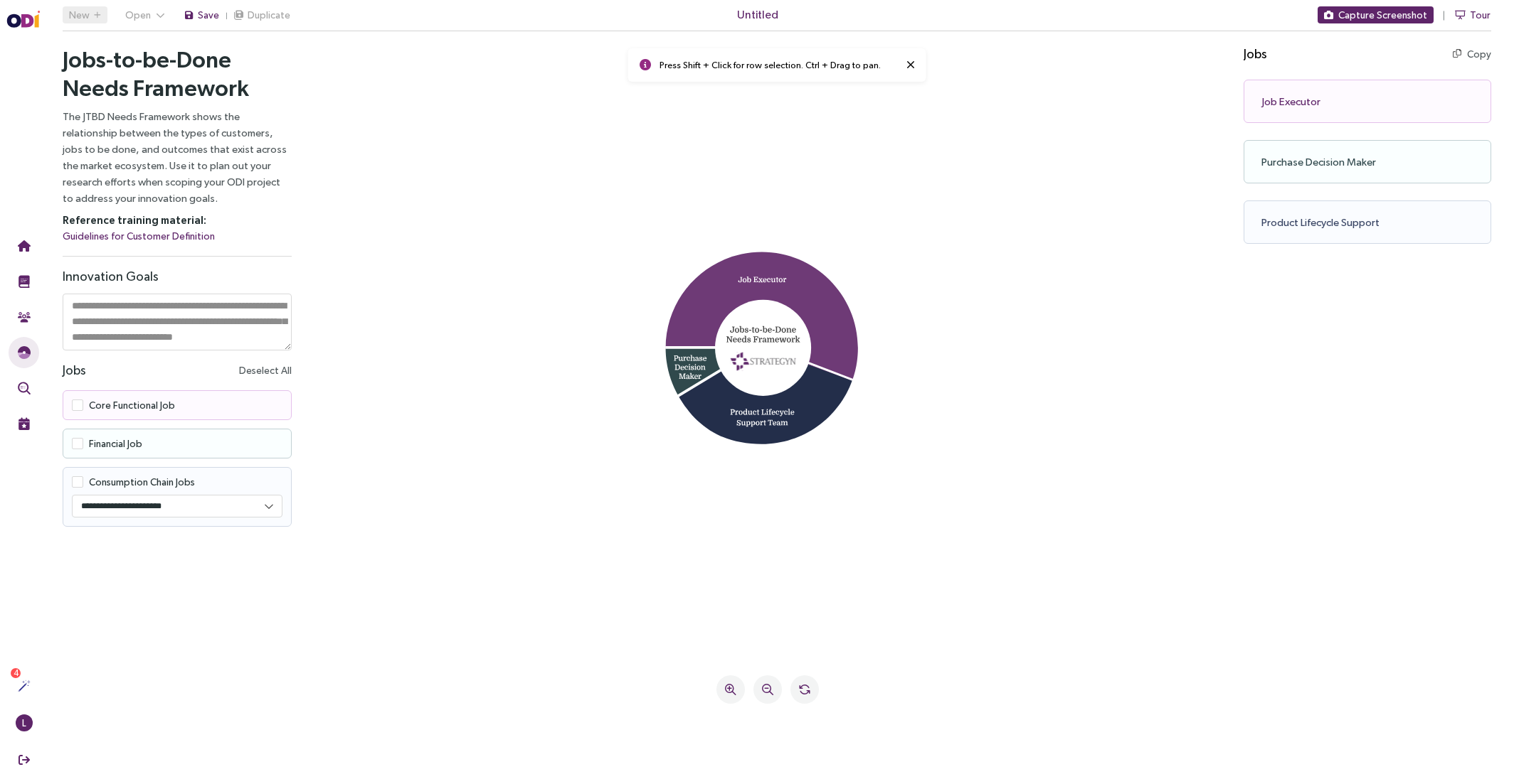
click at [790, 277] on icon at bounding box center [762, 316] width 192 height 129
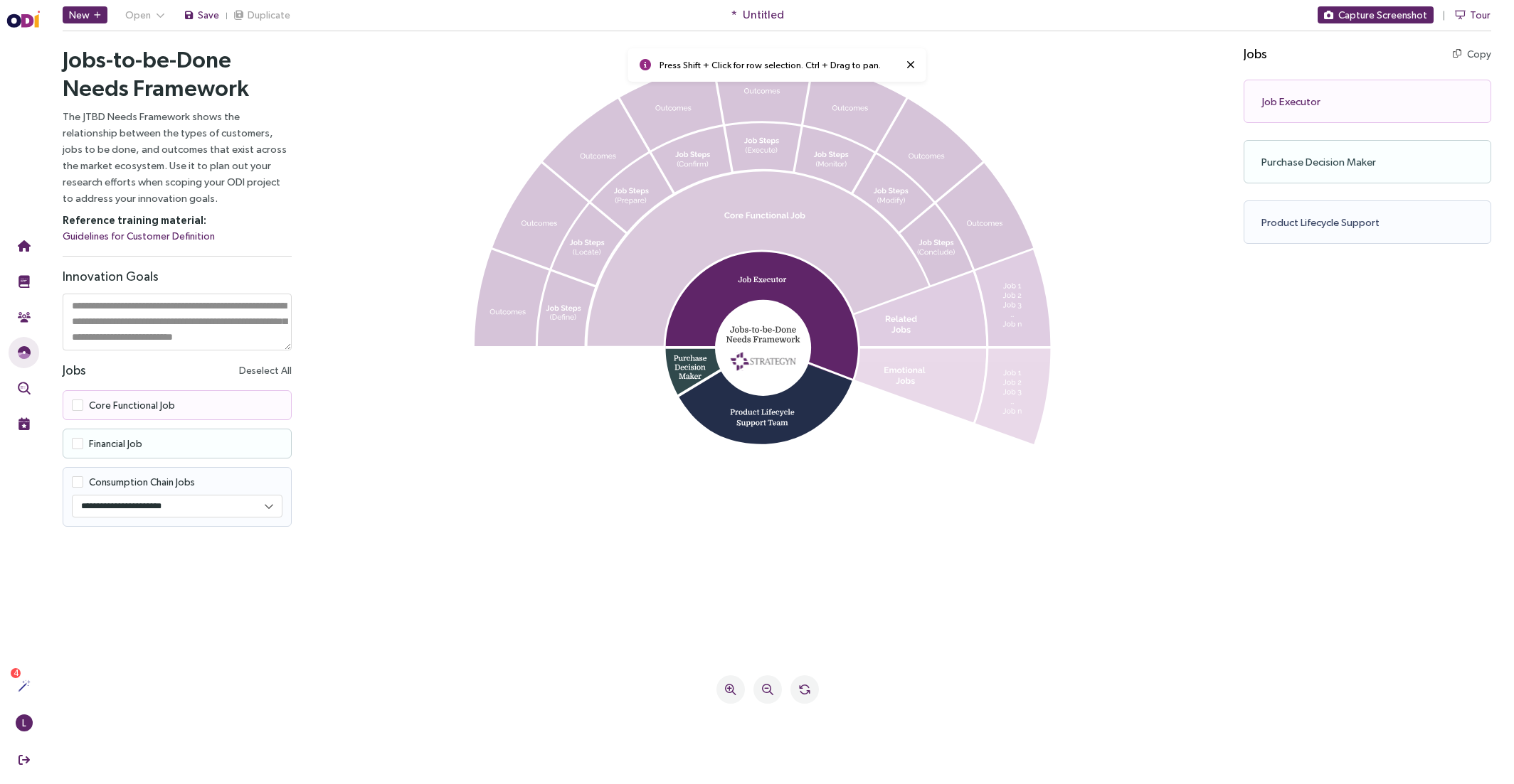
click at [771, 222] on icon at bounding box center [758, 259] width 342 height 175
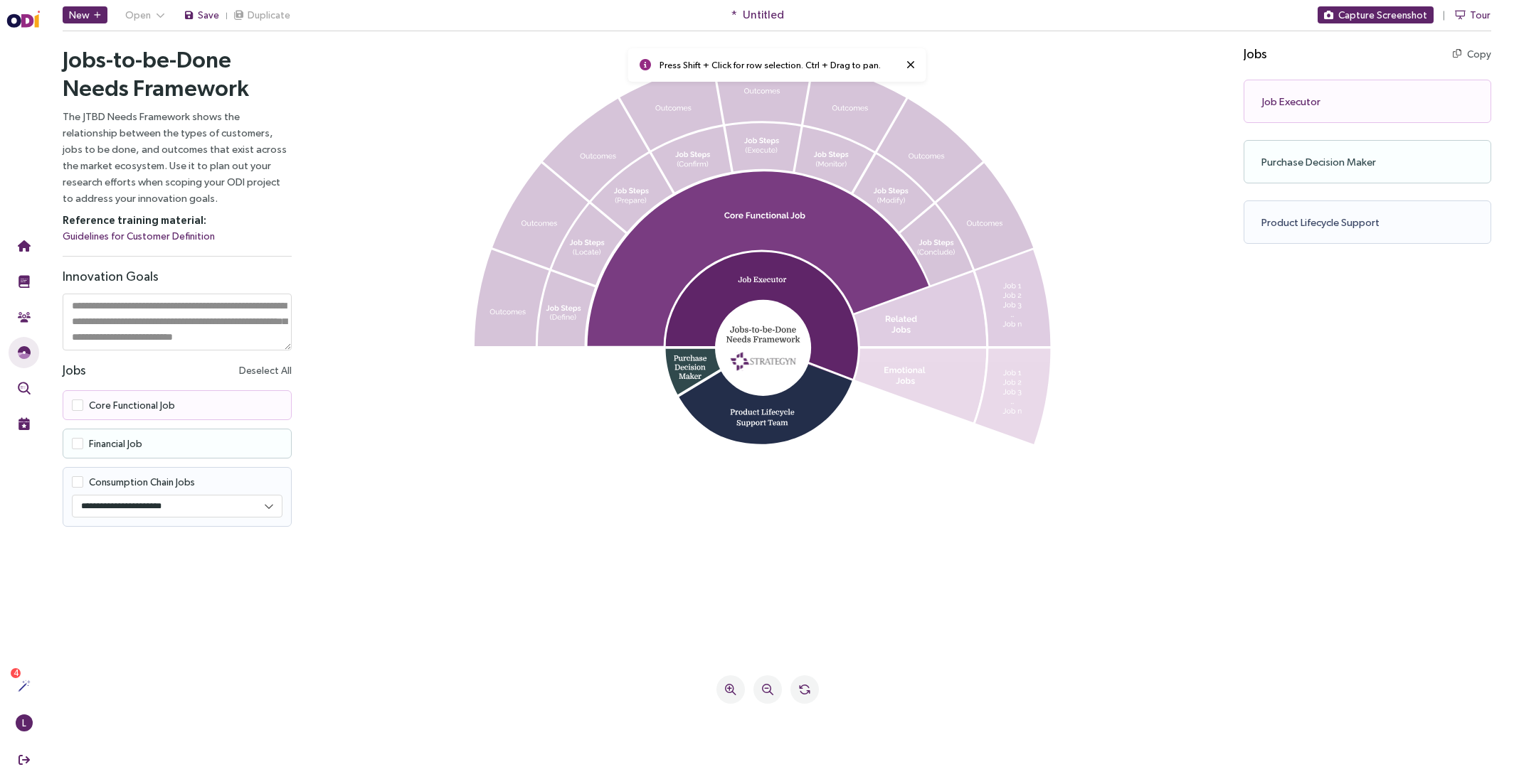
click at [93, 345] on textarea at bounding box center [177, 322] width 229 height 57
paste textarea "**********"
click at [173, 338] on textarea "**********" at bounding box center [177, 322] width 229 height 57
type textarea "**********"
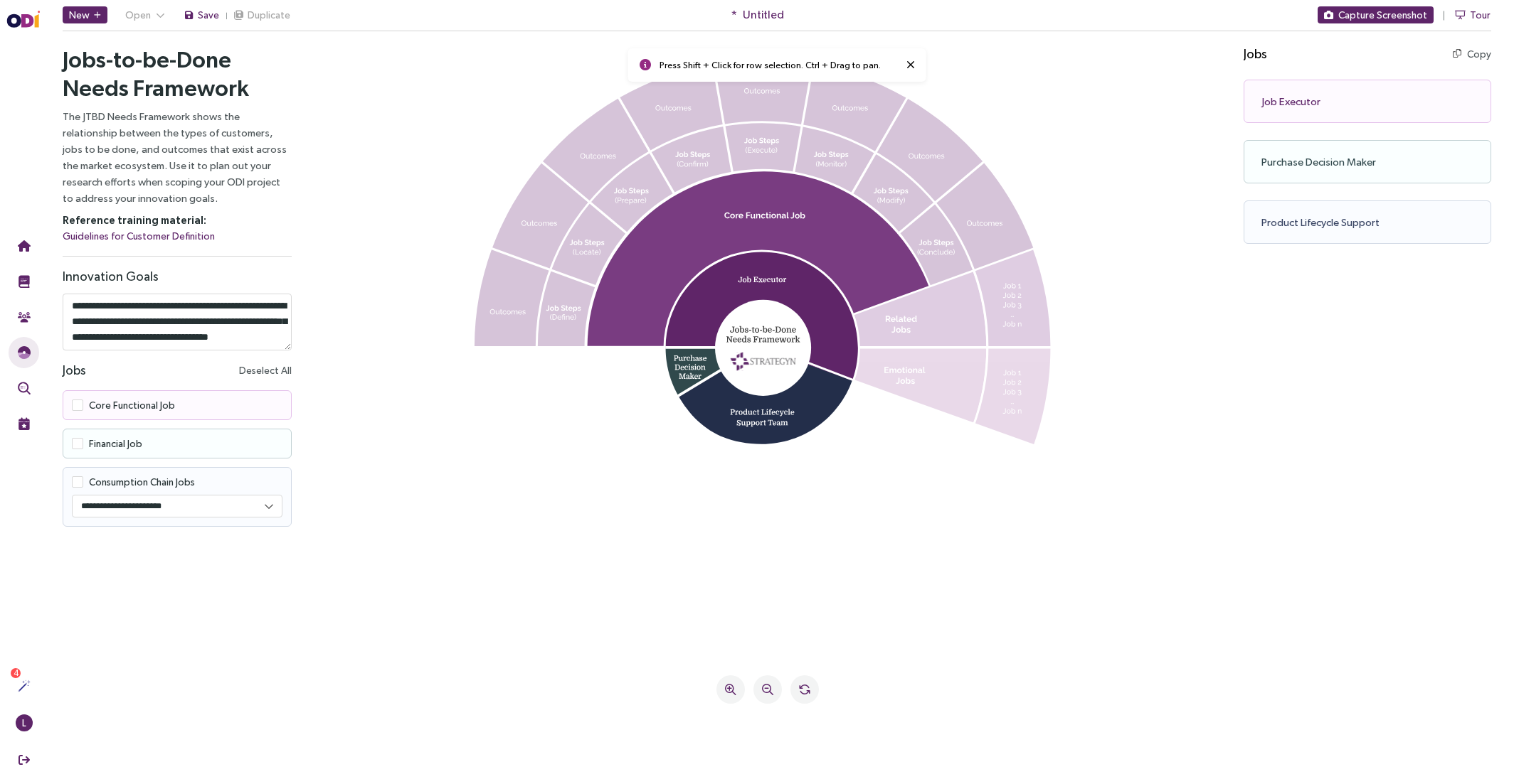
click at [171, 373] on div "Jobs Deselect All" at bounding box center [177, 370] width 229 height 17
click at [1402, 103] on div "Job Executor Copy Copy as text" at bounding box center [1366, 101] width 247 height 43
click at [87, 401] on label "Core Functional Job" at bounding box center [123, 405] width 103 height 11
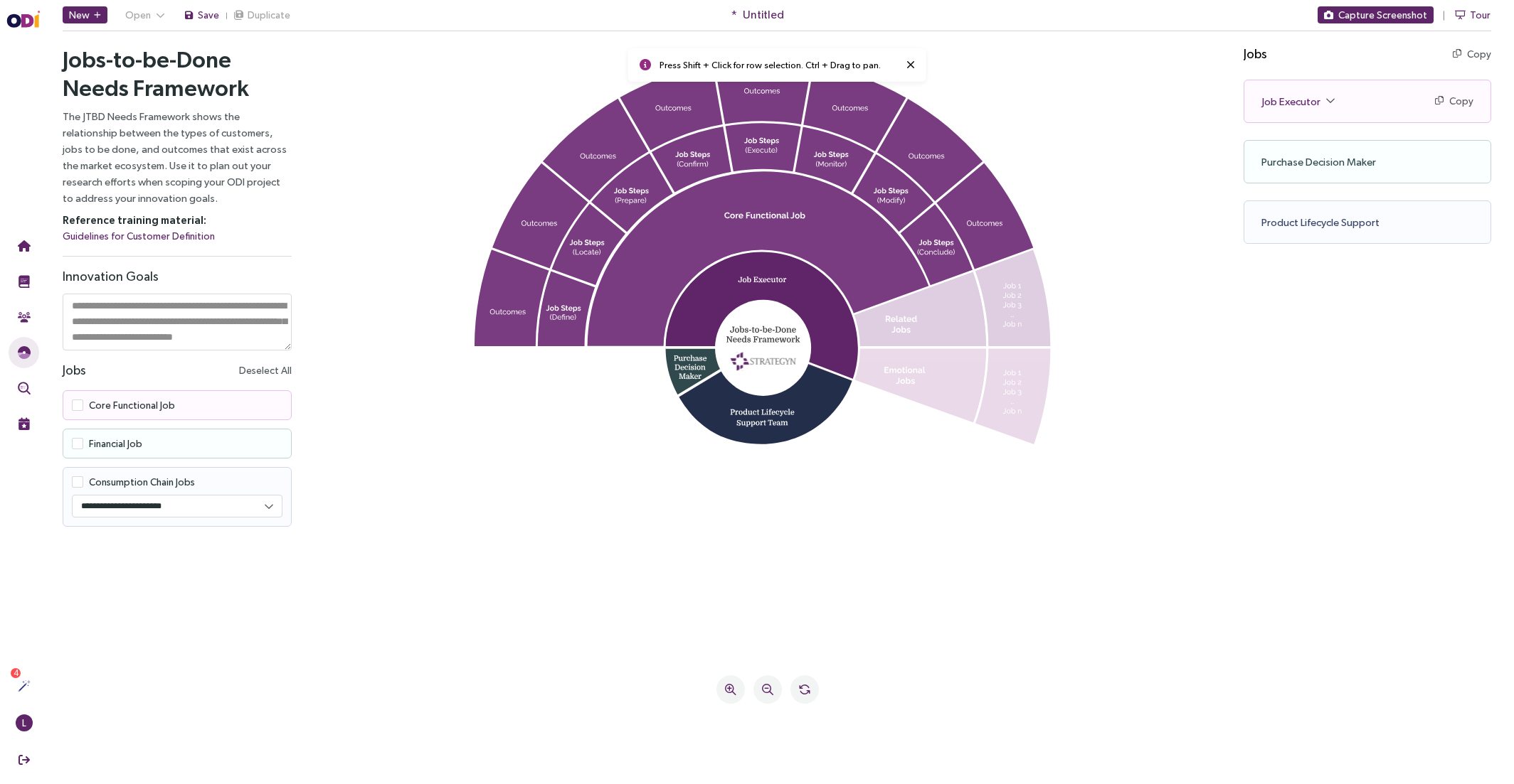
click at [1361, 98] on div "Job Executor Copy Copy as text" at bounding box center [1366, 101] width 246 height 42
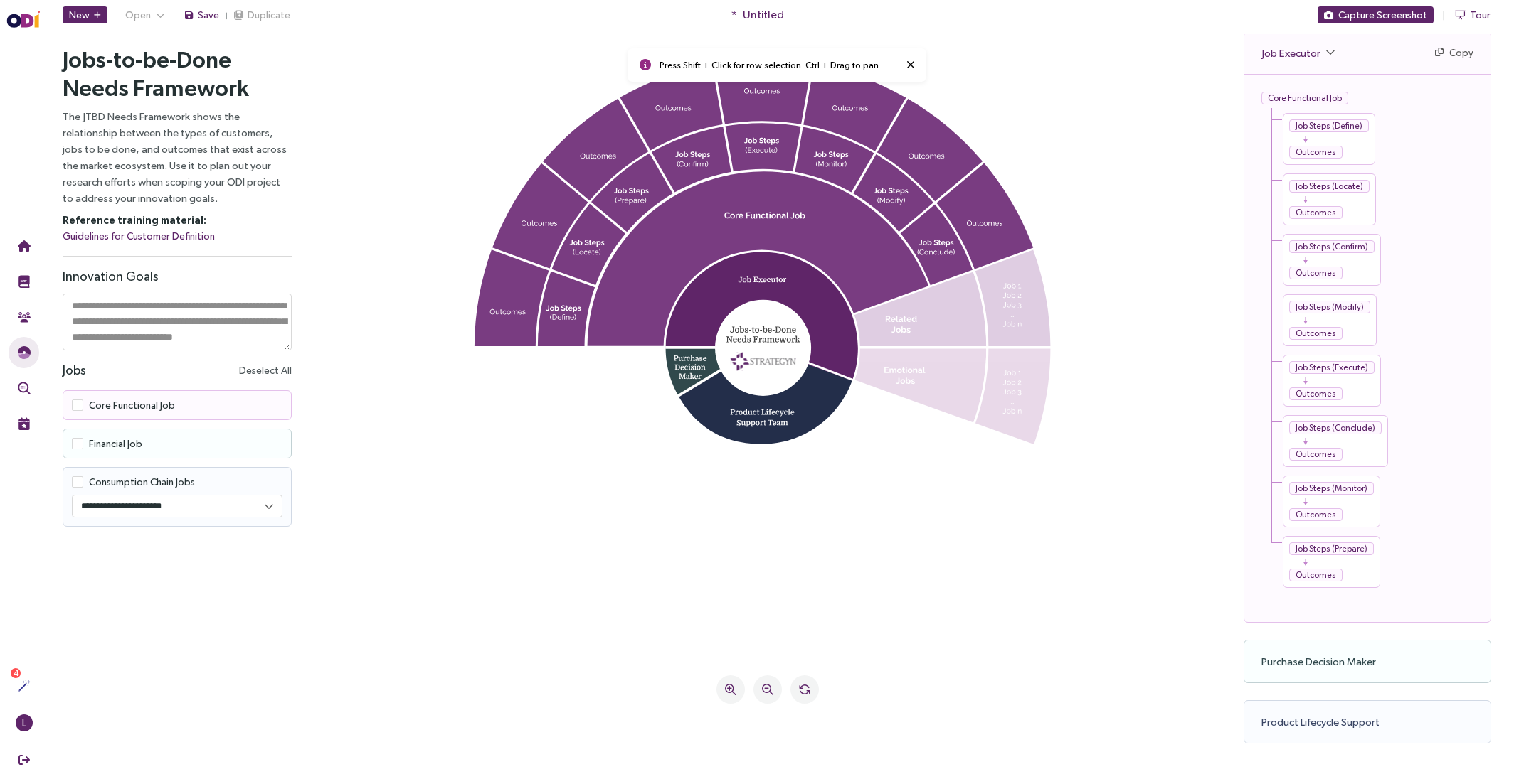
scroll to position [52, 0]
click at [511, 465] on icon at bounding box center [767, 354] width 882 height 587
click at [1484, 11] on span "Tour" at bounding box center [1480, 14] width 21 height 16
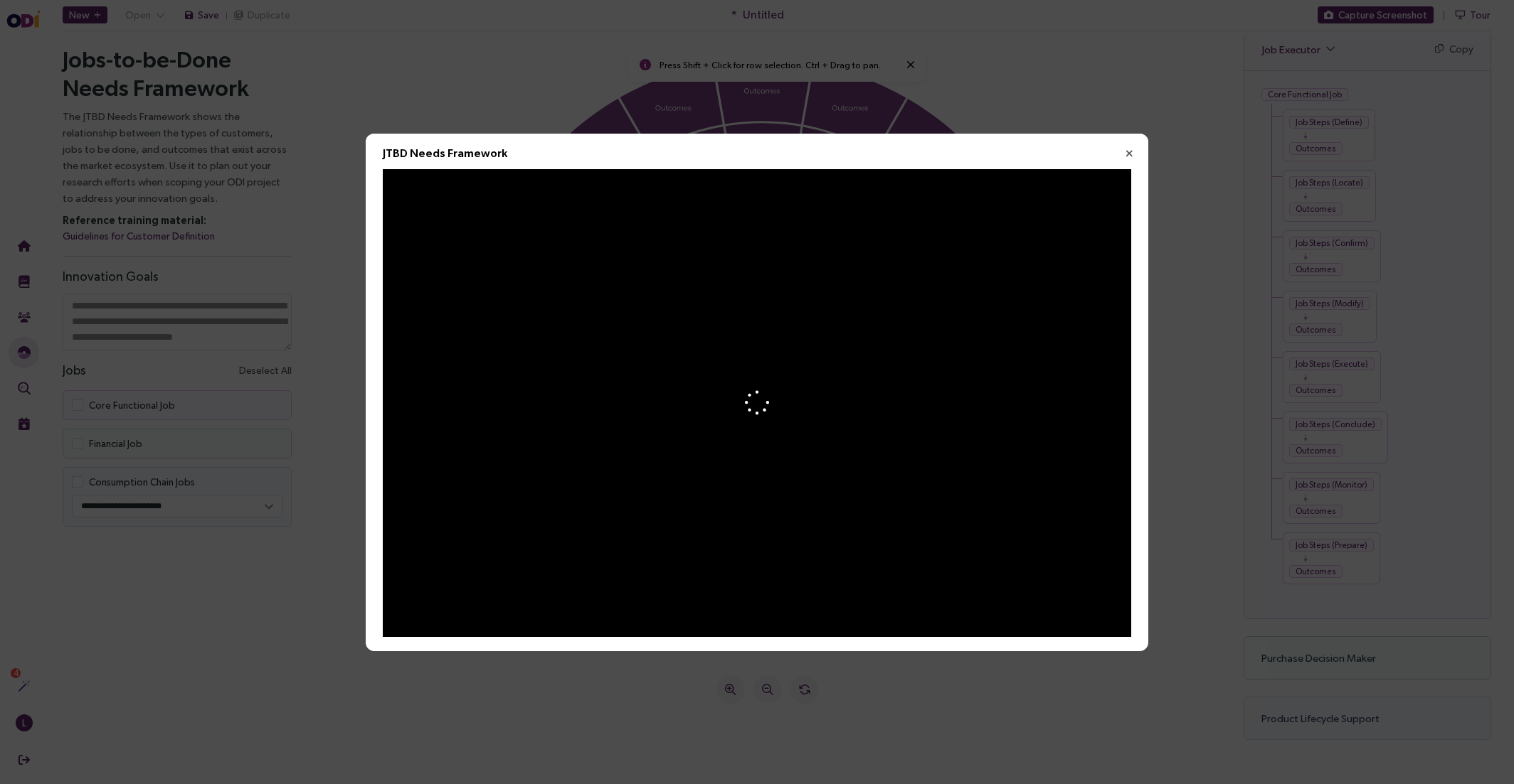
click at [743, 421] on div at bounding box center [757, 403] width 749 height 468
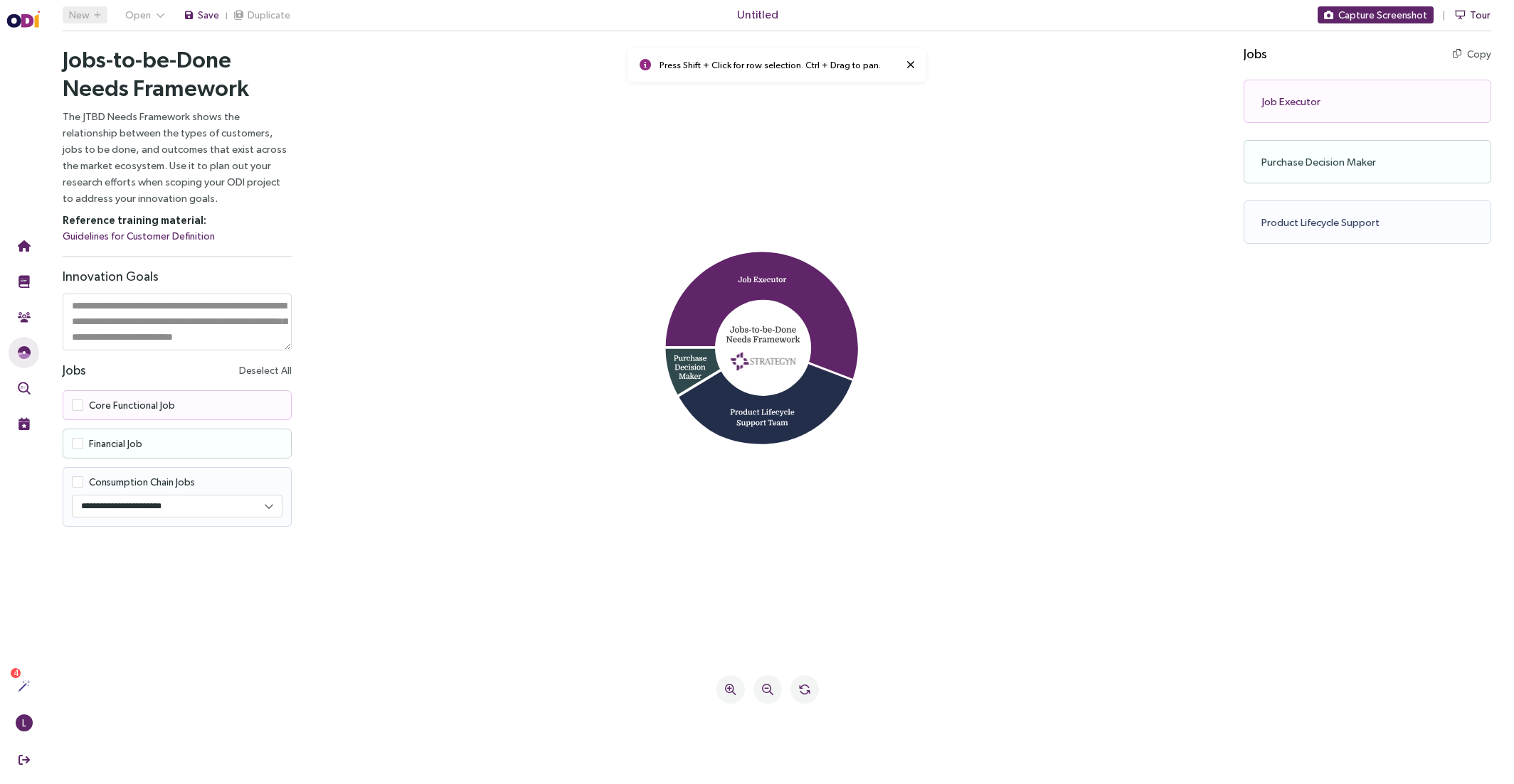
click at [1481, 15] on span "Tour" at bounding box center [1480, 14] width 21 height 16
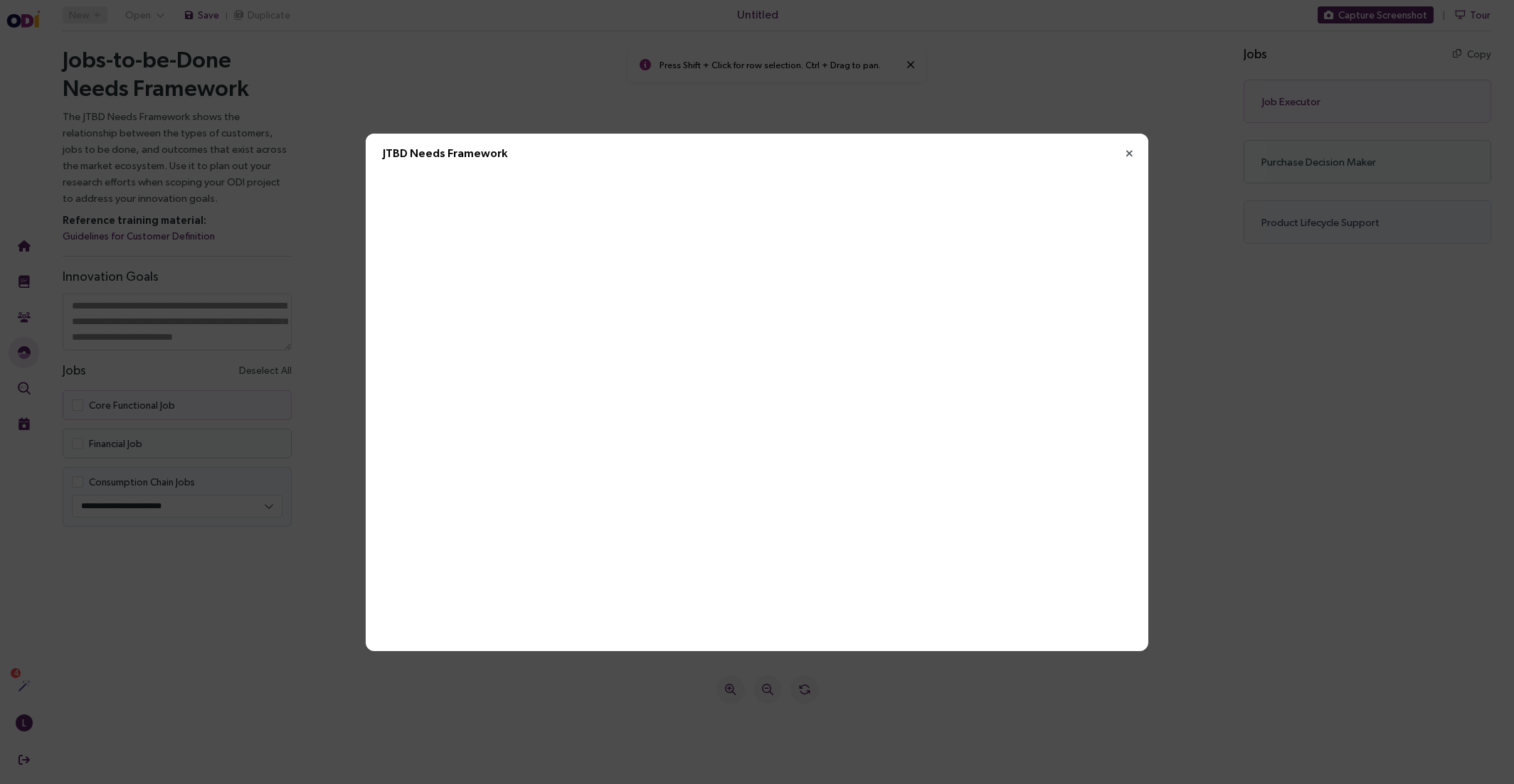
click at [1124, 149] on icon "Close" at bounding box center [1128, 154] width 13 height 13
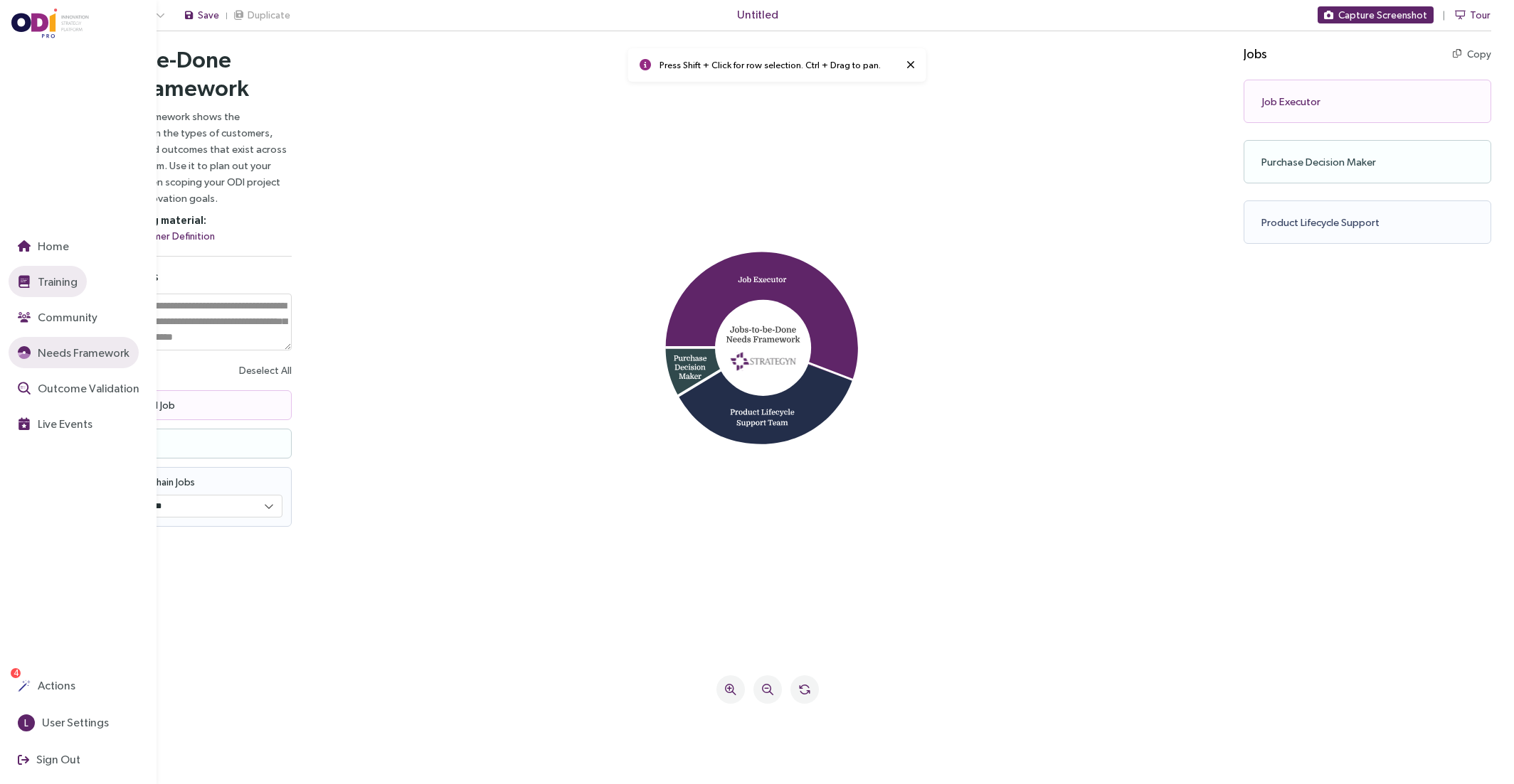
click at [36, 284] on span "Training" at bounding box center [56, 281] width 43 height 17
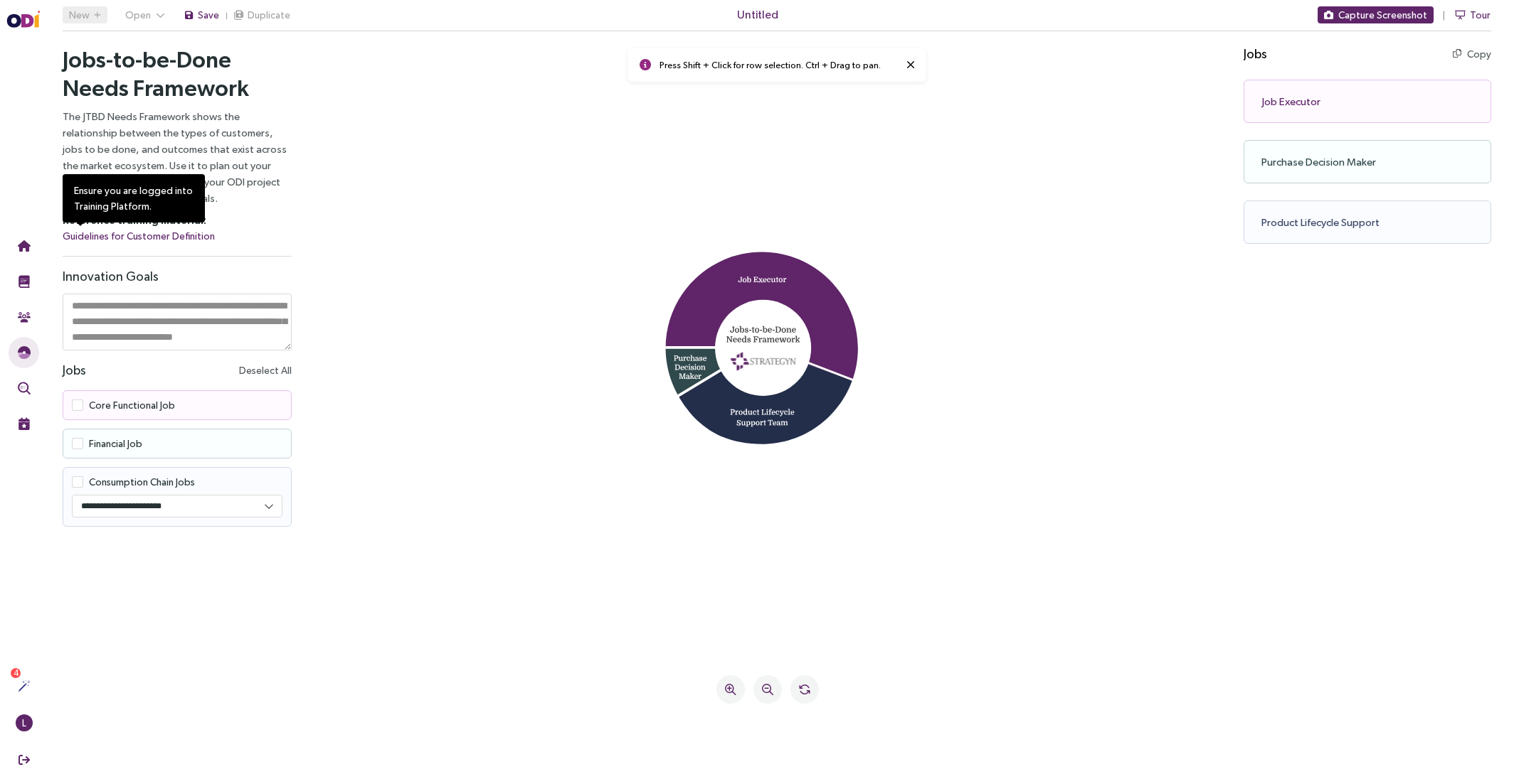
click at [107, 236] on link "Guidelines for Customer Definition" at bounding box center [138, 236] width 152 height 17
